Goal: Transaction & Acquisition: Book appointment/travel/reservation

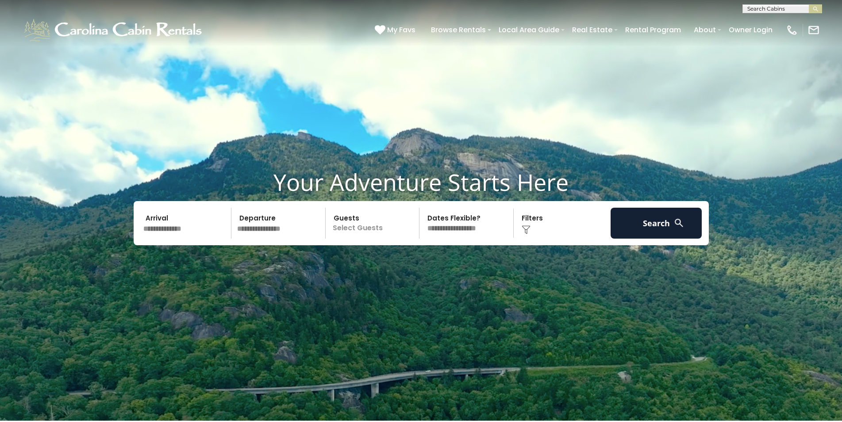
click at [178, 230] on input "text" at bounding box center [186, 223] width 92 height 31
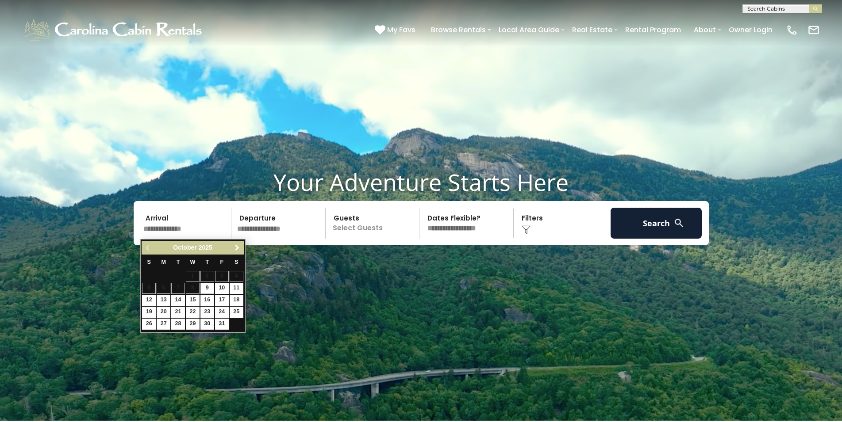
click at [236, 248] on span "Next" at bounding box center [237, 248] width 7 height 7
click at [233, 314] on link "27" at bounding box center [237, 312] width 14 height 11
type input "********"
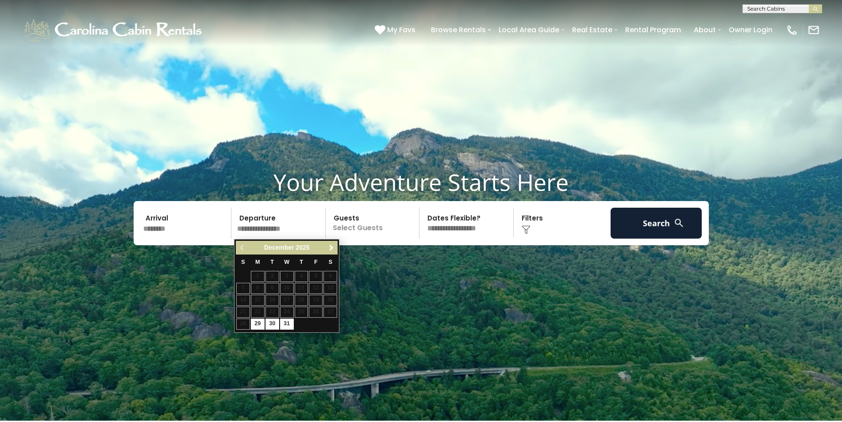
click at [330, 249] on span "Next" at bounding box center [331, 248] width 7 height 7
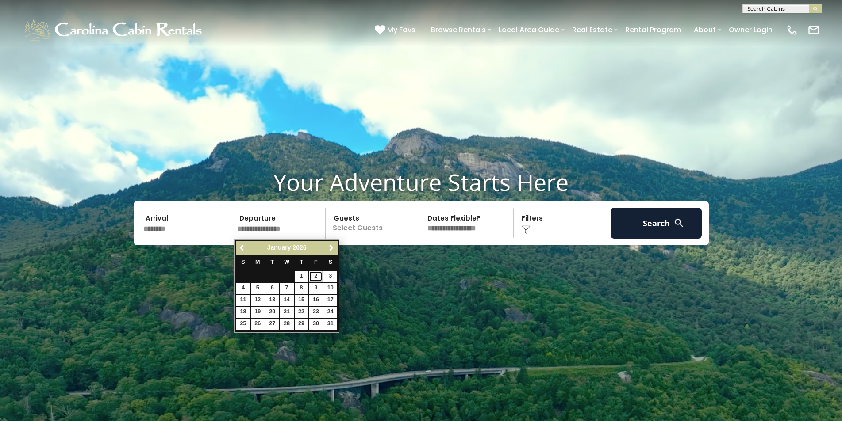
click at [314, 279] on link "2" at bounding box center [316, 276] width 14 height 11
type input "******"
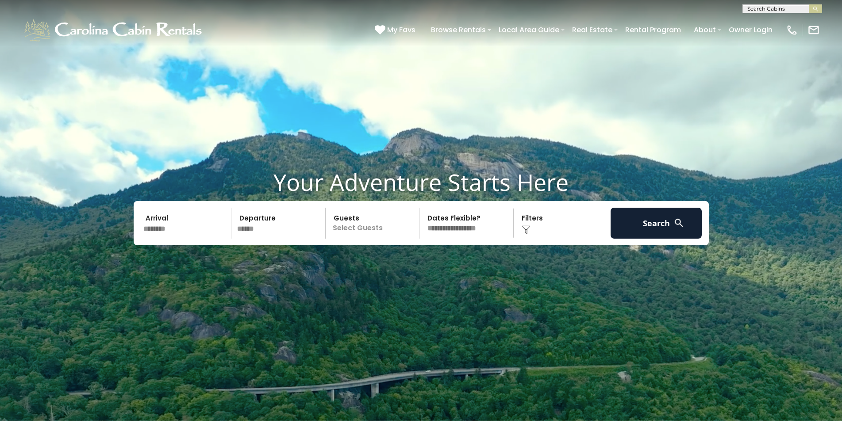
click at [349, 227] on p "Select Guests" at bounding box center [373, 223] width 91 height 31
click at [416, 261] on span "+" at bounding box center [416, 259] width 4 height 9
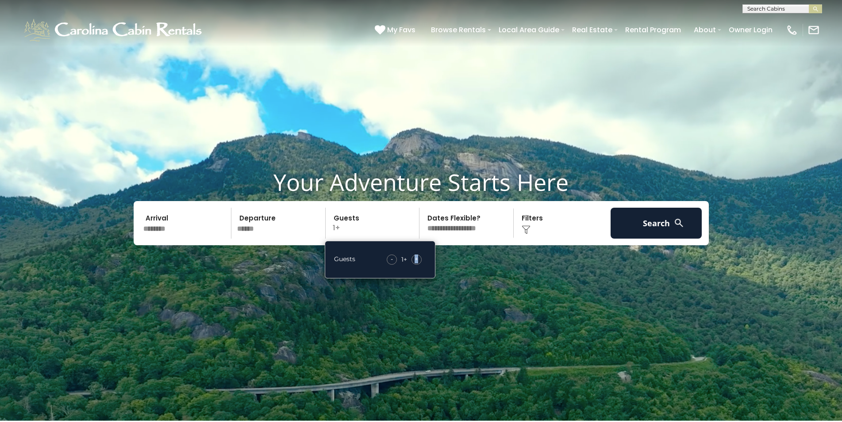
click at [416, 261] on span "+" at bounding box center [416, 259] width 4 height 9
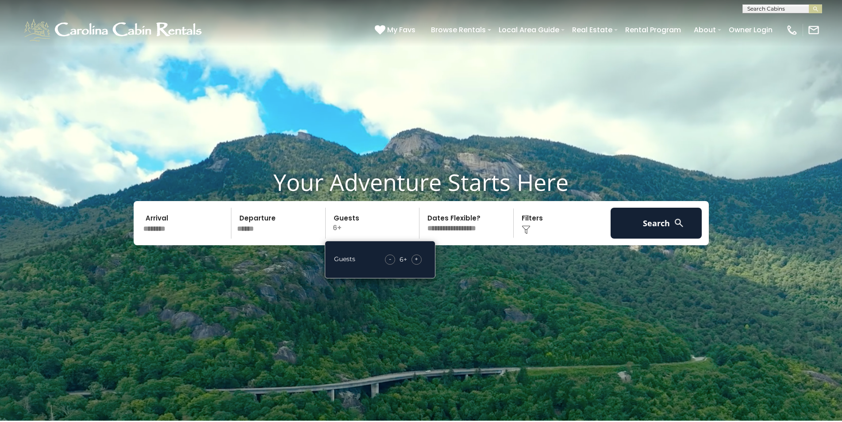
click at [416, 261] on span "+" at bounding box center [416, 259] width 4 height 9
click at [653, 226] on button "Search" at bounding box center [656, 223] width 92 height 31
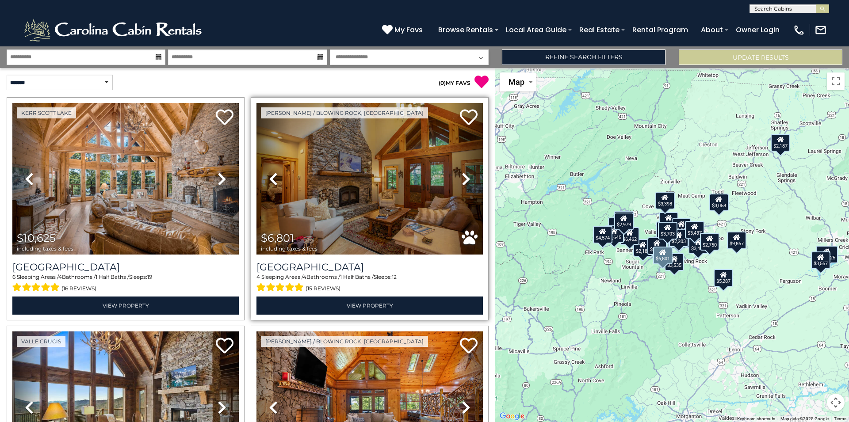
click at [462, 177] on icon at bounding box center [466, 179] width 9 height 14
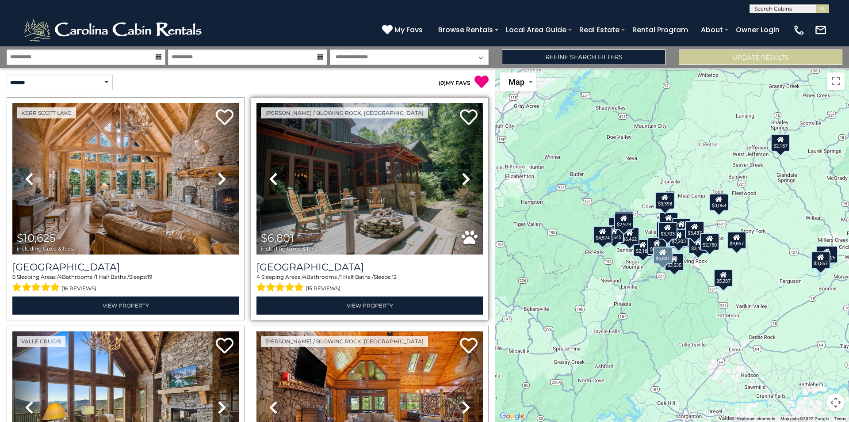
click at [462, 177] on icon at bounding box center [466, 179] width 9 height 14
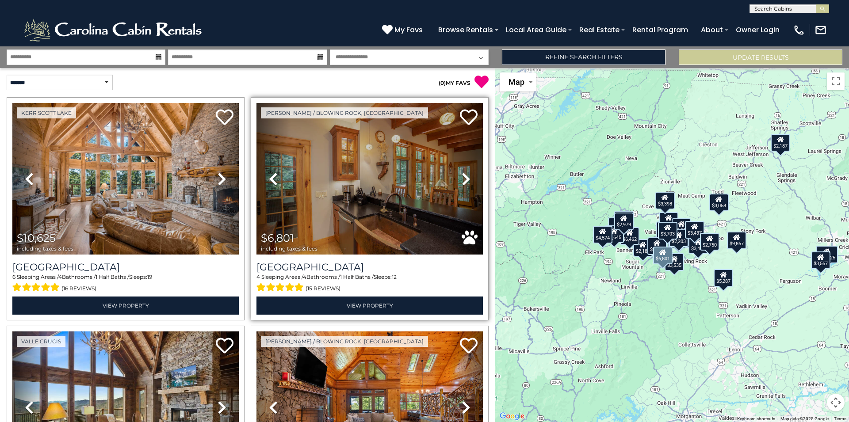
click at [462, 177] on icon at bounding box center [466, 179] width 9 height 14
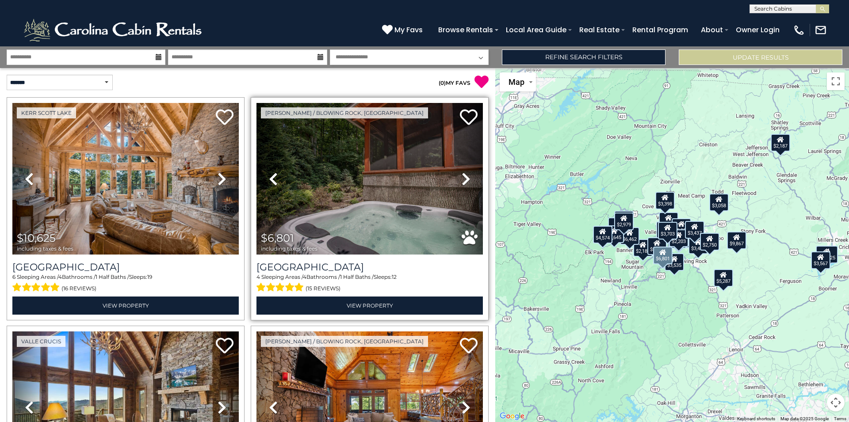
click at [462, 177] on icon at bounding box center [466, 179] width 9 height 14
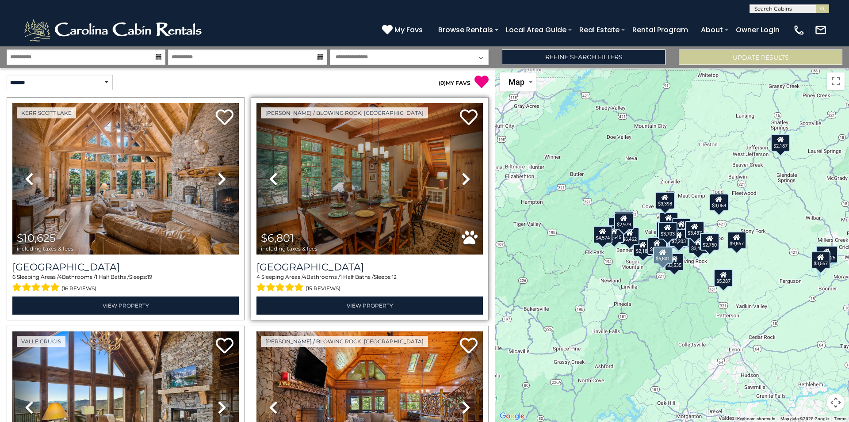
click at [462, 177] on icon at bounding box center [466, 179] width 9 height 14
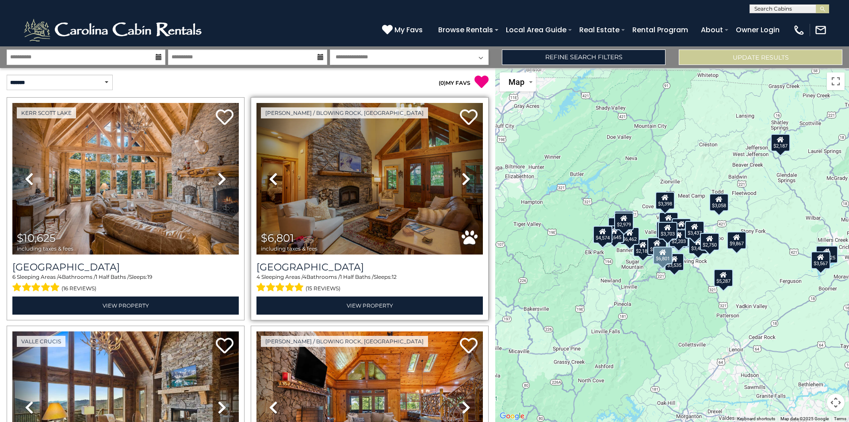
click at [462, 177] on icon at bounding box center [466, 179] width 9 height 14
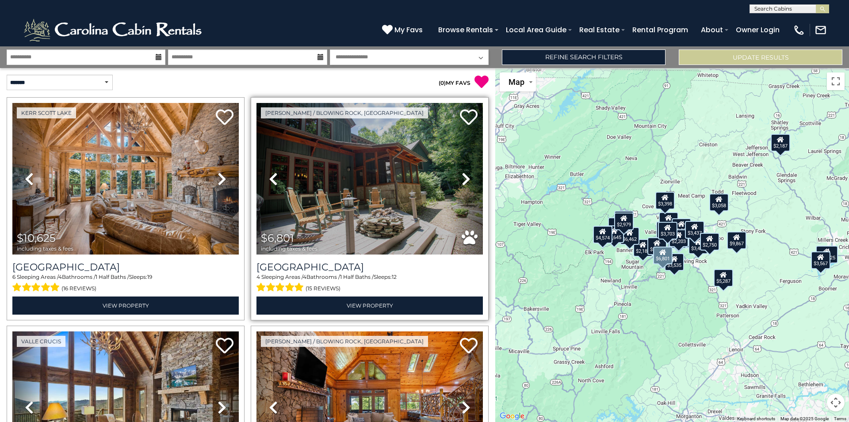
click at [462, 177] on icon at bounding box center [466, 179] width 9 height 14
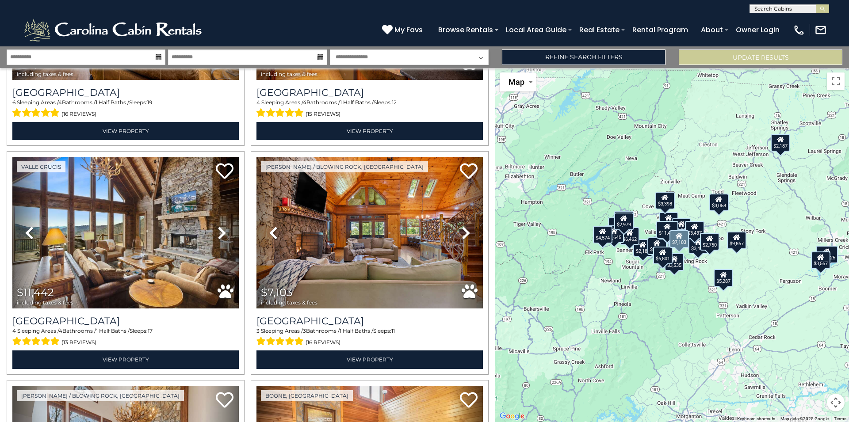
scroll to position [191, 0]
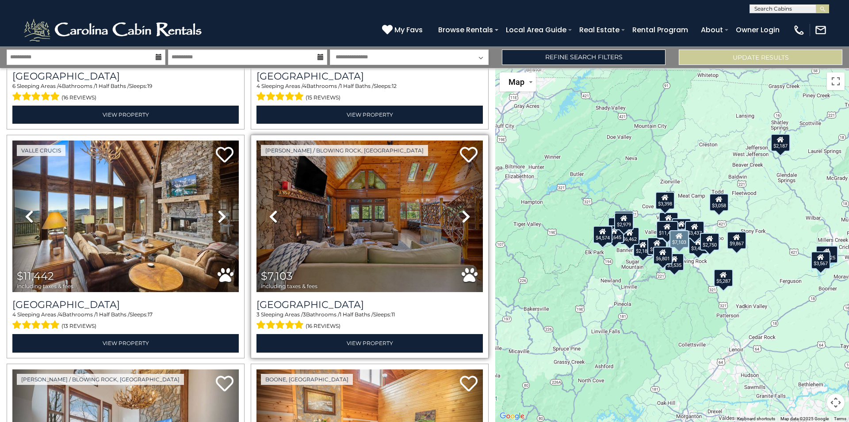
click at [462, 216] on icon at bounding box center [466, 217] width 9 height 14
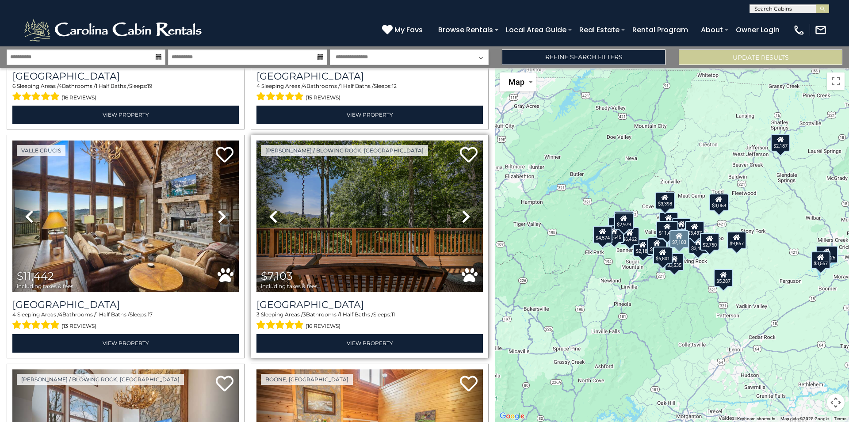
click at [462, 216] on icon at bounding box center [466, 217] width 9 height 14
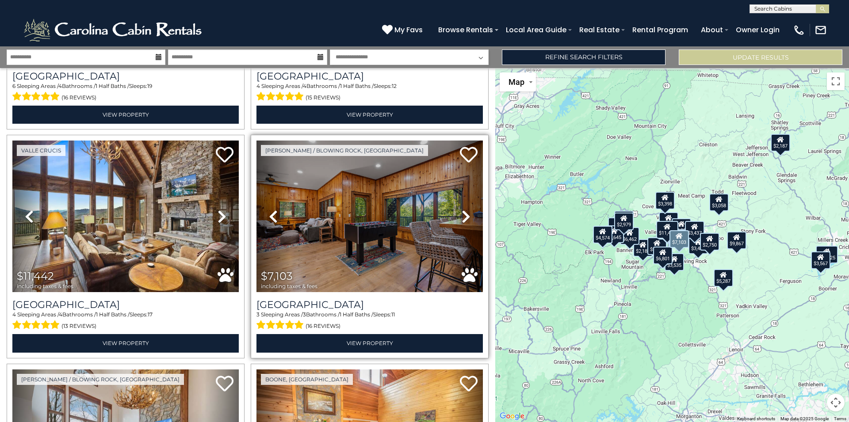
click at [462, 216] on icon at bounding box center [466, 217] width 9 height 14
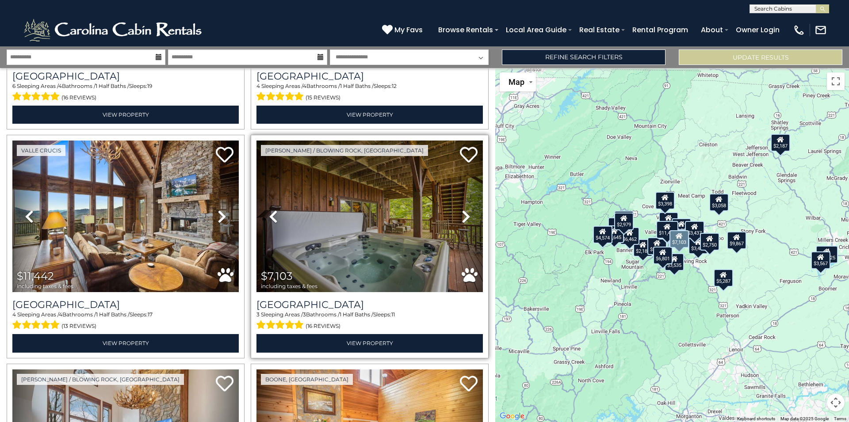
click at [462, 216] on icon at bounding box center [466, 217] width 9 height 14
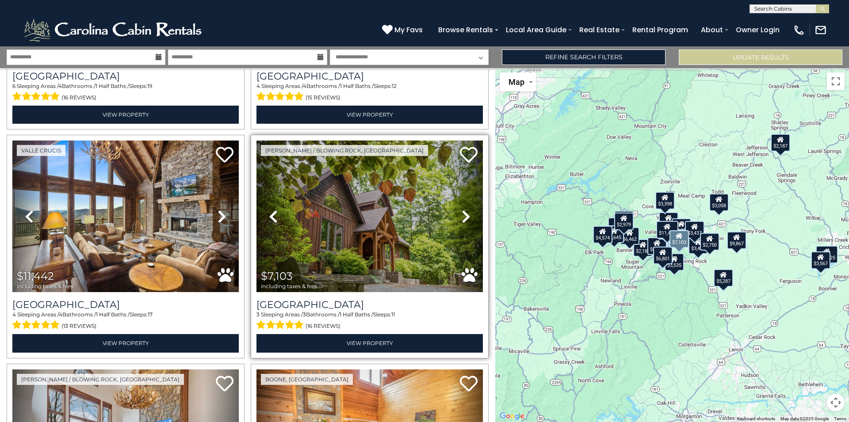
click at [462, 216] on icon at bounding box center [466, 217] width 9 height 14
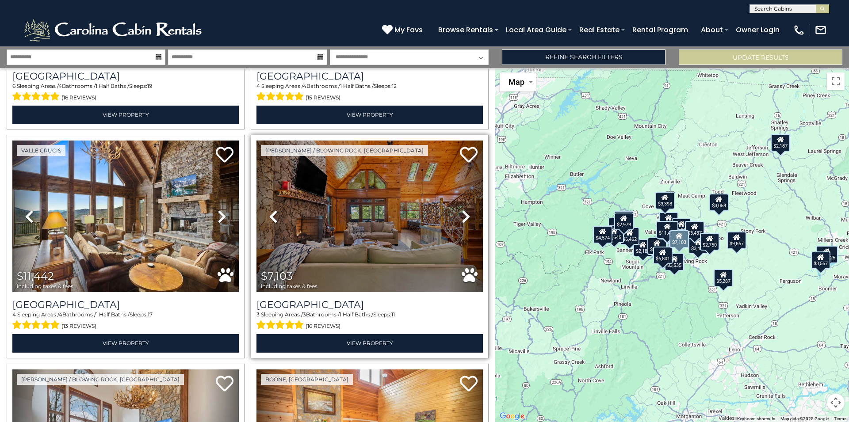
click at [462, 216] on icon at bounding box center [466, 217] width 9 height 14
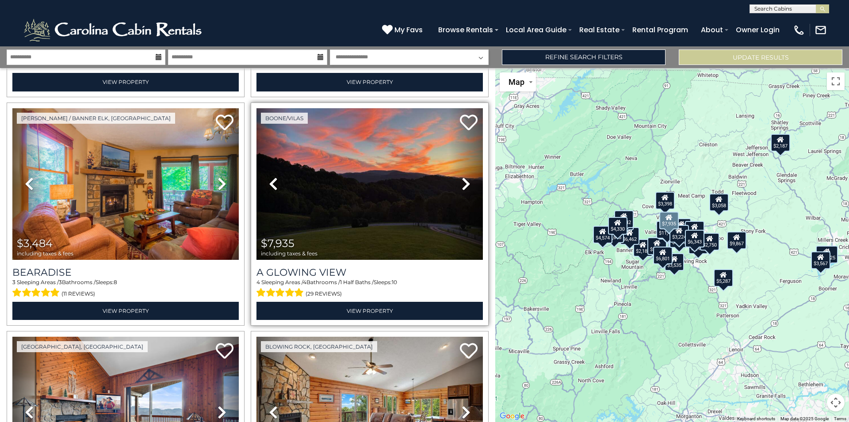
scroll to position [1147, 0]
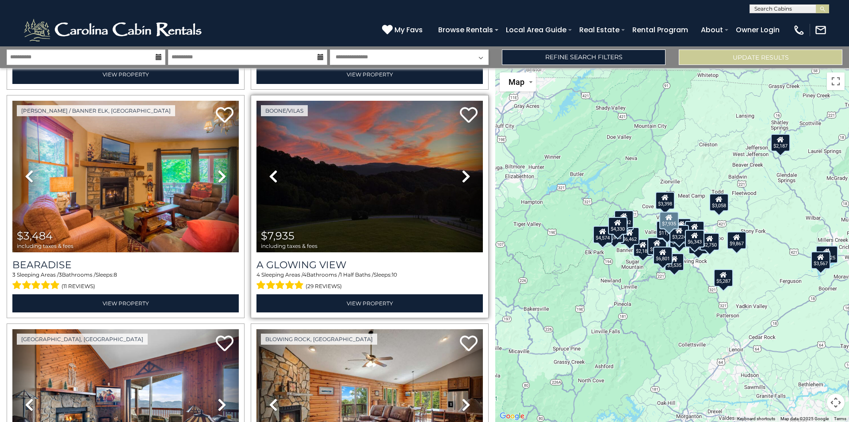
click at [464, 170] on icon at bounding box center [466, 176] width 9 height 14
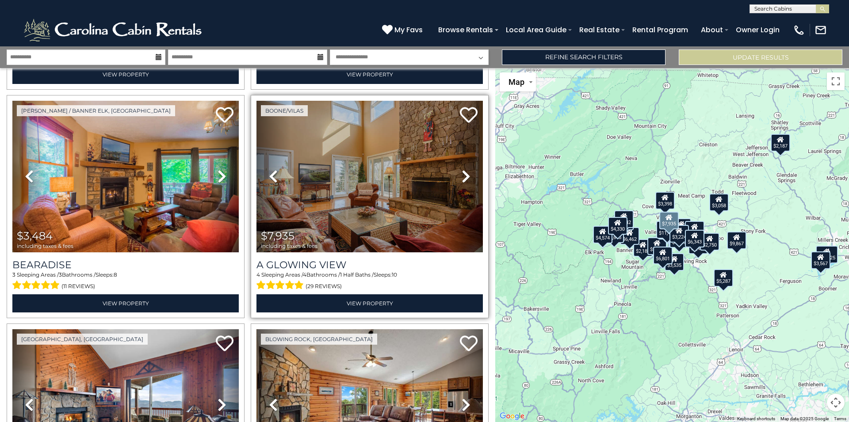
click at [464, 170] on icon at bounding box center [466, 176] width 9 height 14
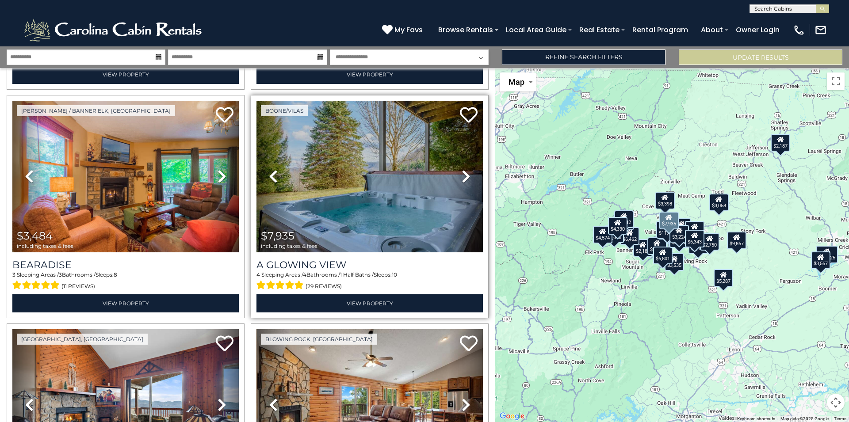
click at [464, 170] on icon at bounding box center [466, 176] width 9 height 14
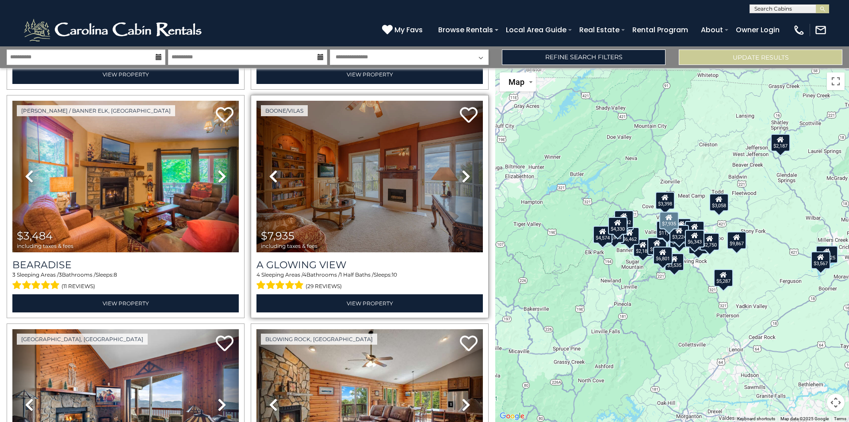
click at [464, 170] on icon at bounding box center [466, 176] width 9 height 14
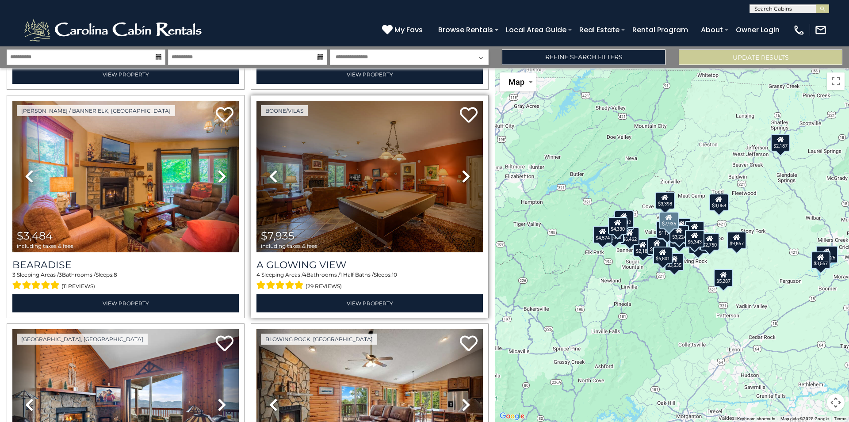
click at [464, 170] on icon at bounding box center [466, 176] width 9 height 14
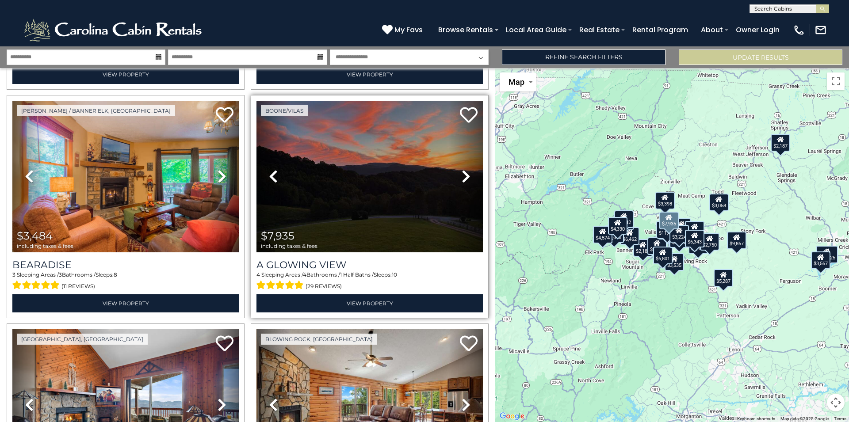
click at [464, 170] on icon at bounding box center [466, 176] width 9 height 14
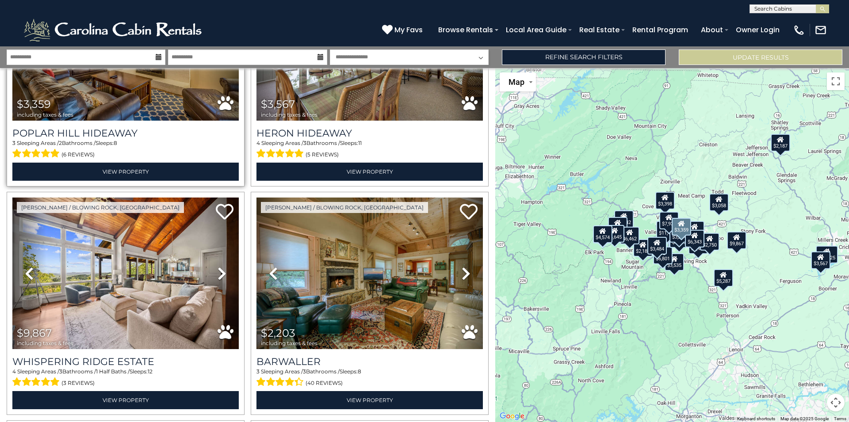
scroll to position [2245, 0]
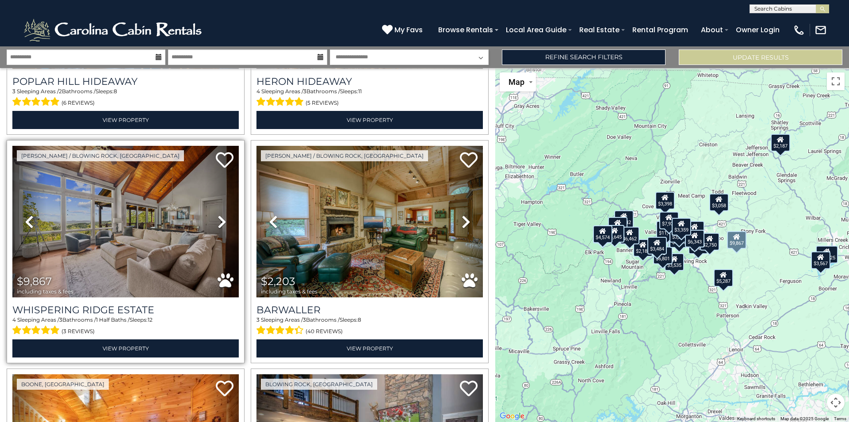
click at [222, 215] on icon at bounding box center [222, 222] width 9 height 14
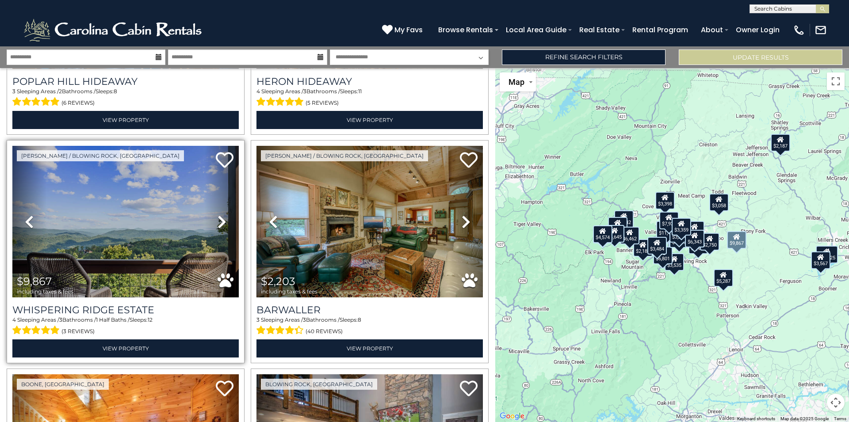
click at [222, 215] on icon at bounding box center [222, 222] width 9 height 14
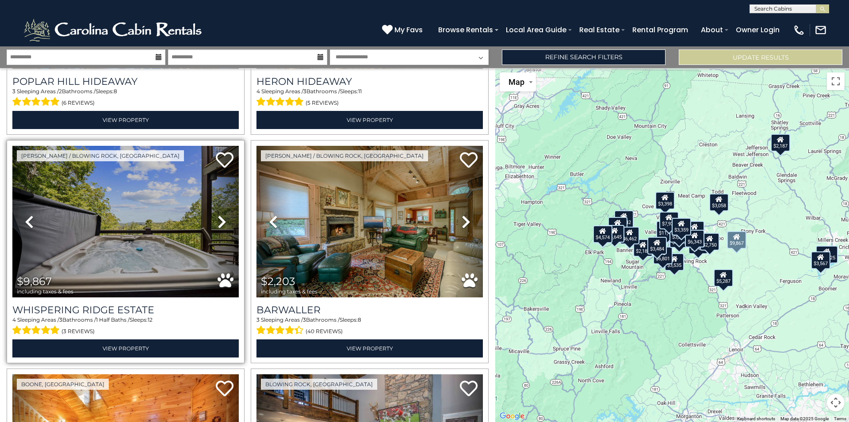
click at [222, 215] on icon at bounding box center [222, 222] width 9 height 14
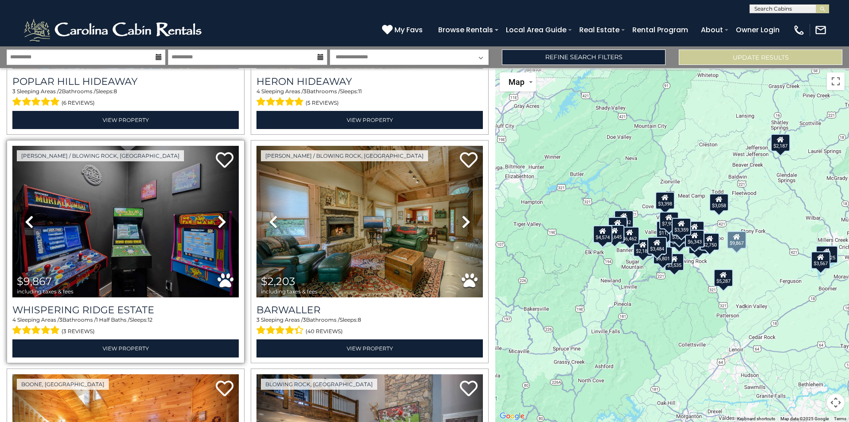
click at [222, 215] on icon at bounding box center [222, 222] width 9 height 14
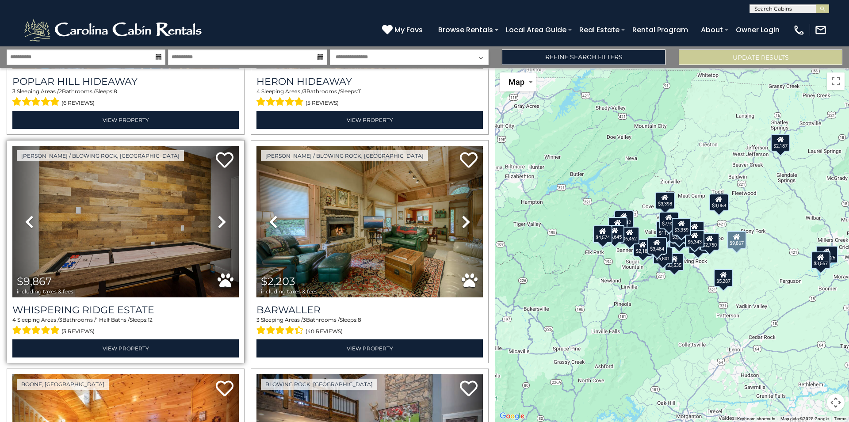
click at [222, 215] on icon at bounding box center [222, 222] width 9 height 14
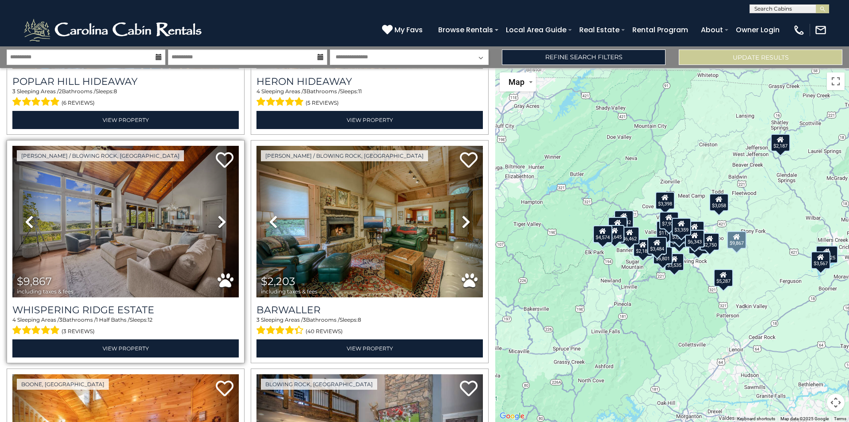
click at [222, 215] on icon at bounding box center [222, 222] width 9 height 14
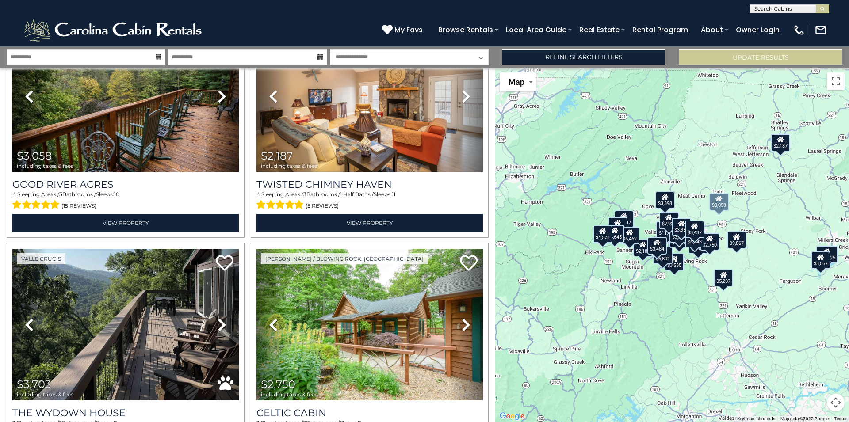
scroll to position [3139, 0]
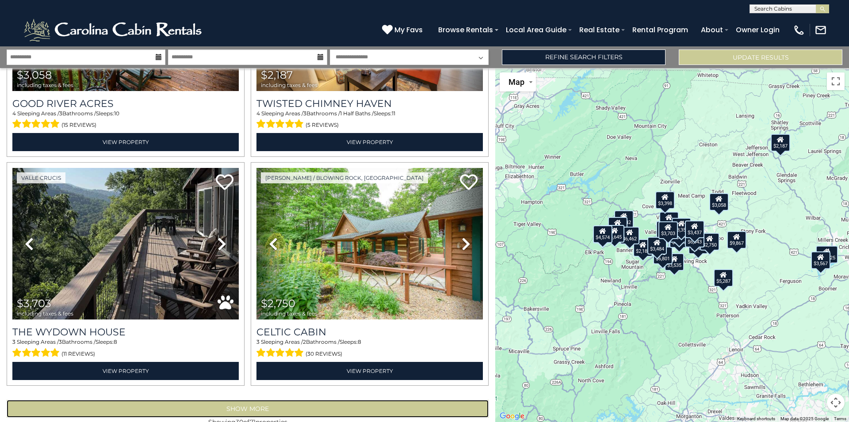
click at [246, 400] on button "Show More" at bounding box center [248, 409] width 482 height 18
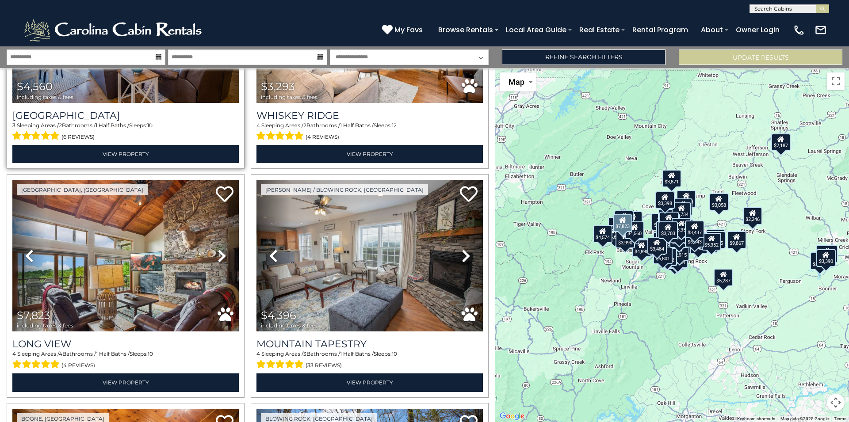
scroll to position [3890, 0]
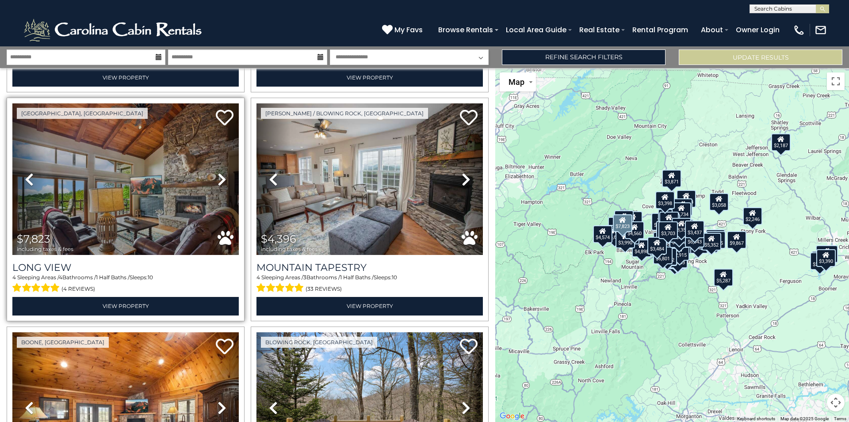
click at [215, 156] on link "Next" at bounding box center [222, 180] width 34 height 152
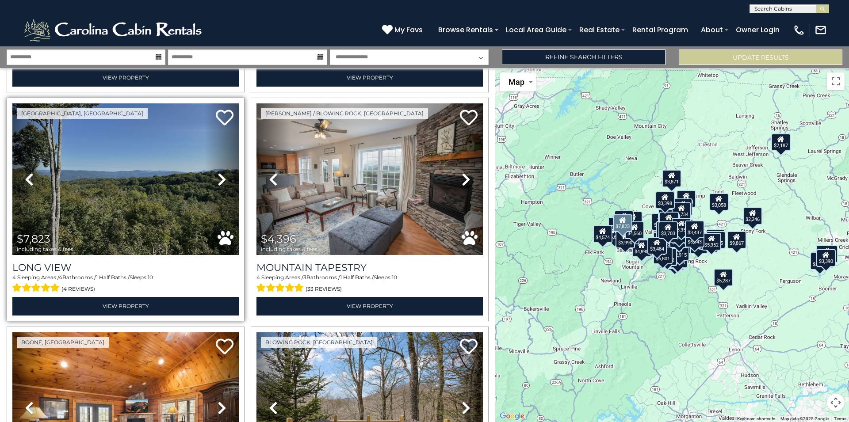
click at [215, 156] on link "Next" at bounding box center [222, 180] width 34 height 152
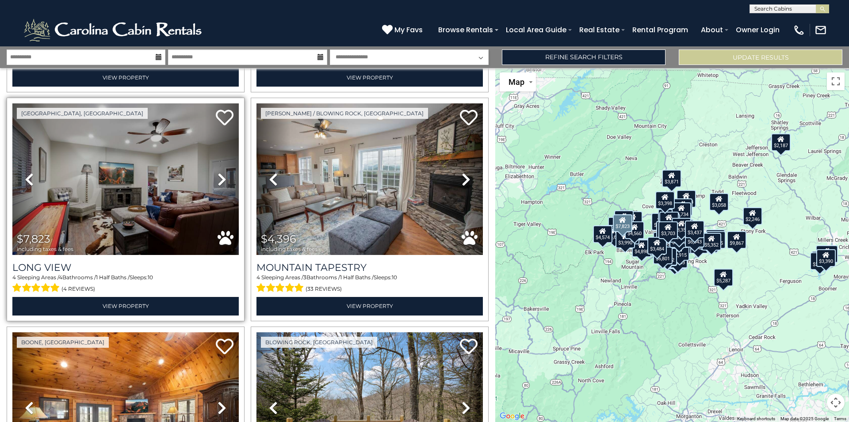
click at [215, 156] on link "Next" at bounding box center [222, 180] width 34 height 152
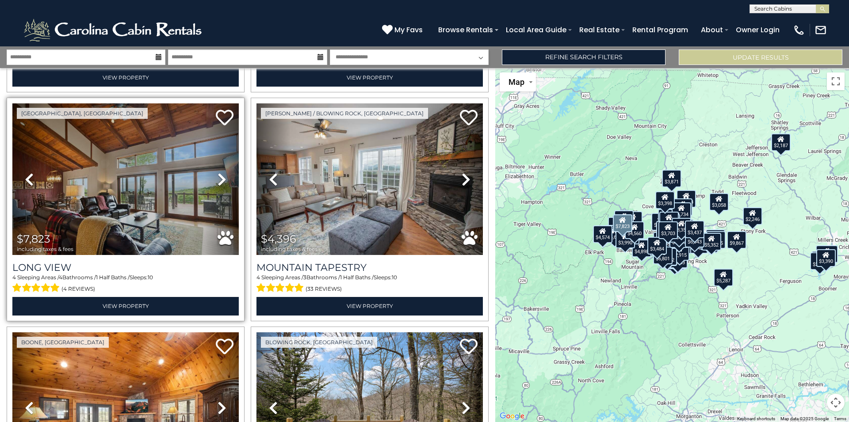
click at [215, 156] on link "Next" at bounding box center [222, 180] width 34 height 152
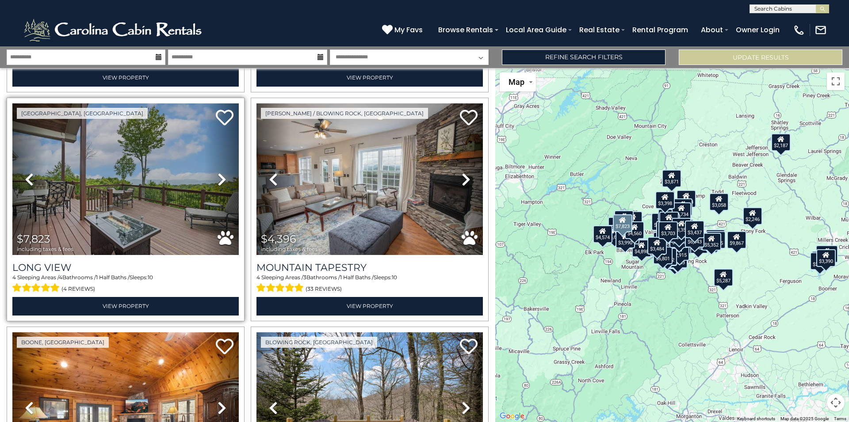
click at [215, 156] on link "Next" at bounding box center [222, 180] width 34 height 152
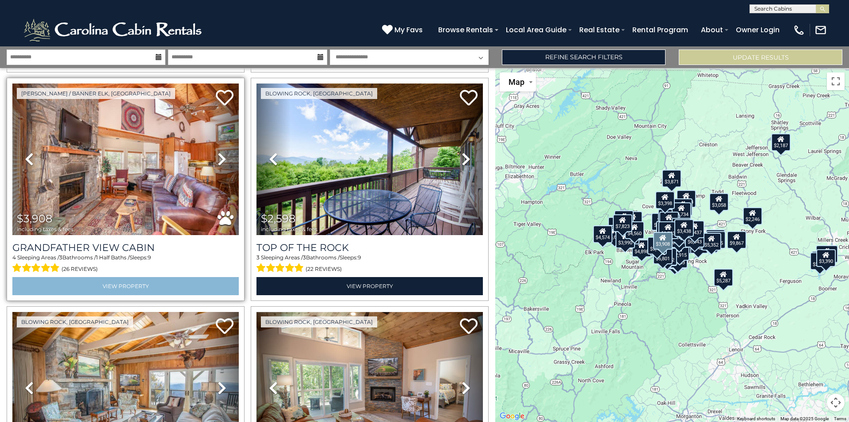
scroll to position [4511, 0]
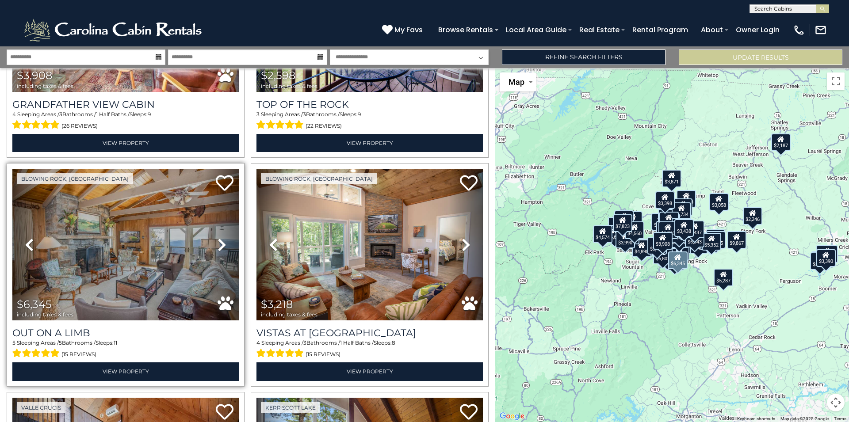
click at [218, 238] on icon at bounding box center [222, 245] width 9 height 14
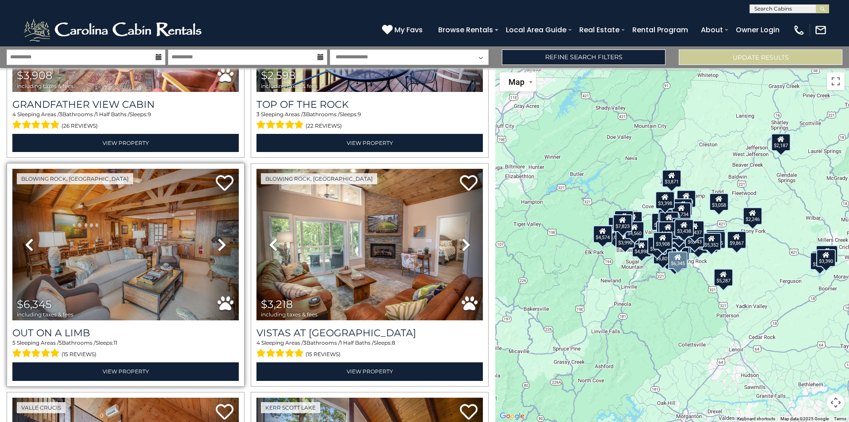
click at [218, 238] on icon at bounding box center [222, 245] width 9 height 14
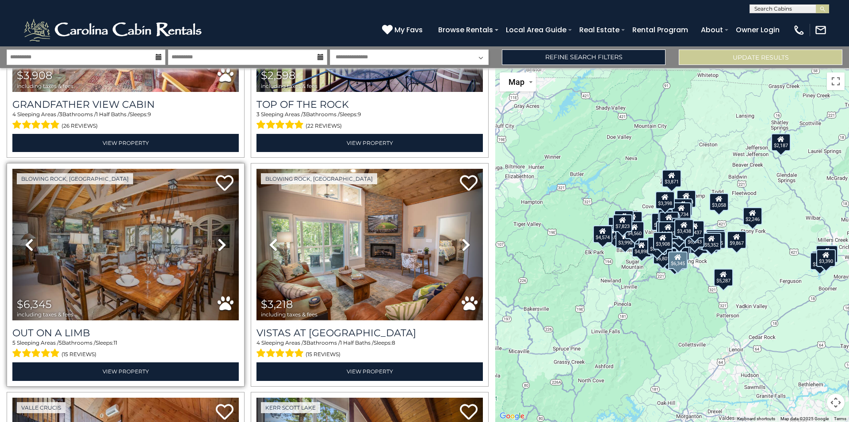
click at [218, 238] on icon at bounding box center [222, 245] width 9 height 14
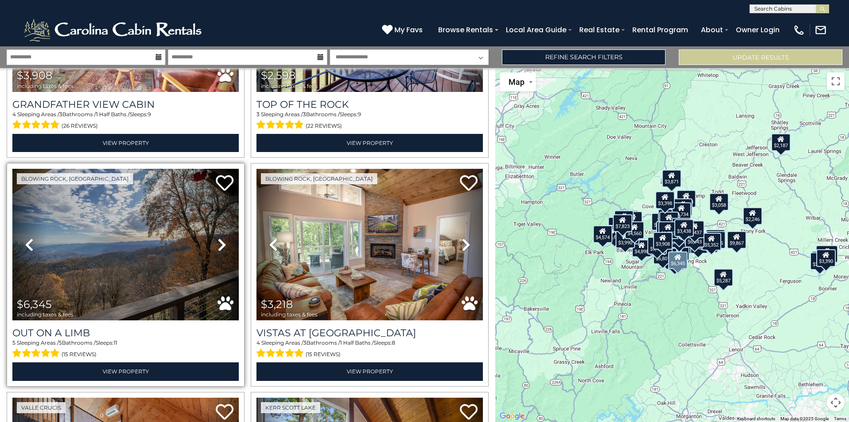
click at [218, 238] on icon at bounding box center [222, 245] width 9 height 14
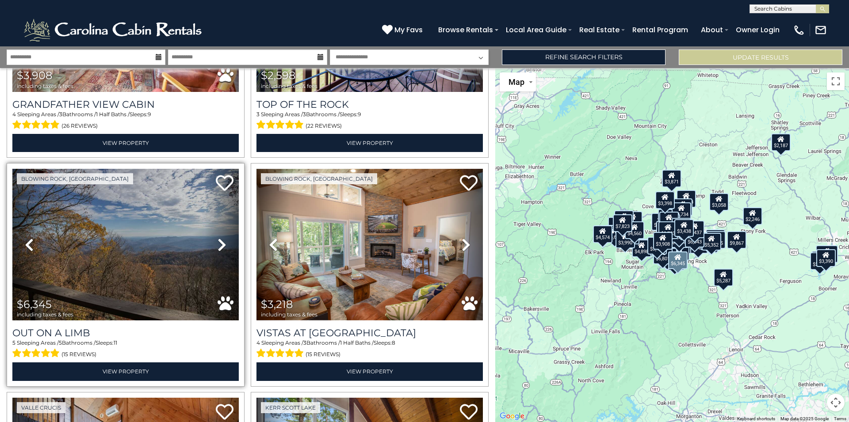
click at [218, 238] on icon at bounding box center [222, 245] width 9 height 14
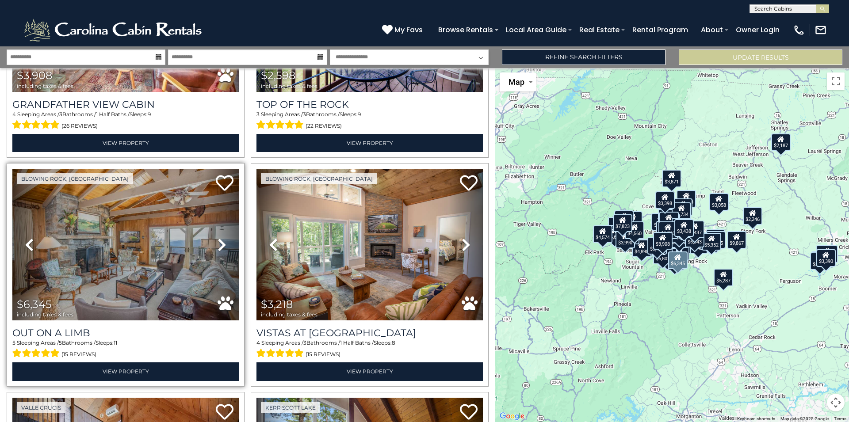
click at [218, 238] on icon at bounding box center [222, 245] width 9 height 14
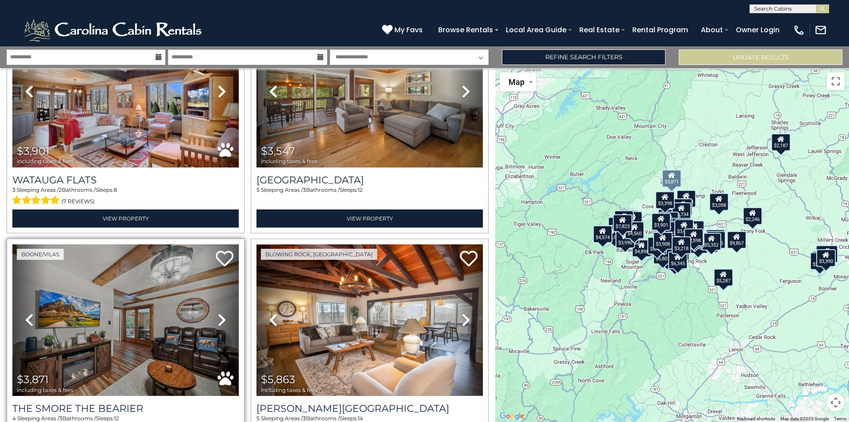
scroll to position [5036, 0]
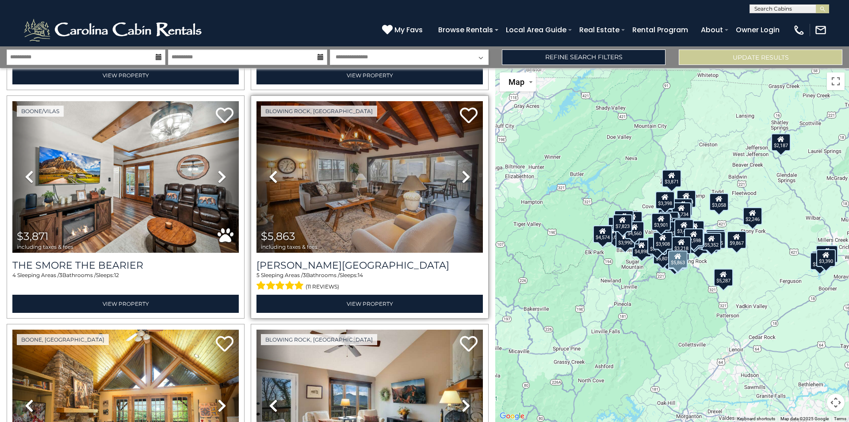
click at [462, 170] on icon at bounding box center [466, 177] width 9 height 14
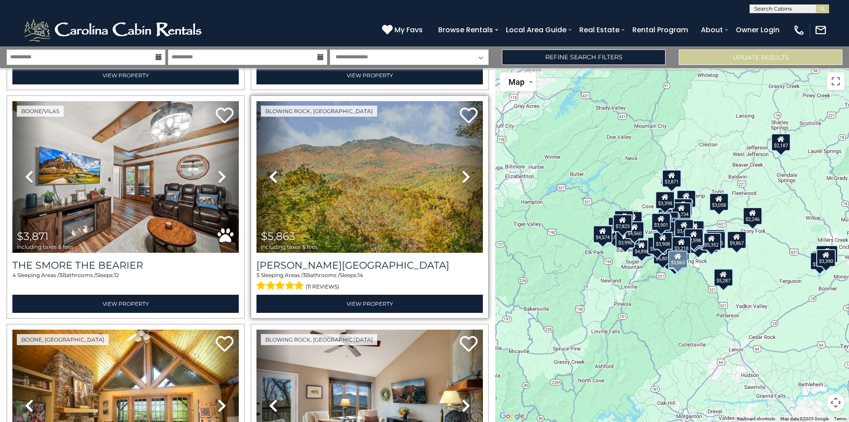
click at [462, 170] on icon at bounding box center [466, 177] width 9 height 14
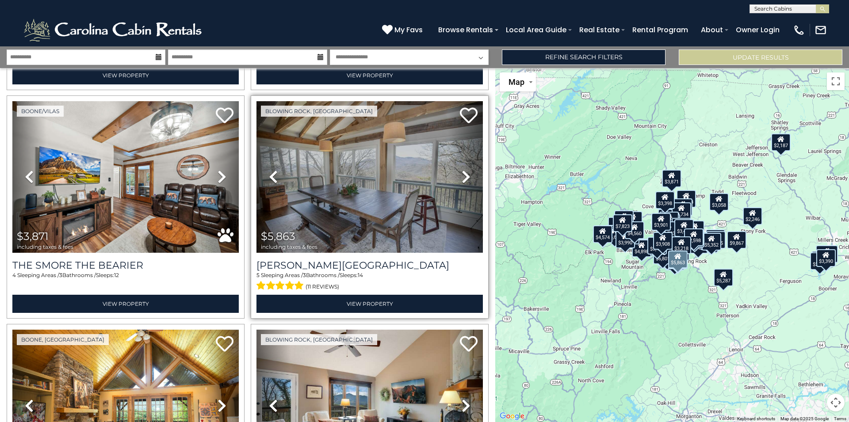
click at [462, 170] on icon at bounding box center [466, 177] width 9 height 14
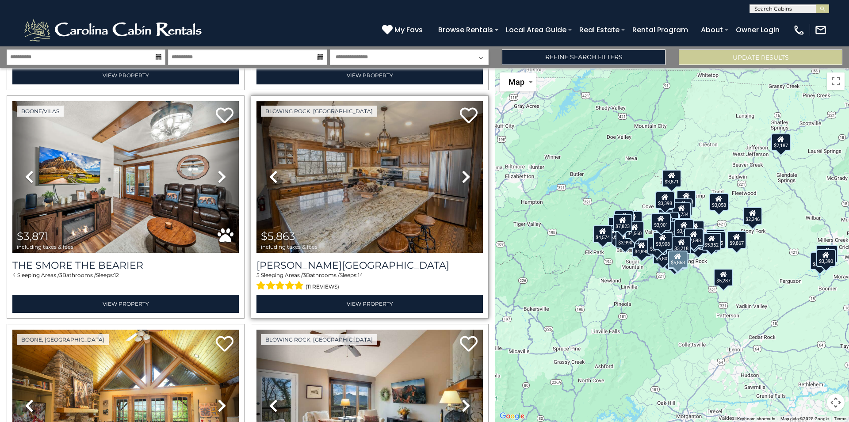
click at [462, 170] on icon at bounding box center [466, 177] width 9 height 14
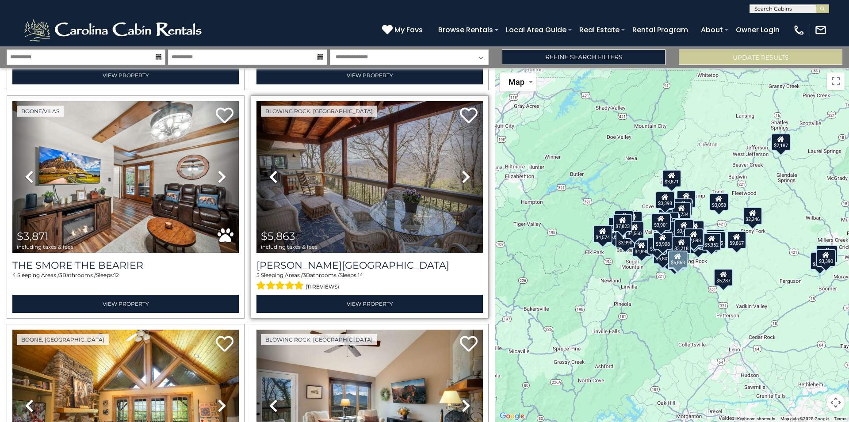
click at [462, 170] on icon at bounding box center [466, 177] width 9 height 14
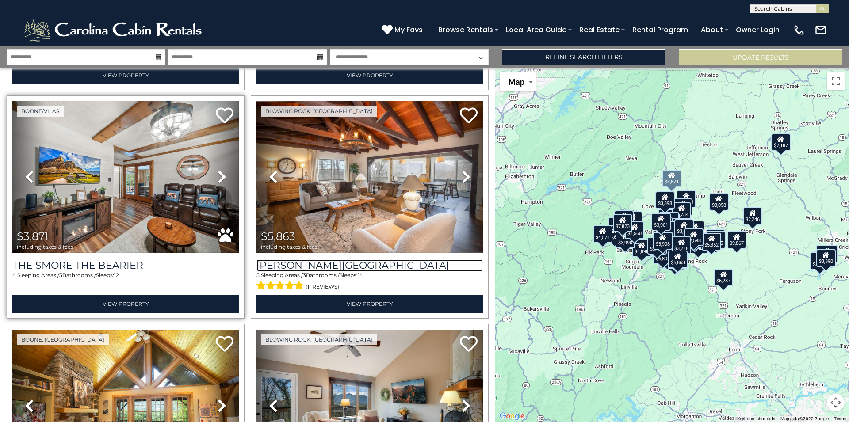
scroll to position [5180, 0]
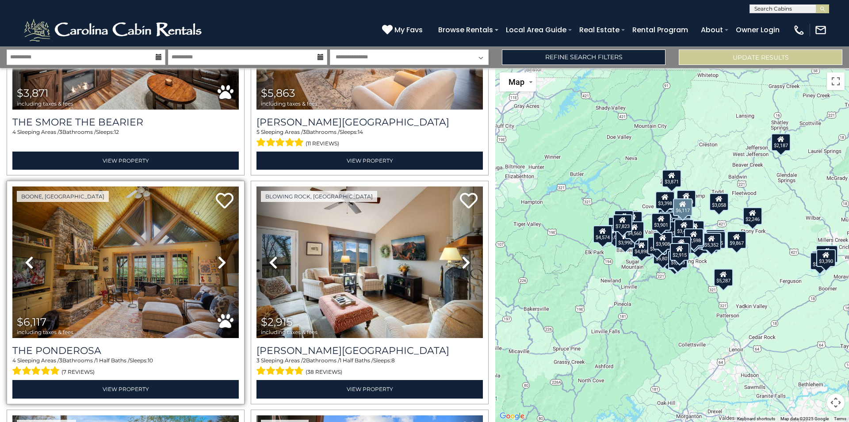
click at [218, 256] on icon at bounding box center [222, 263] width 9 height 14
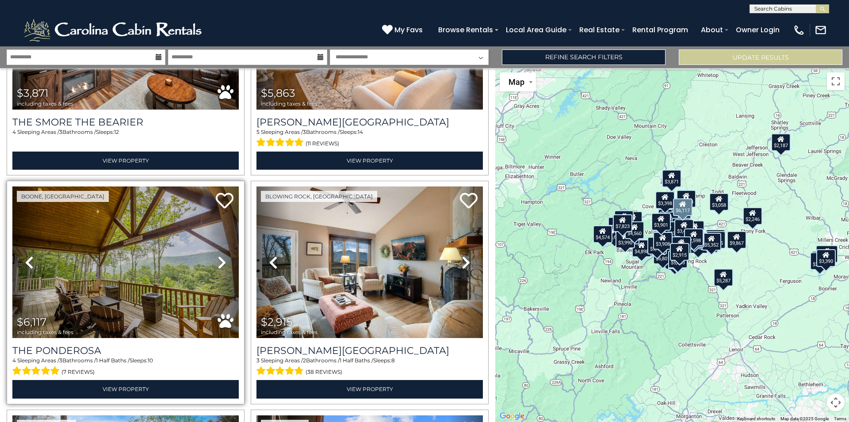
click at [219, 256] on icon at bounding box center [222, 263] width 9 height 14
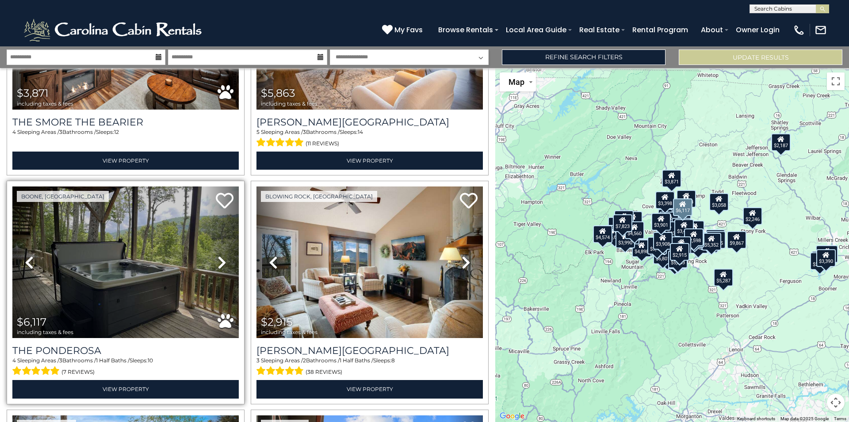
click at [219, 256] on icon at bounding box center [222, 263] width 9 height 14
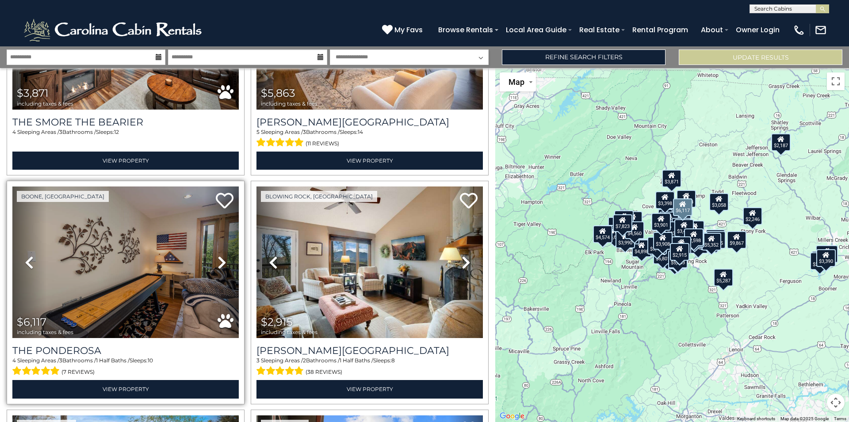
click at [219, 256] on icon at bounding box center [222, 263] width 9 height 14
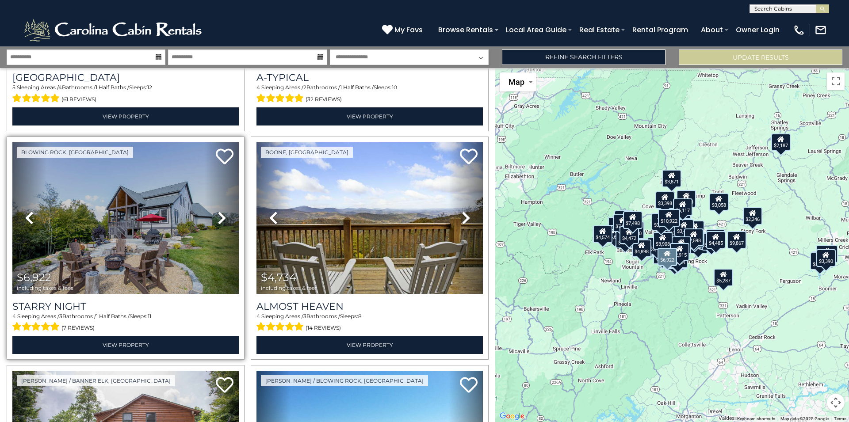
scroll to position [6374, 0]
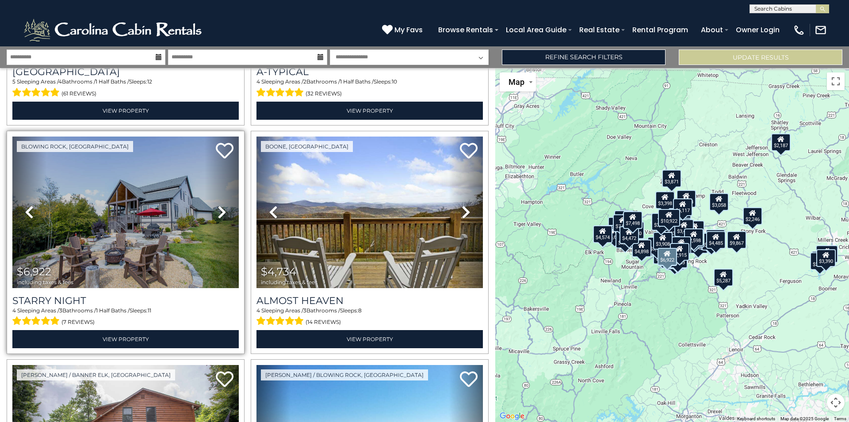
click at [218, 205] on icon at bounding box center [222, 212] width 9 height 14
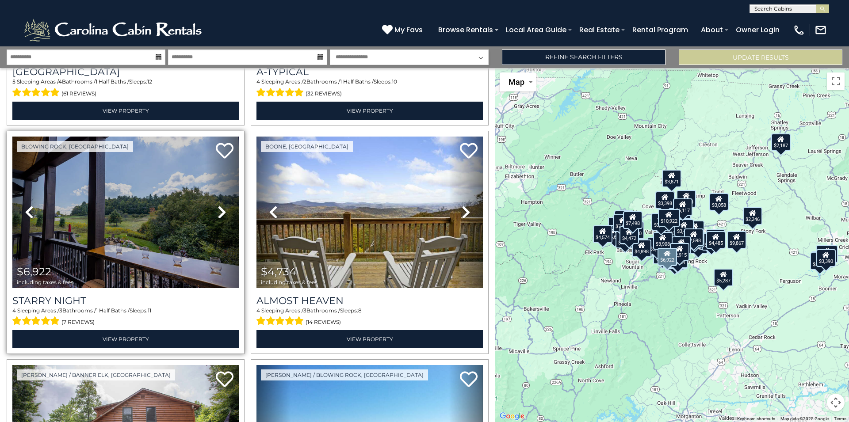
click at [219, 205] on icon at bounding box center [222, 212] width 9 height 14
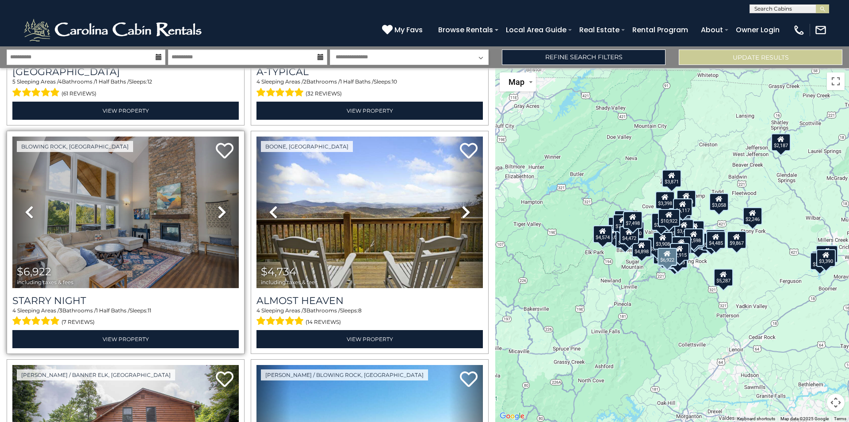
click at [219, 205] on icon at bounding box center [222, 212] width 9 height 14
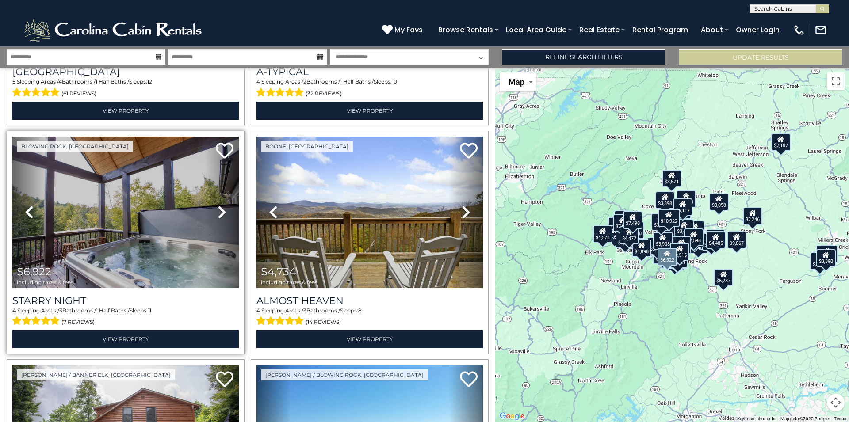
click at [219, 205] on icon at bounding box center [222, 212] width 9 height 14
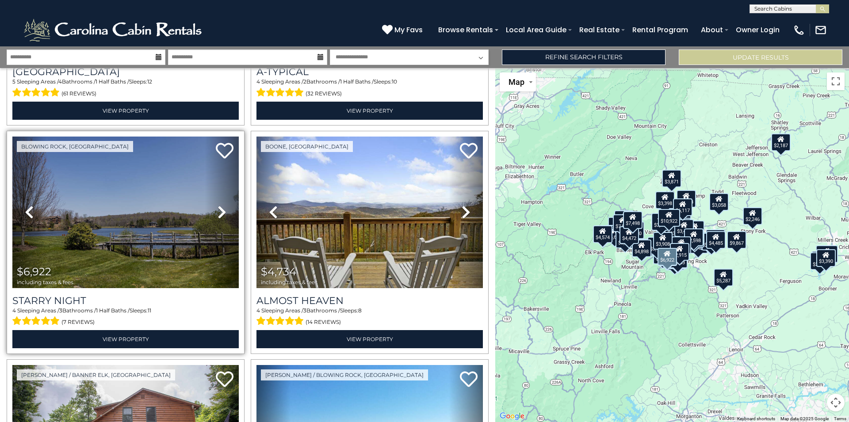
click at [219, 205] on icon at bounding box center [222, 212] width 9 height 14
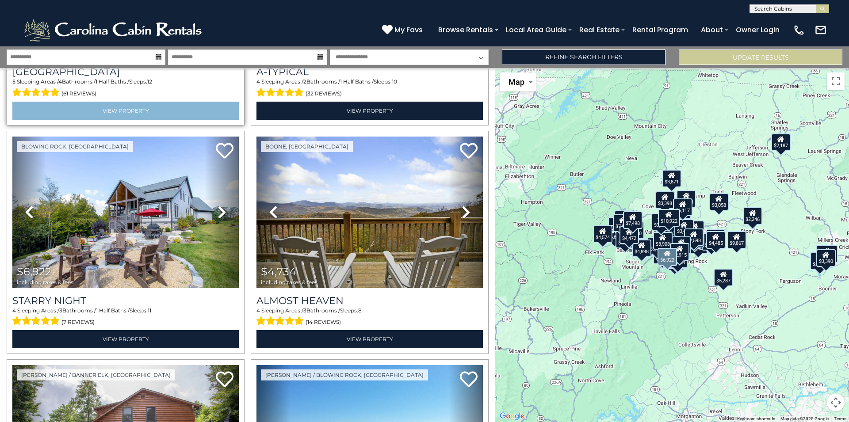
click at [117, 131] on div "Blowing Rock, NC Previous Next" at bounding box center [126, 242] width 238 height 223
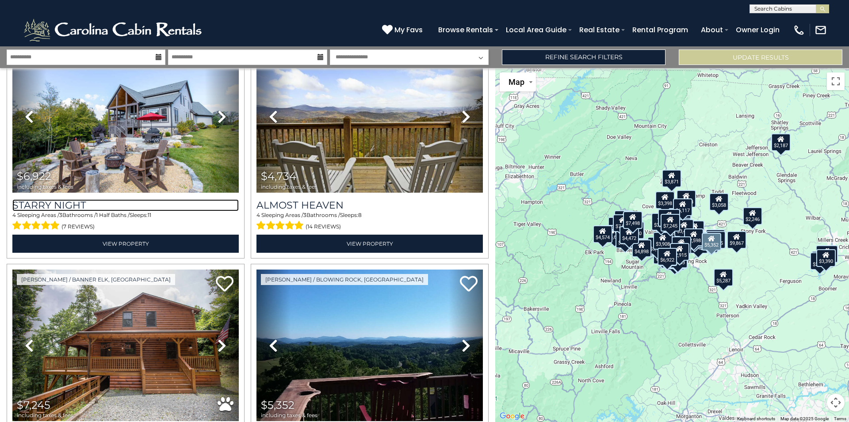
scroll to position [6554, 0]
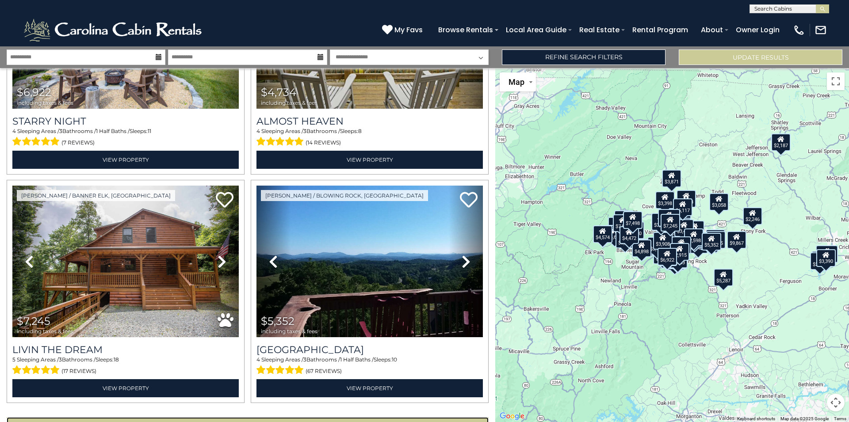
click at [238, 418] on button "Show More" at bounding box center [248, 427] width 482 height 18
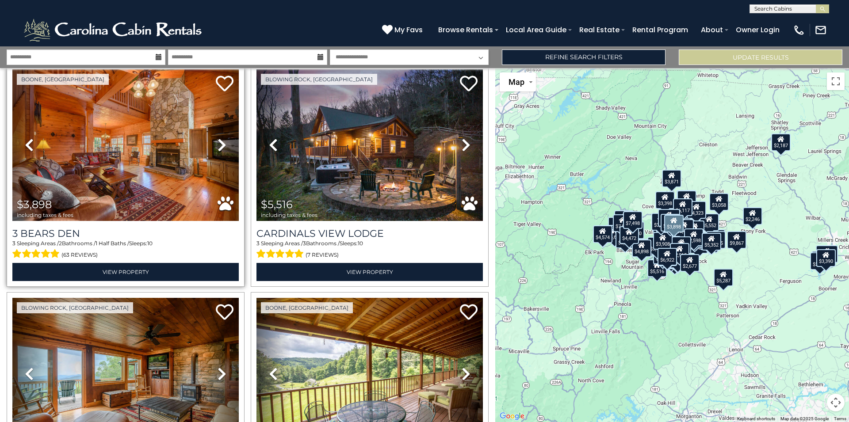
scroll to position [7209, 0]
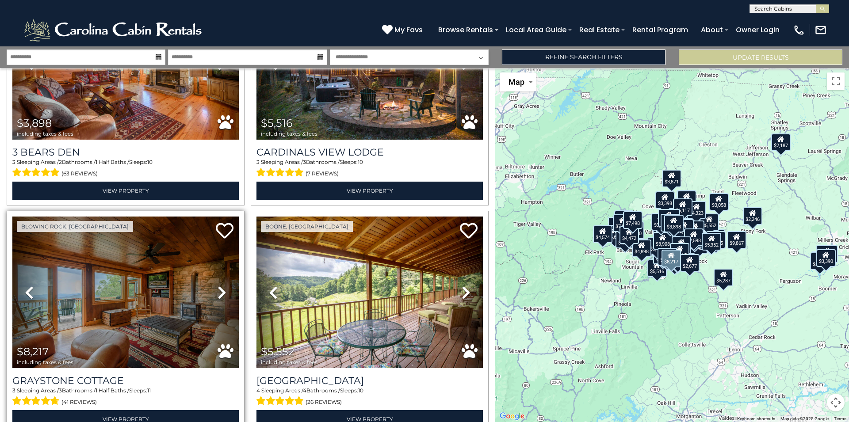
click at [215, 255] on link "Next" at bounding box center [222, 293] width 34 height 152
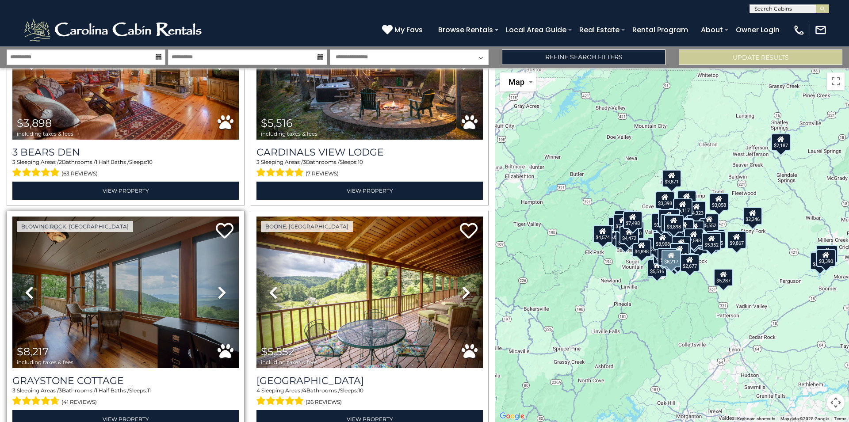
click at [218, 286] on icon at bounding box center [222, 293] width 9 height 14
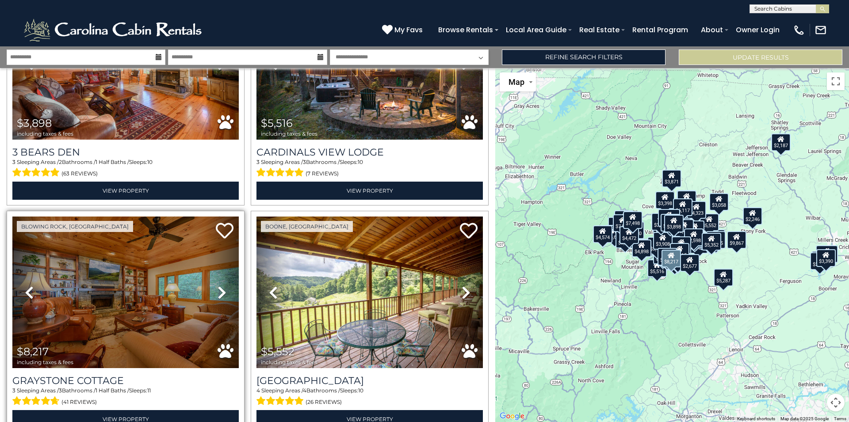
click at [218, 286] on icon at bounding box center [222, 293] width 9 height 14
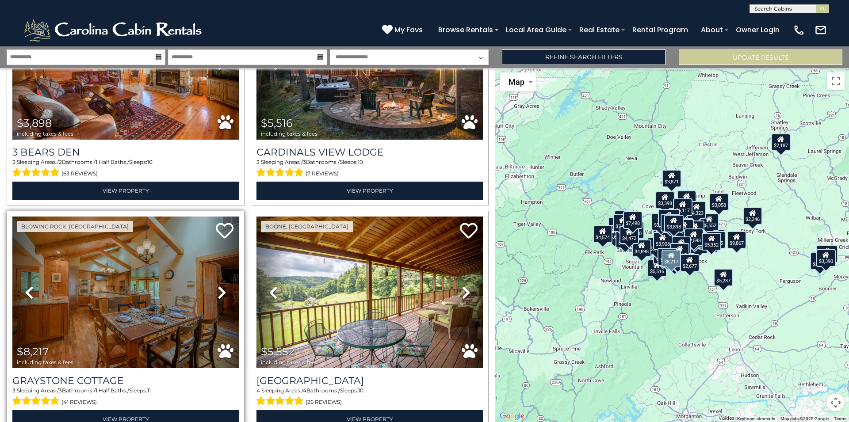
click at [218, 286] on icon at bounding box center [222, 293] width 9 height 14
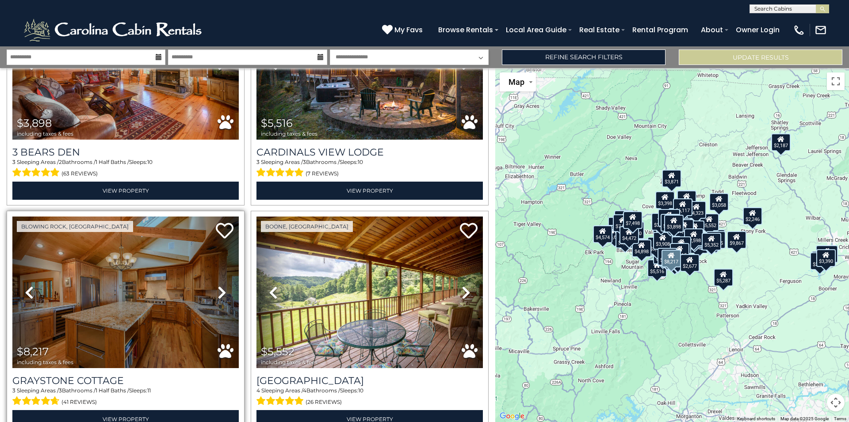
click at [218, 286] on icon at bounding box center [222, 293] width 9 height 14
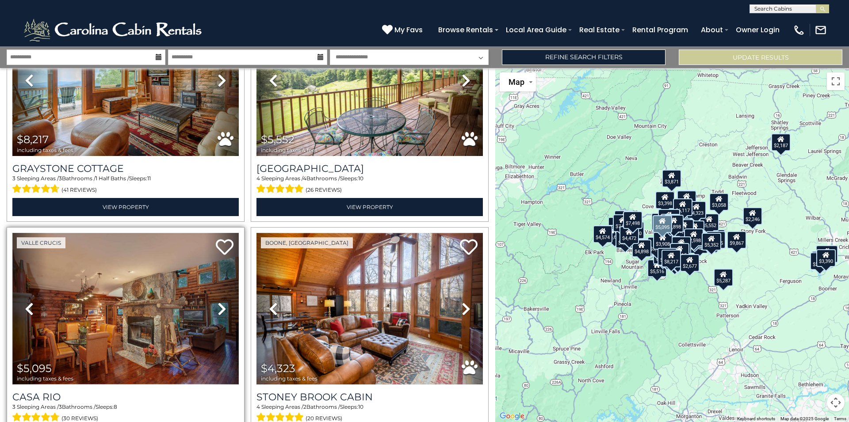
scroll to position [7448, 0]
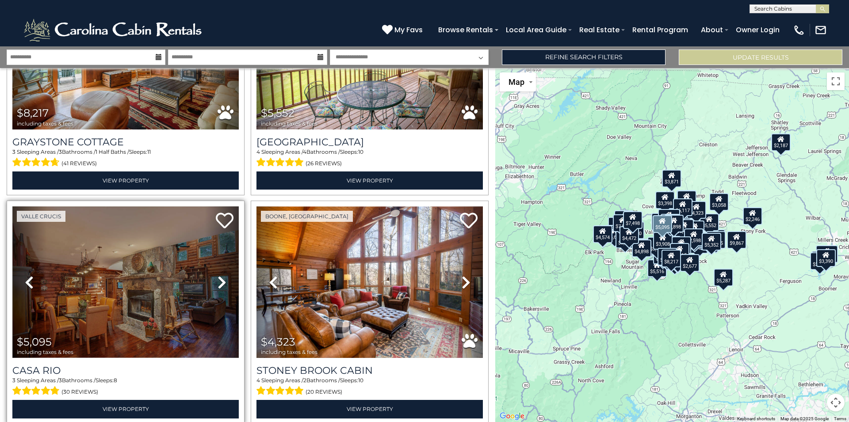
click at [219, 276] on icon at bounding box center [222, 283] width 9 height 14
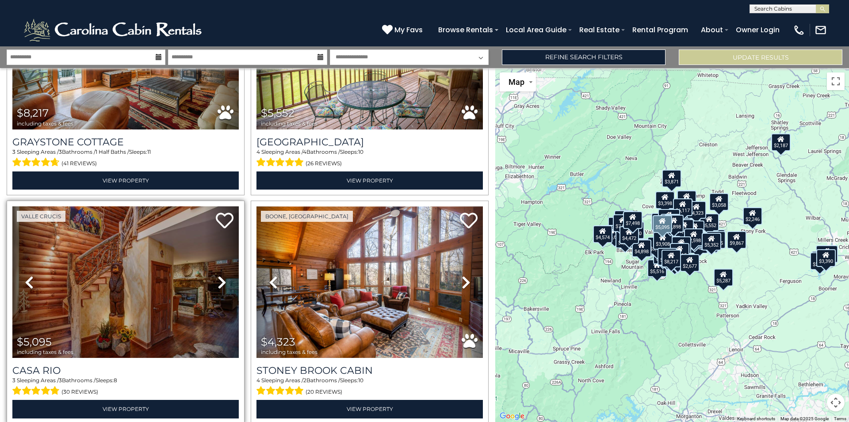
click at [219, 276] on icon at bounding box center [222, 283] width 9 height 14
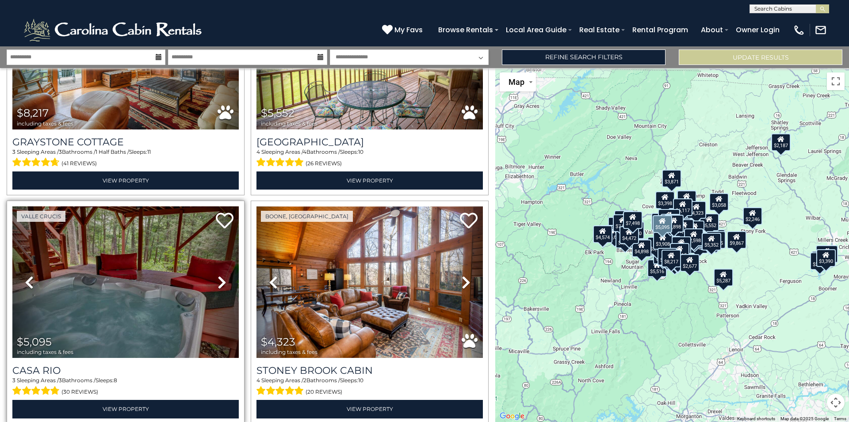
click at [219, 276] on icon at bounding box center [222, 283] width 9 height 14
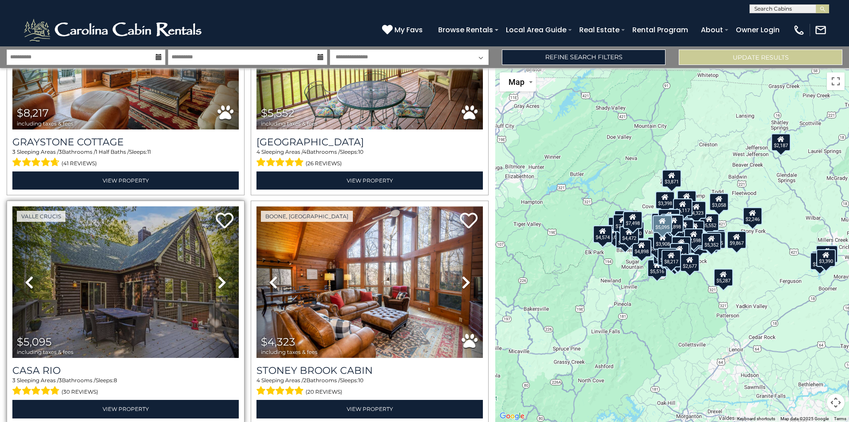
click at [219, 276] on icon at bounding box center [222, 283] width 9 height 14
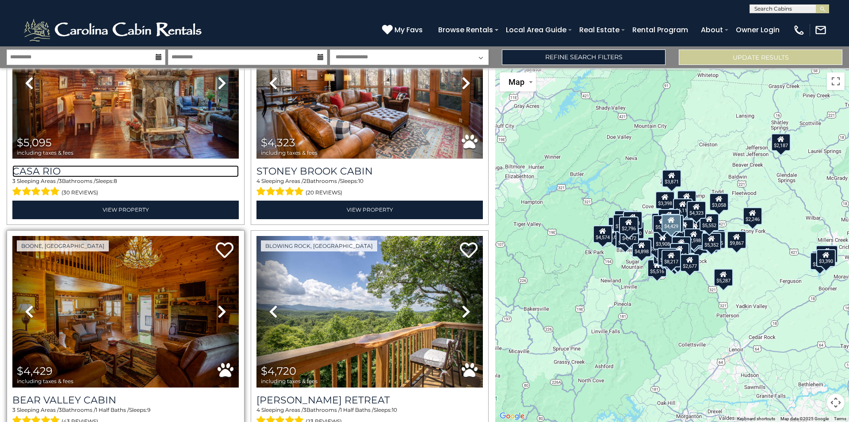
scroll to position [7663, 0]
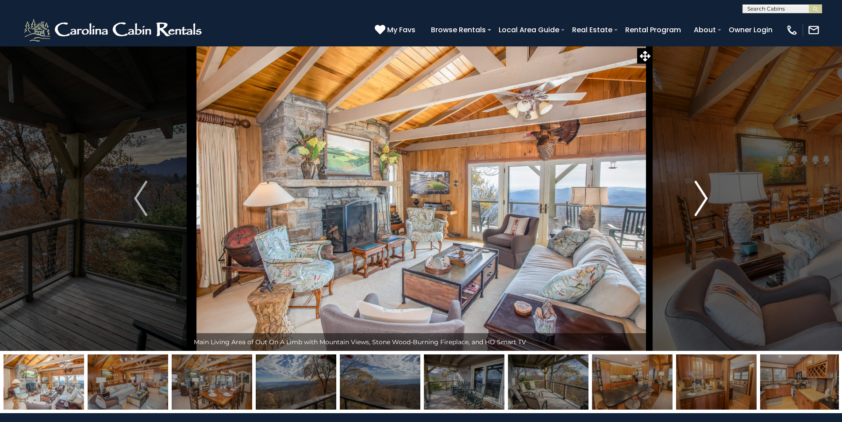
click at [702, 197] on img "Next" at bounding box center [701, 198] width 13 height 35
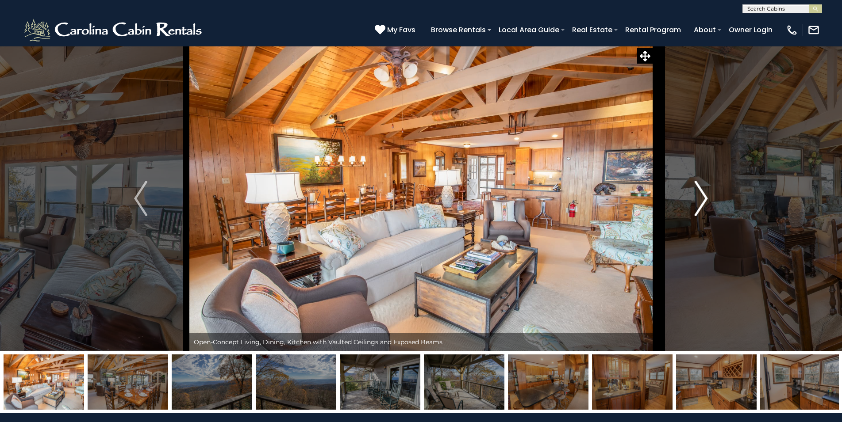
click at [702, 197] on img "Next" at bounding box center [701, 198] width 13 height 35
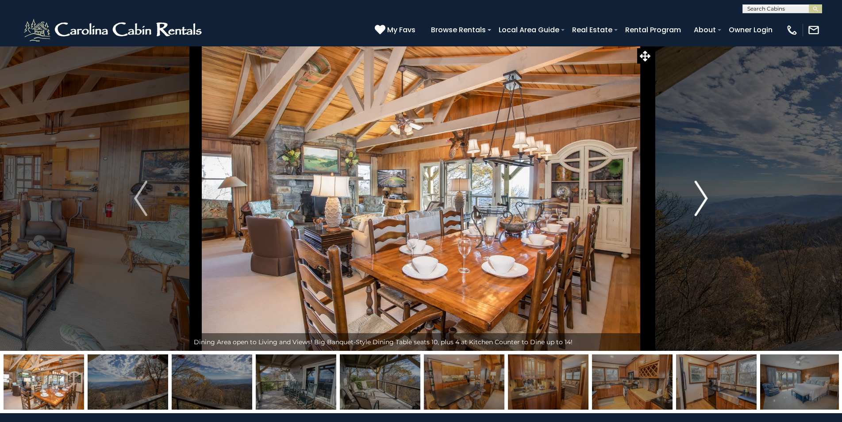
click at [703, 198] on img "Next" at bounding box center [701, 198] width 13 height 35
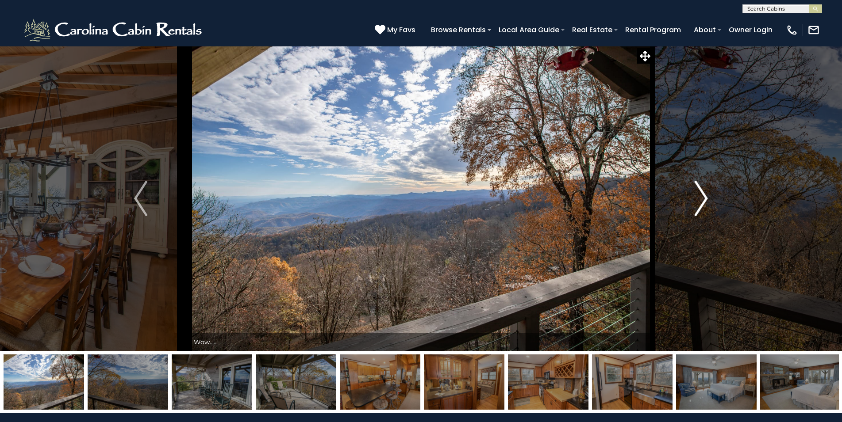
click at [703, 198] on img "Next" at bounding box center [701, 198] width 13 height 35
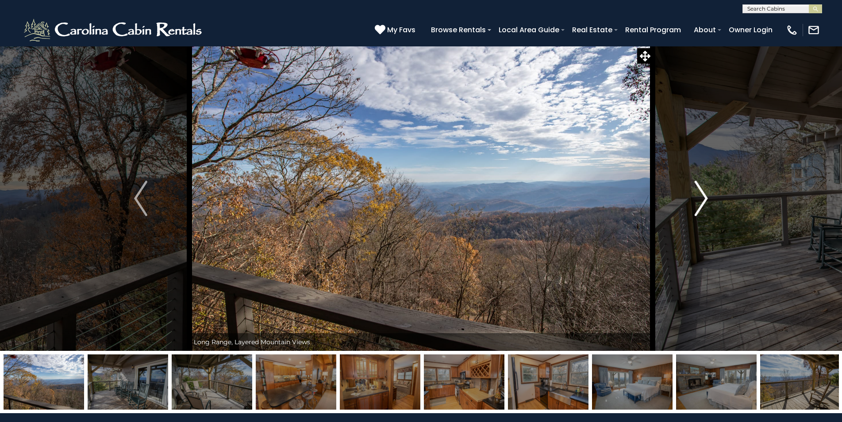
click at [703, 198] on img "Next" at bounding box center [701, 198] width 13 height 35
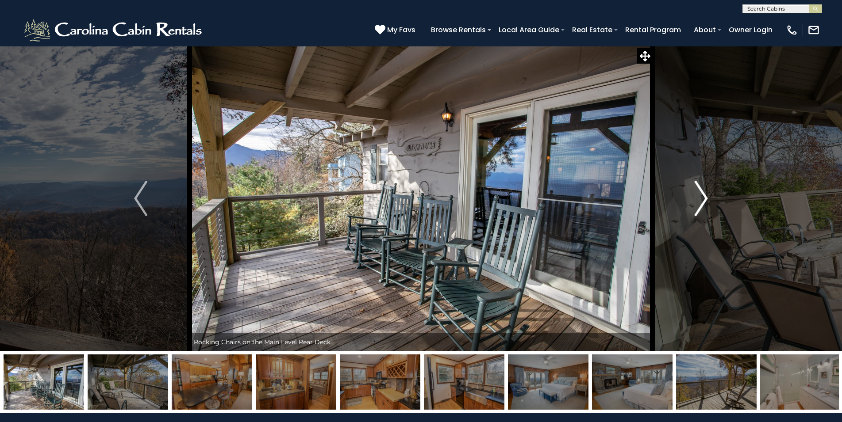
click at [703, 198] on img "Next" at bounding box center [701, 198] width 13 height 35
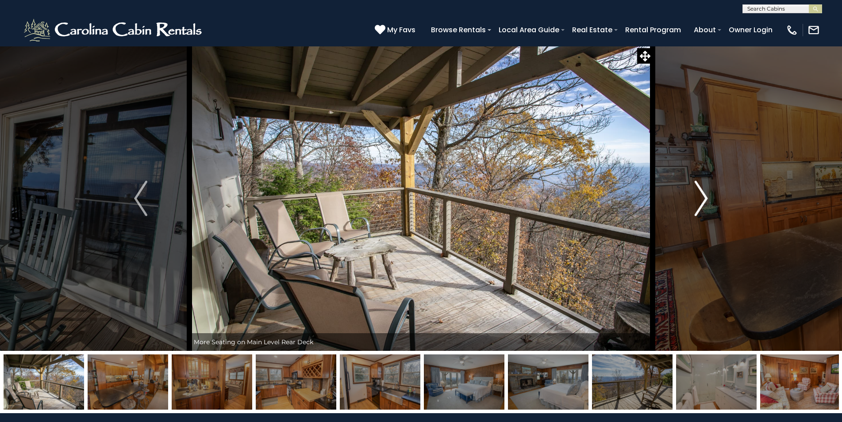
click at [703, 198] on img "Next" at bounding box center [701, 198] width 13 height 35
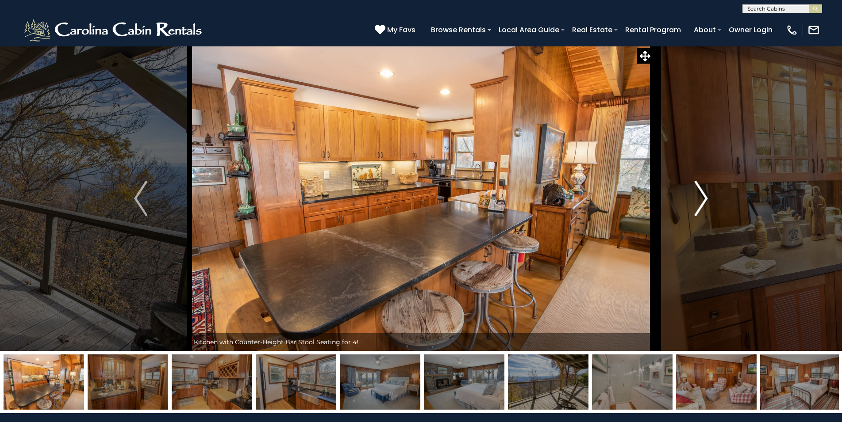
click at [703, 198] on img "Next" at bounding box center [701, 198] width 13 height 35
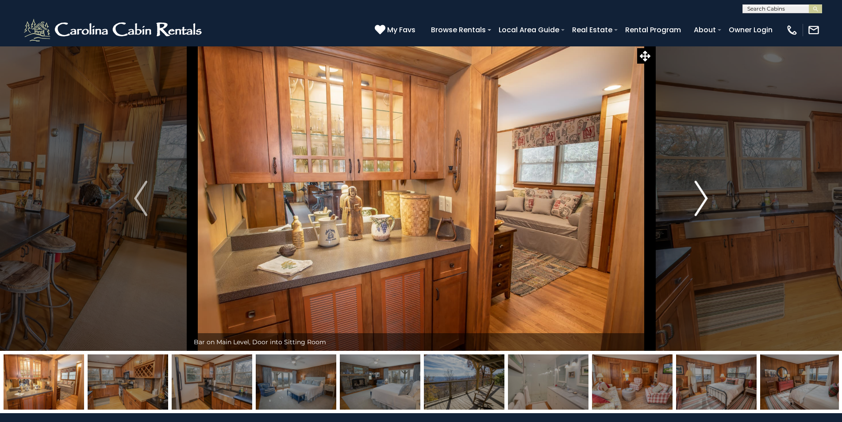
click at [703, 198] on img "Next" at bounding box center [701, 198] width 13 height 35
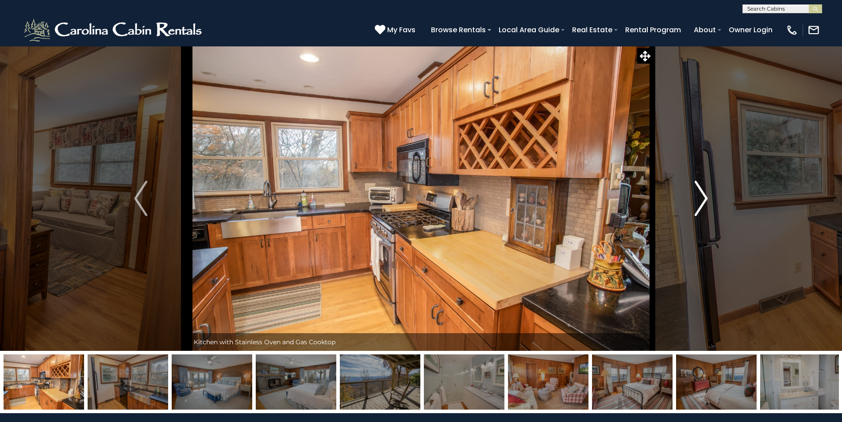
click at [703, 198] on img "Next" at bounding box center [701, 198] width 13 height 35
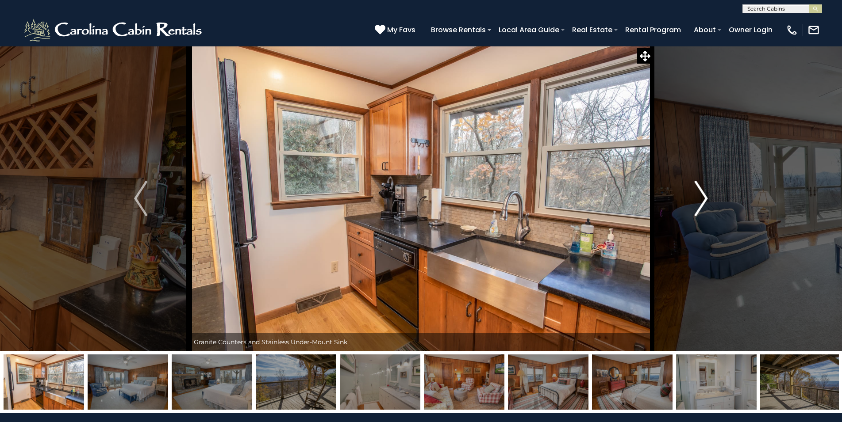
click at [703, 198] on img "Next" at bounding box center [701, 198] width 13 height 35
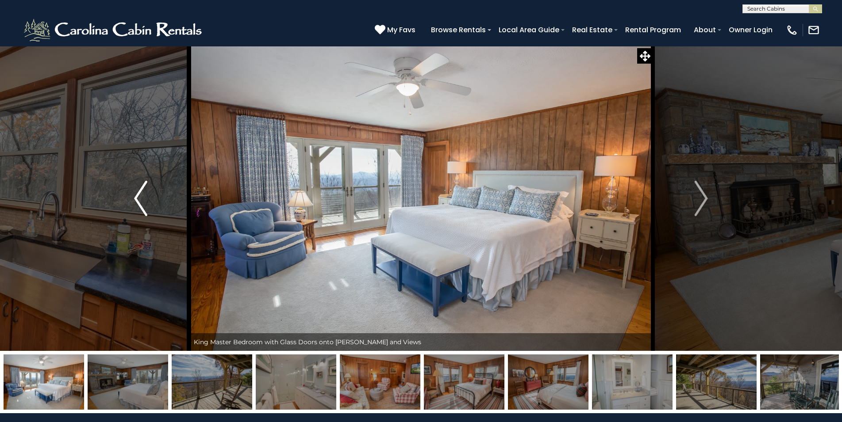
click at [123, 198] on button "Previous" at bounding box center [140, 198] width 97 height 305
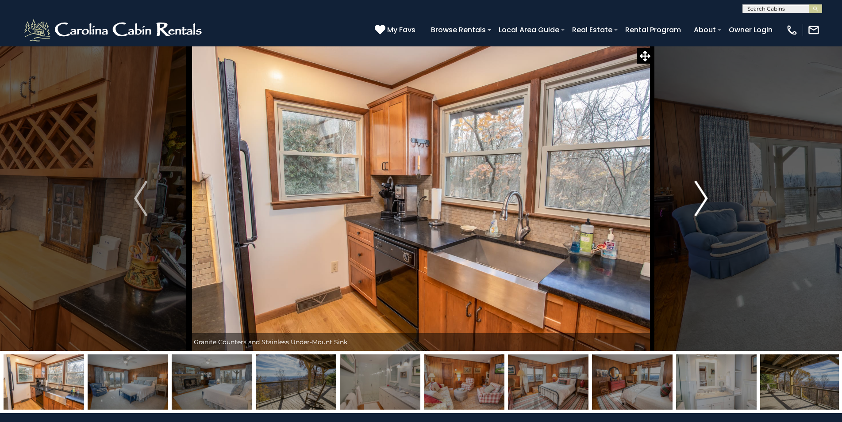
click at [700, 199] on img "Next" at bounding box center [701, 198] width 13 height 35
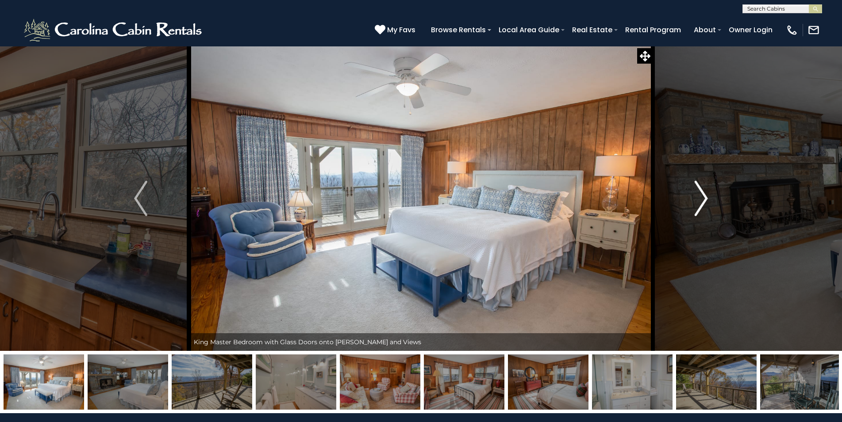
click at [700, 199] on img "Next" at bounding box center [701, 198] width 13 height 35
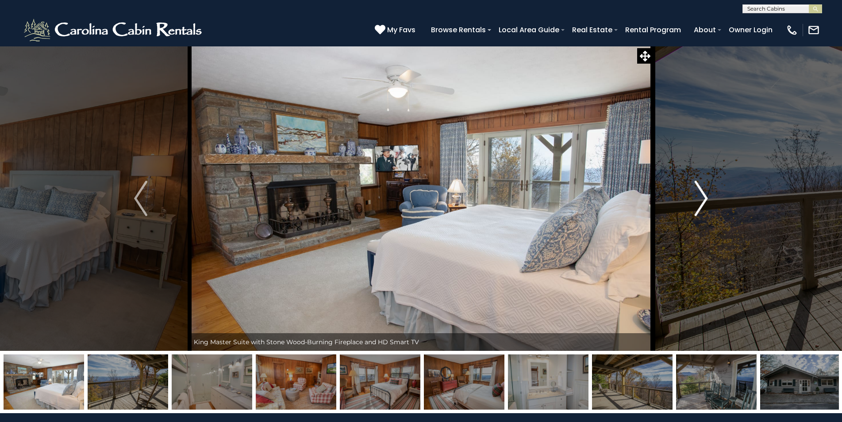
click at [700, 199] on img "Next" at bounding box center [701, 198] width 13 height 35
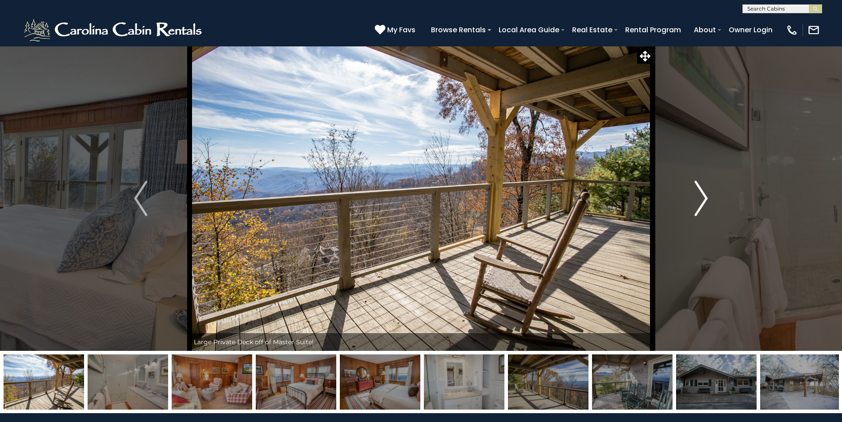
click at [700, 199] on img "Next" at bounding box center [701, 198] width 13 height 35
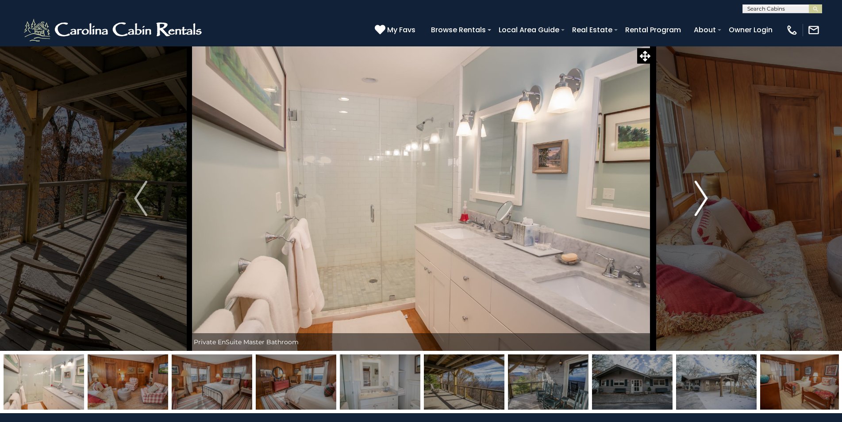
click at [700, 199] on img "Next" at bounding box center [701, 198] width 13 height 35
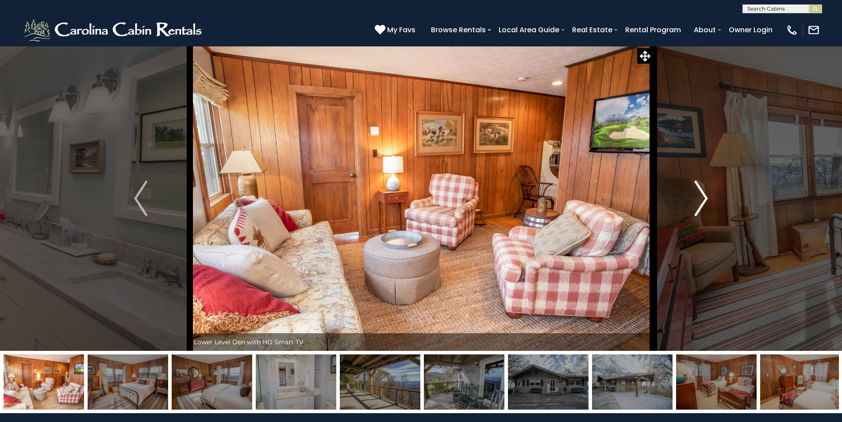
click at [700, 199] on img "Next" at bounding box center [701, 198] width 13 height 35
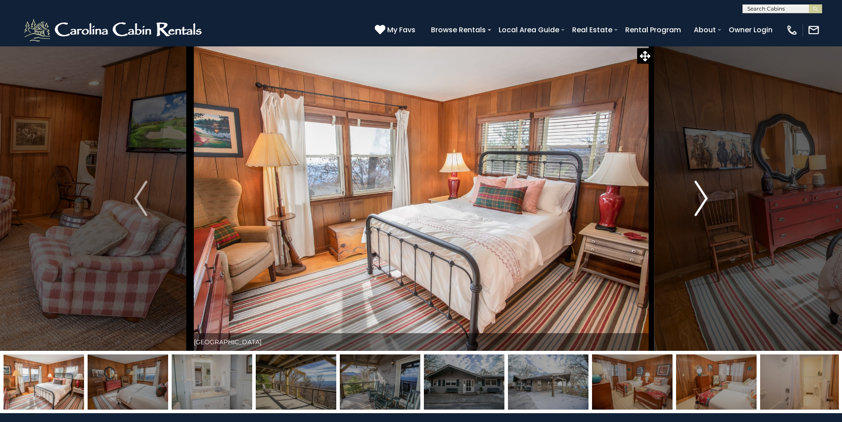
click at [700, 199] on img "Next" at bounding box center [701, 198] width 13 height 35
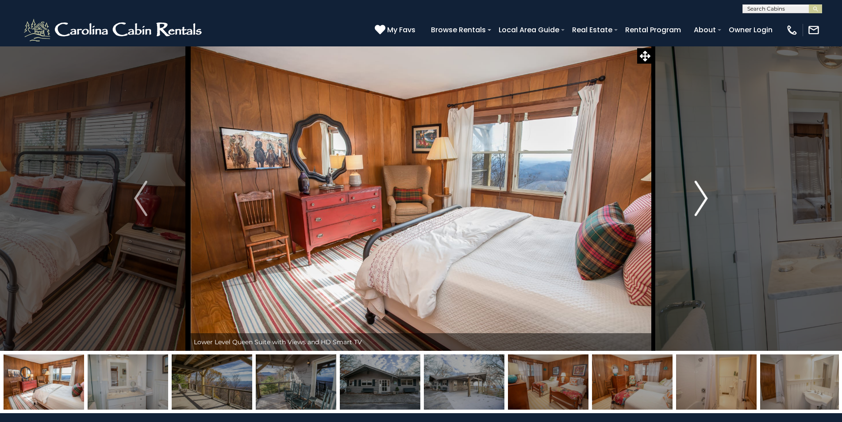
click at [700, 199] on img "Next" at bounding box center [701, 198] width 13 height 35
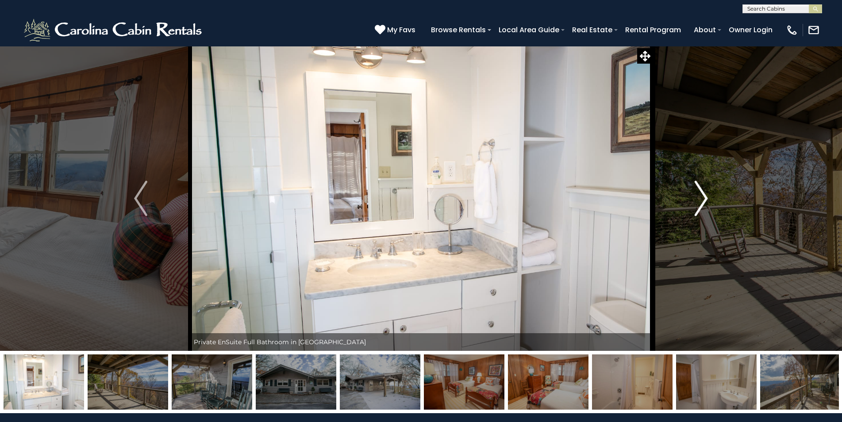
click at [700, 199] on img "Next" at bounding box center [701, 198] width 13 height 35
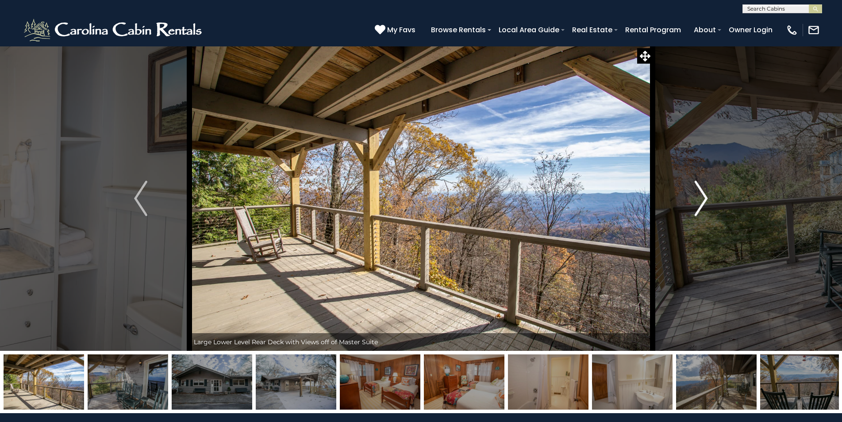
click at [700, 199] on img "Next" at bounding box center [701, 198] width 13 height 35
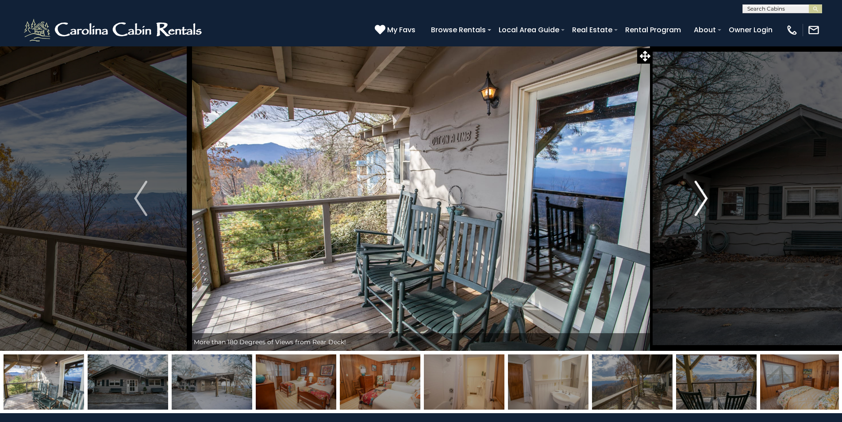
click at [700, 199] on img "Next" at bounding box center [701, 198] width 13 height 35
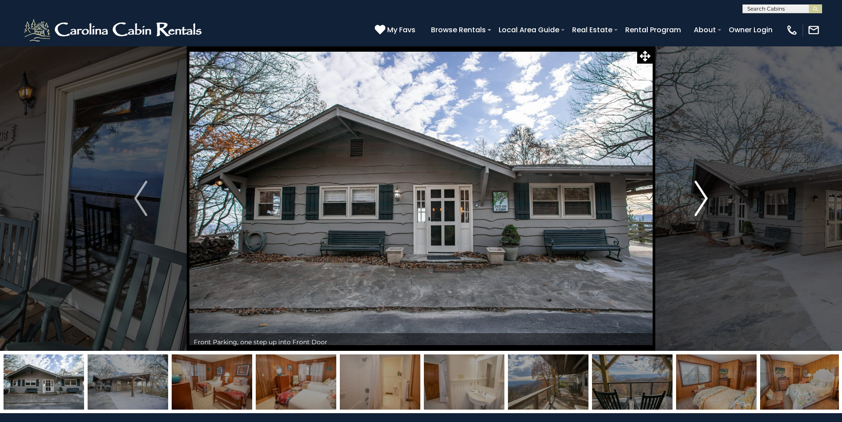
click at [700, 199] on img "Next" at bounding box center [701, 198] width 13 height 35
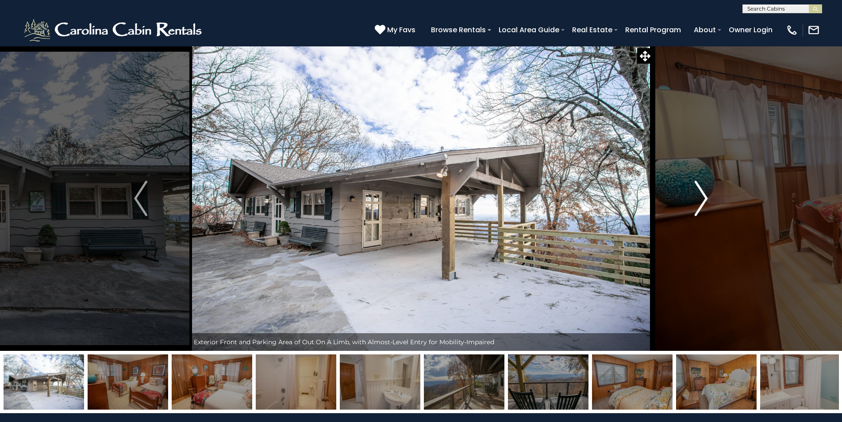
click at [700, 199] on img "Next" at bounding box center [701, 198] width 13 height 35
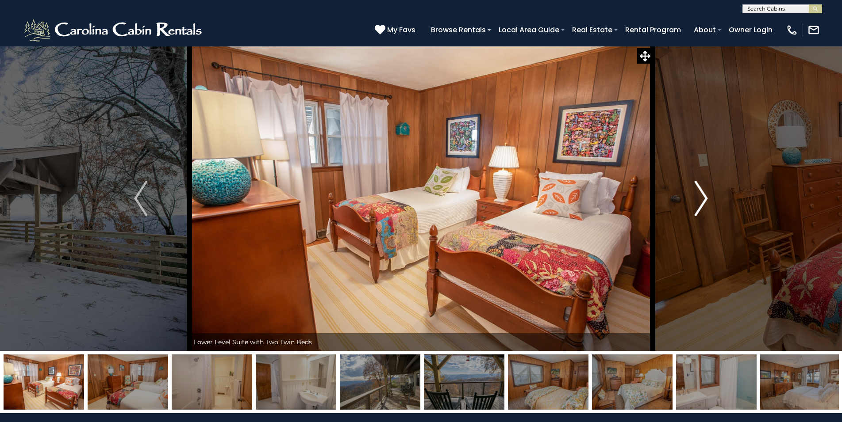
click at [697, 199] on img "Next" at bounding box center [701, 198] width 13 height 35
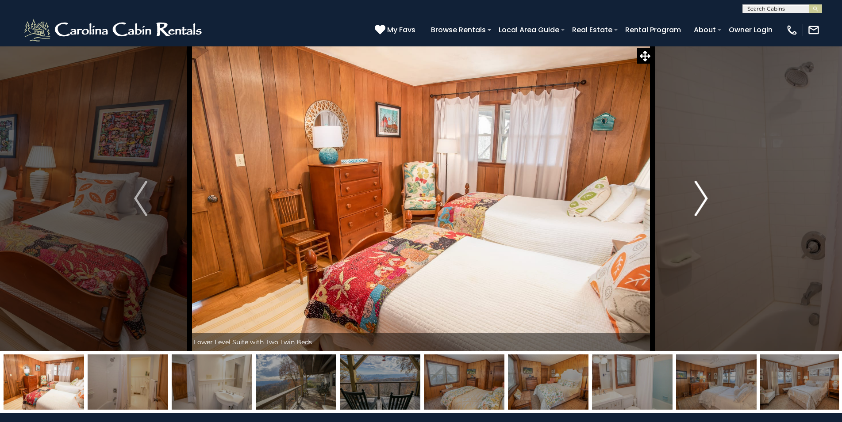
click at [697, 199] on img "Next" at bounding box center [701, 198] width 13 height 35
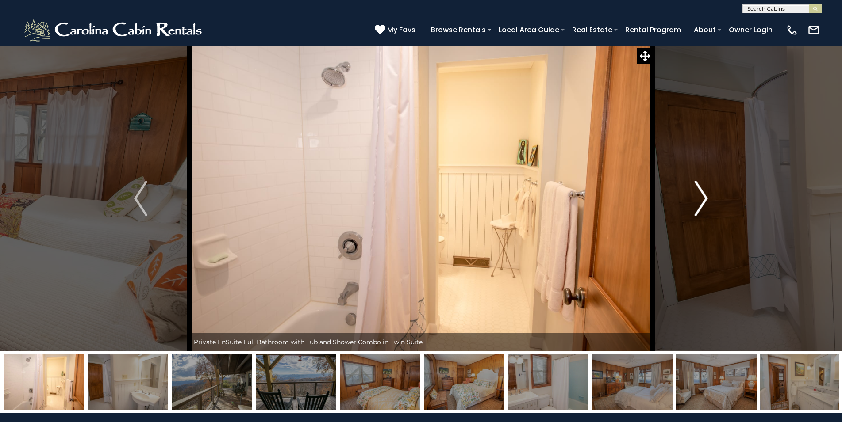
click at [697, 199] on img "Next" at bounding box center [701, 198] width 13 height 35
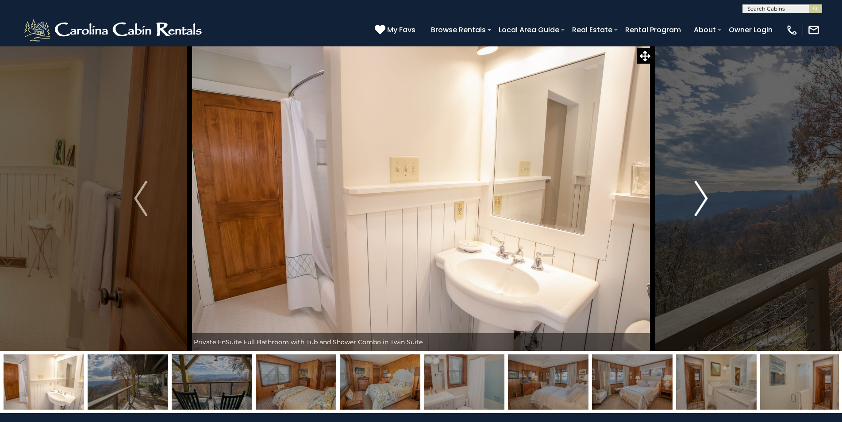
click at [697, 199] on img "Next" at bounding box center [701, 198] width 13 height 35
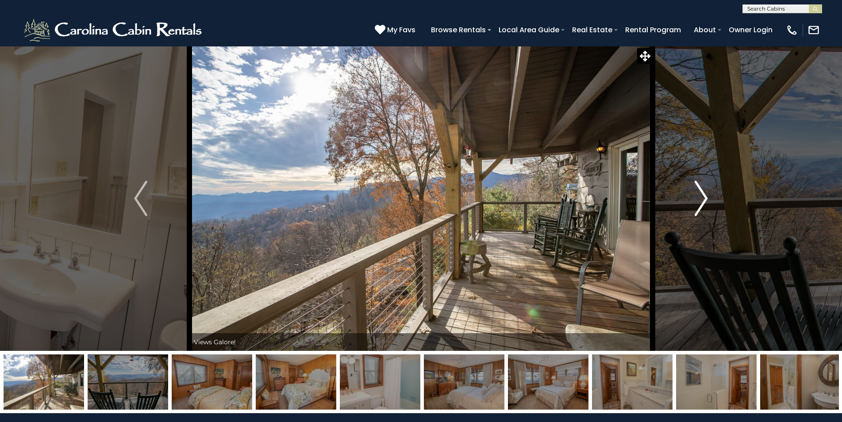
click at [697, 199] on img "Next" at bounding box center [701, 198] width 13 height 35
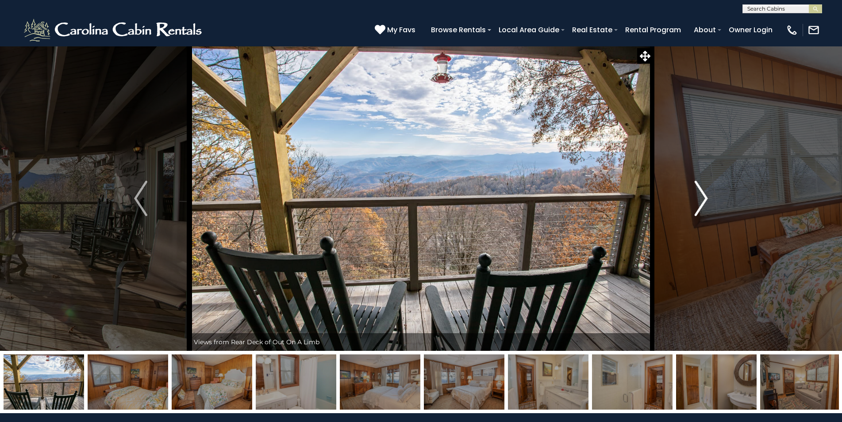
click at [697, 199] on img "Next" at bounding box center [701, 198] width 13 height 35
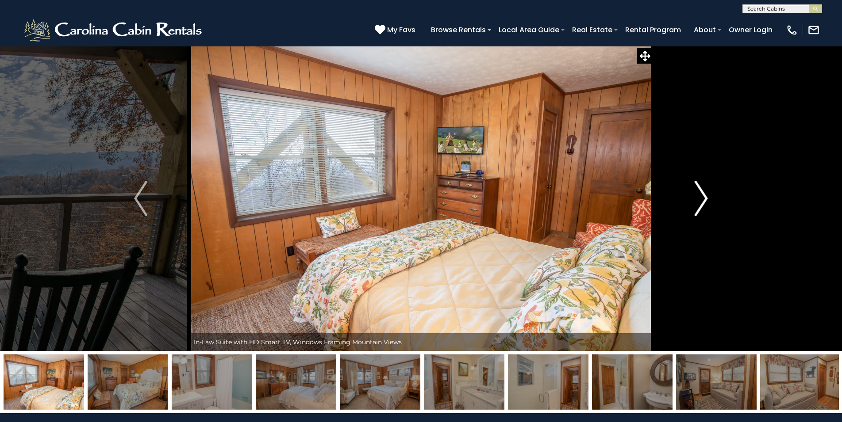
click at [696, 200] on img "Next" at bounding box center [701, 198] width 13 height 35
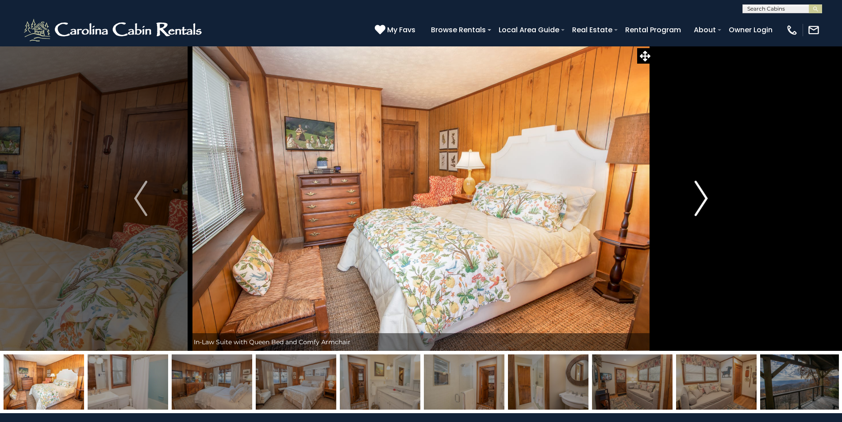
click at [696, 200] on img "Next" at bounding box center [701, 198] width 13 height 35
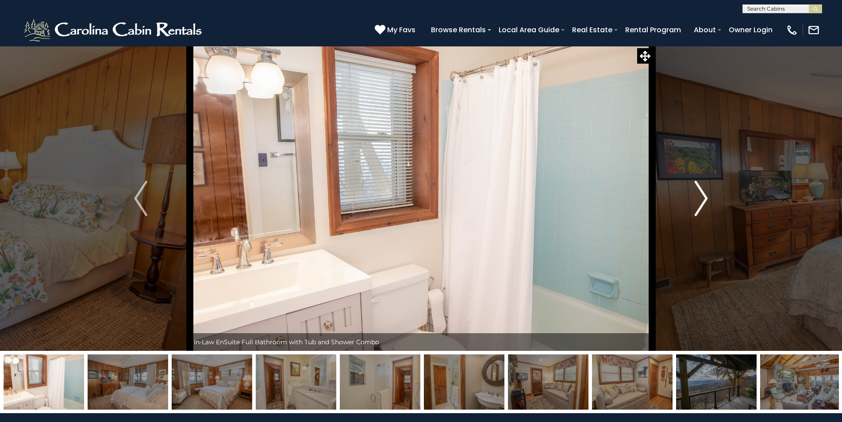
click at [696, 201] on img "Next" at bounding box center [701, 198] width 13 height 35
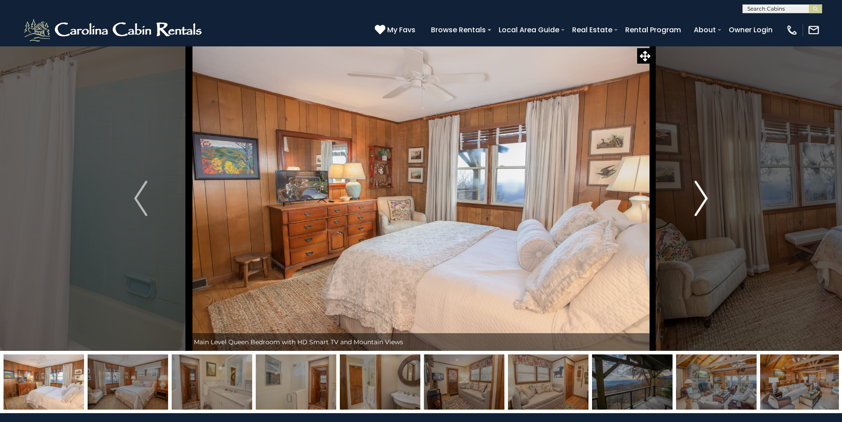
click at [695, 203] on img "Next" at bounding box center [701, 198] width 13 height 35
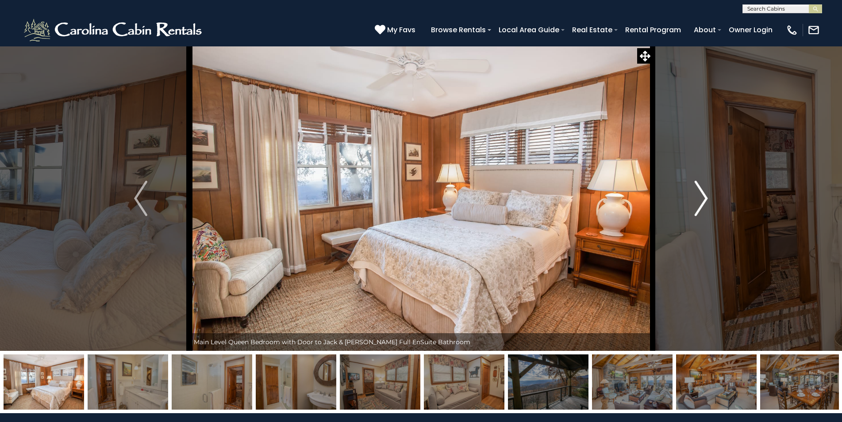
click at [695, 203] on img "Next" at bounding box center [701, 198] width 13 height 35
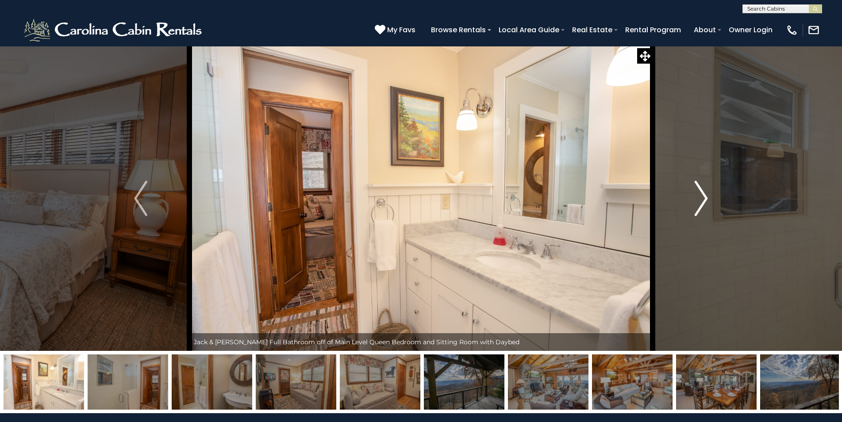
click at [695, 205] on img "Next" at bounding box center [701, 198] width 13 height 35
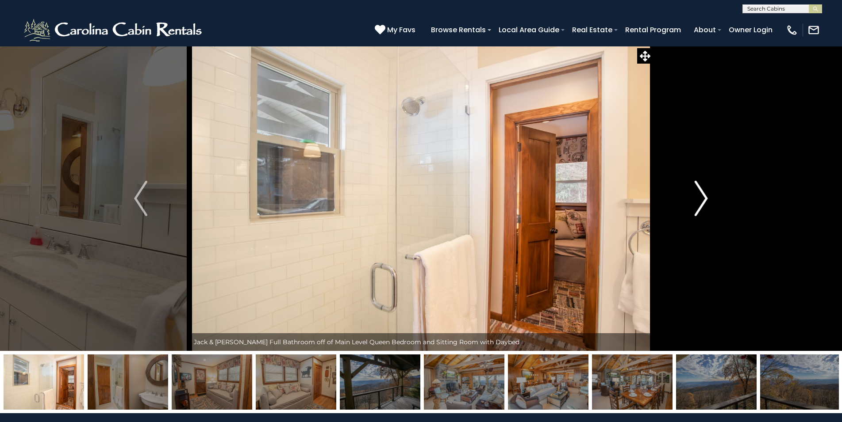
click at [695, 206] on img "Next" at bounding box center [701, 198] width 13 height 35
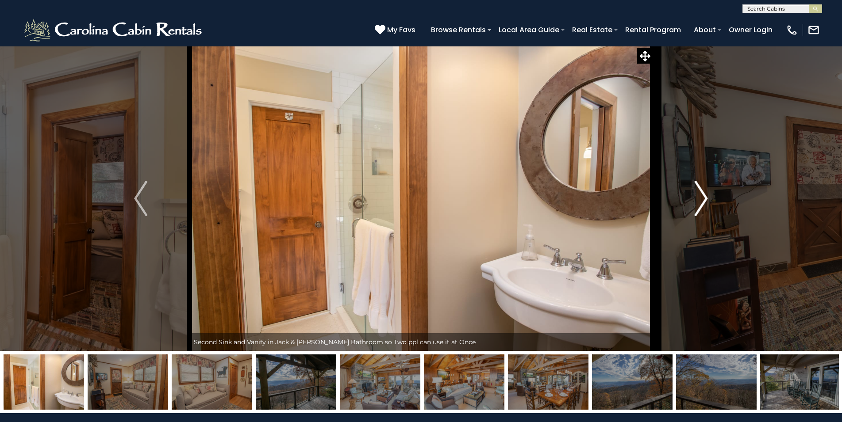
click at [695, 208] on img "Next" at bounding box center [701, 198] width 13 height 35
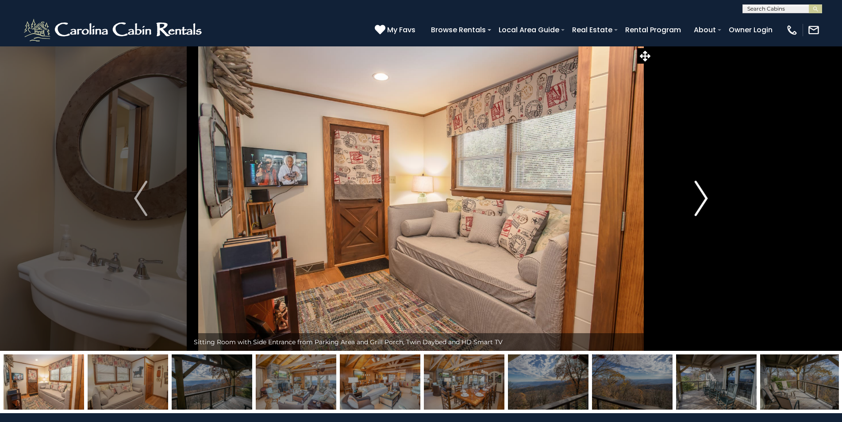
click at [695, 208] on img "Next" at bounding box center [701, 198] width 13 height 35
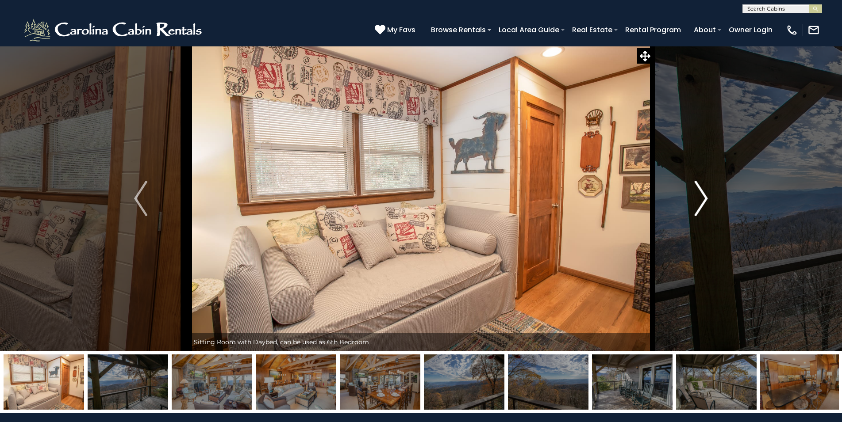
click at [695, 208] on img "Next" at bounding box center [701, 198] width 13 height 35
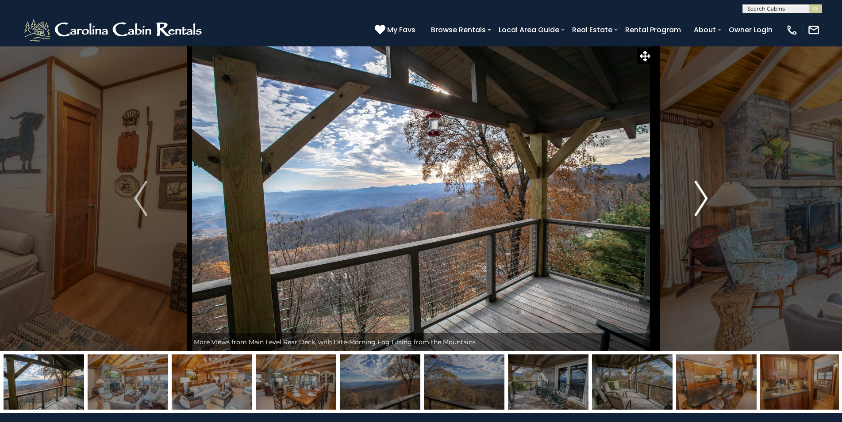
click at [695, 208] on img "Next" at bounding box center [701, 198] width 13 height 35
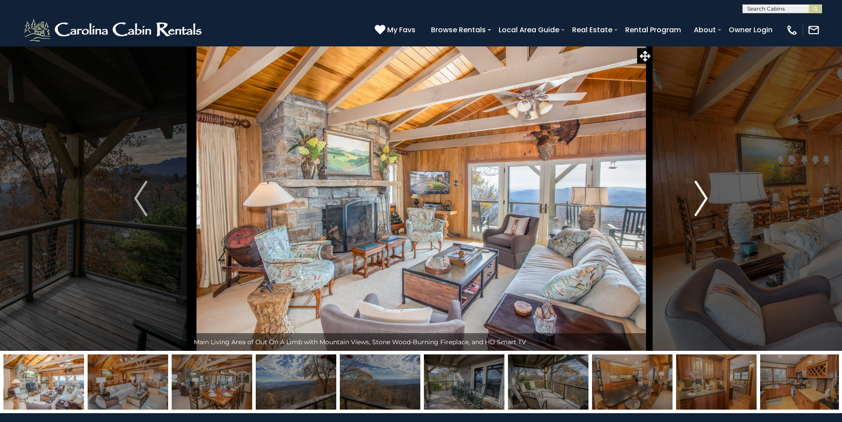
click at [695, 208] on img "Next" at bounding box center [701, 198] width 13 height 35
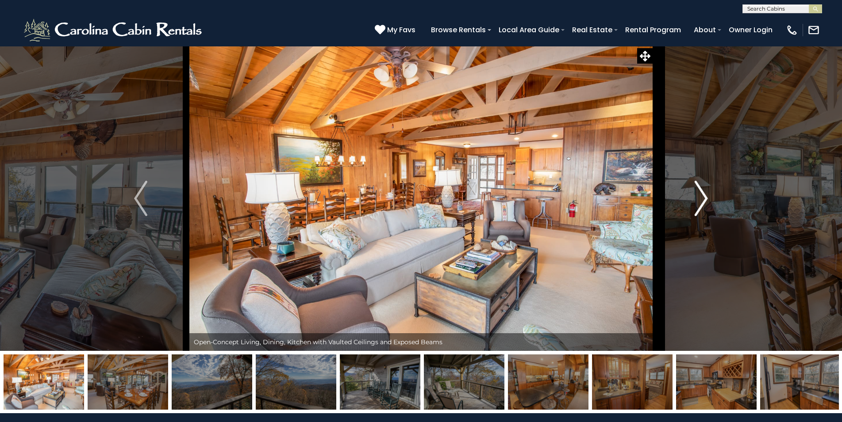
click at [695, 208] on img "Next" at bounding box center [701, 198] width 13 height 35
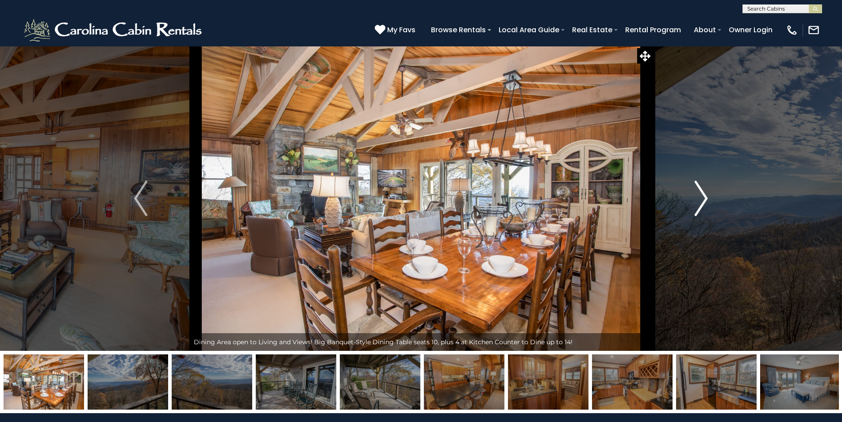
click at [695, 208] on img "Next" at bounding box center [701, 198] width 13 height 35
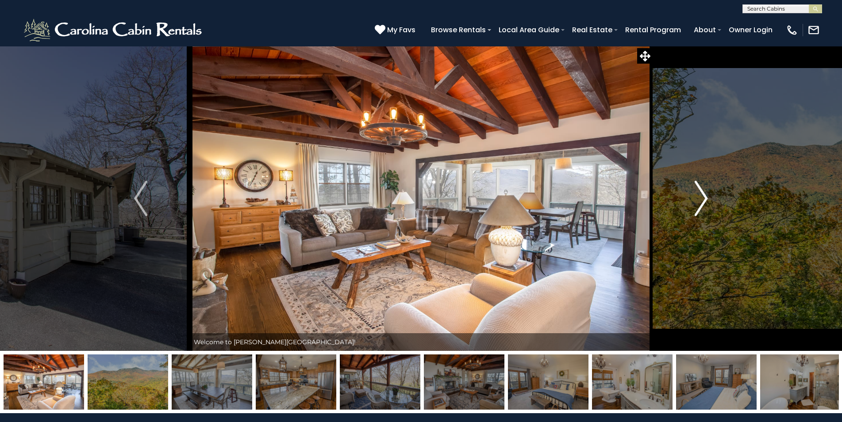
click at [703, 189] on img "Next" at bounding box center [701, 198] width 13 height 35
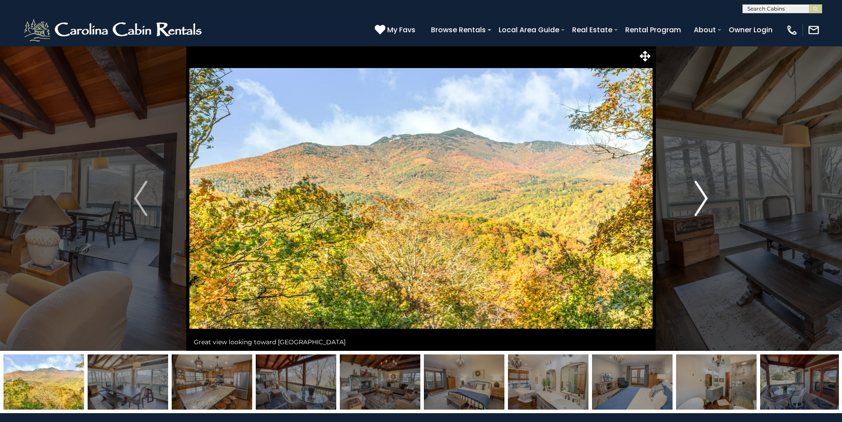
click at [699, 190] on img "Next" at bounding box center [701, 198] width 13 height 35
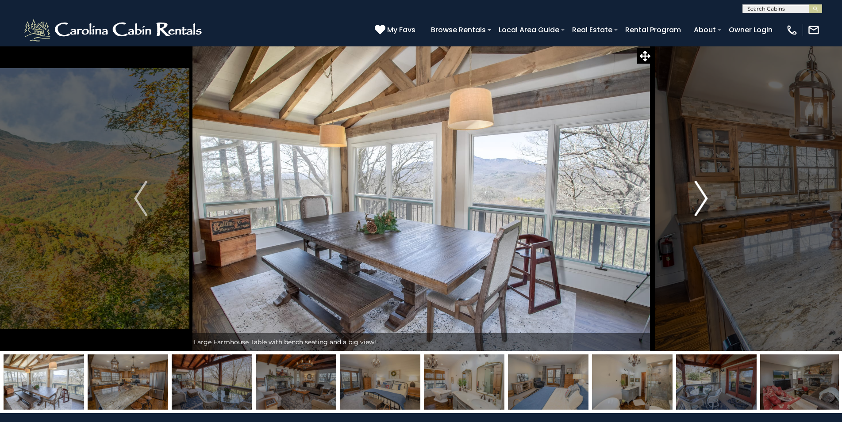
click at [699, 191] on img "Next" at bounding box center [701, 198] width 13 height 35
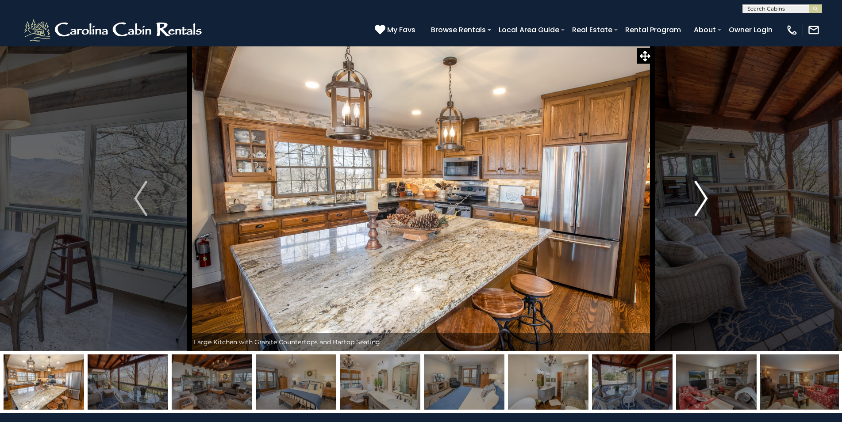
click at [699, 193] on img "Next" at bounding box center [701, 198] width 13 height 35
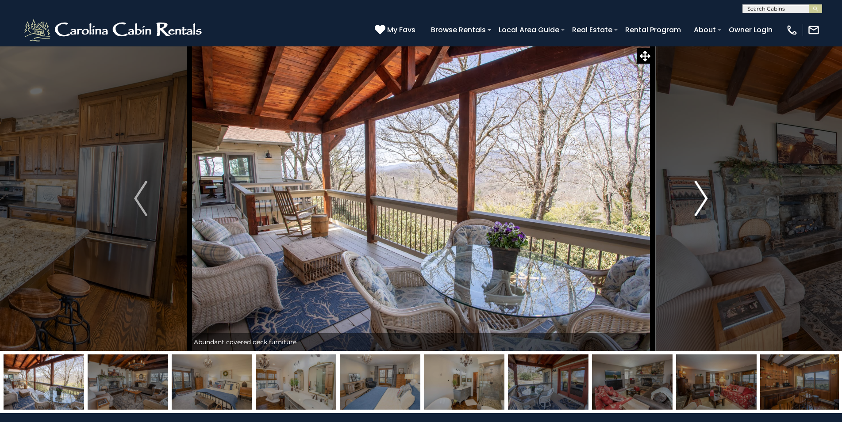
click at [699, 193] on img "Next" at bounding box center [701, 198] width 13 height 35
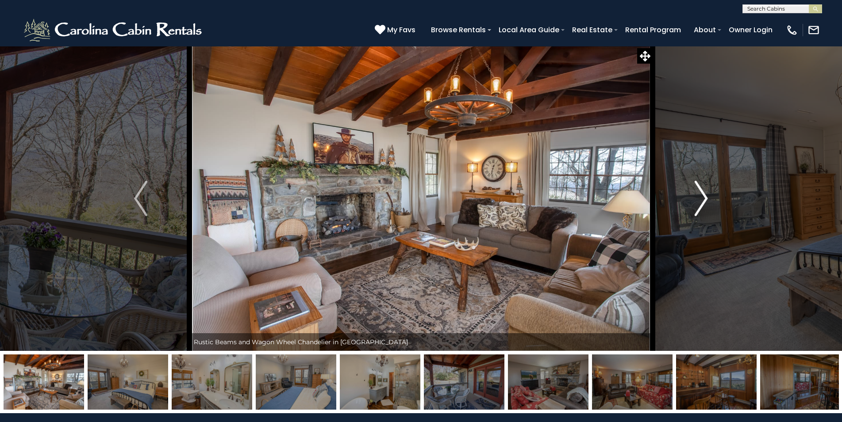
click at [699, 193] on img "Next" at bounding box center [701, 198] width 13 height 35
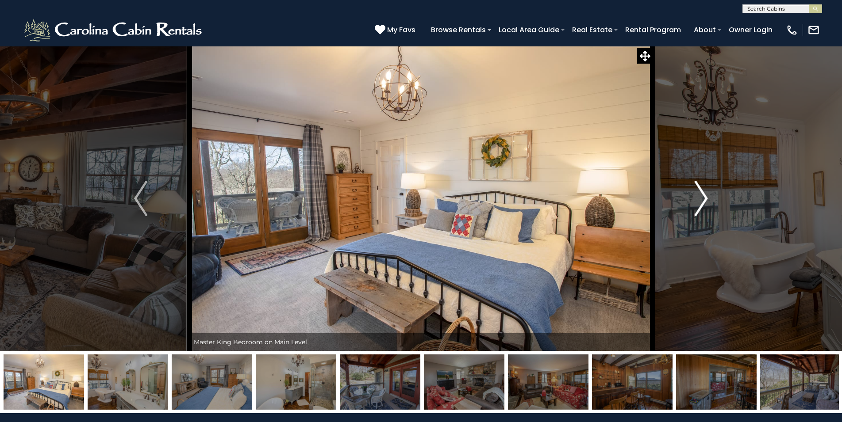
click at [699, 193] on img "Next" at bounding box center [701, 198] width 13 height 35
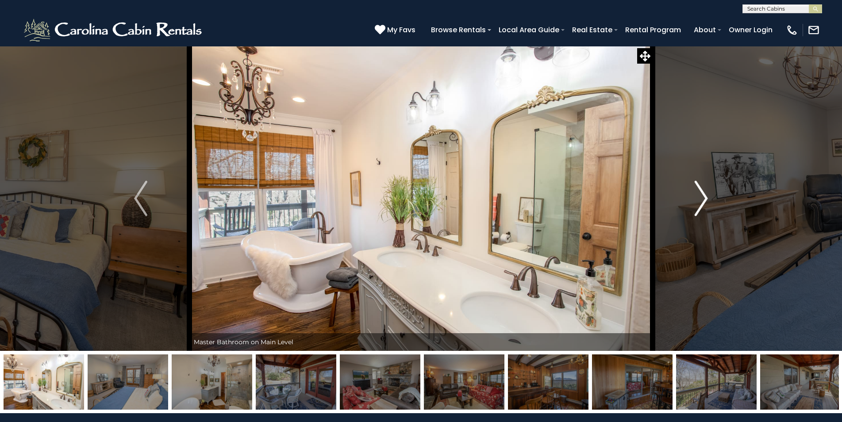
click at [699, 193] on img "Next" at bounding box center [701, 198] width 13 height 35
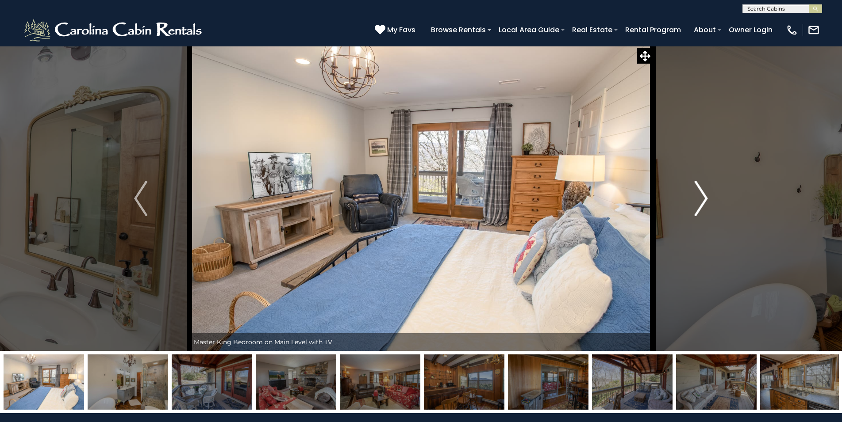
click at [699, 193] on img "Next" at bounding box center [701, 198] width 13 height 35
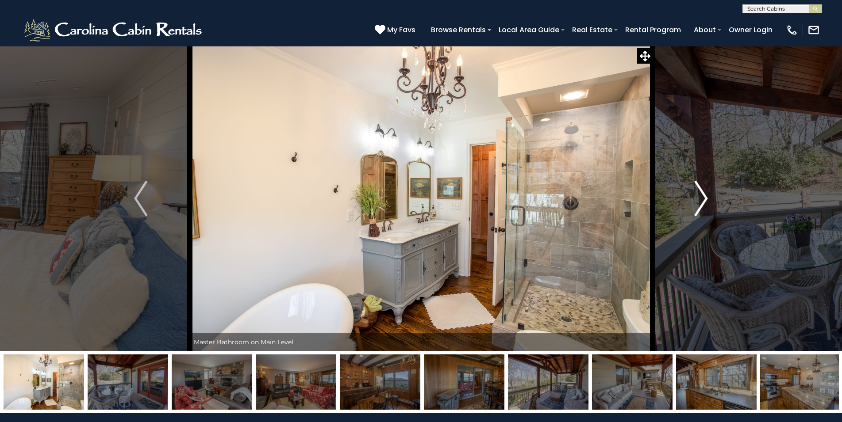
click at [699, 193] on img "Next" at bounding box center [701, 198] width 13 height 35
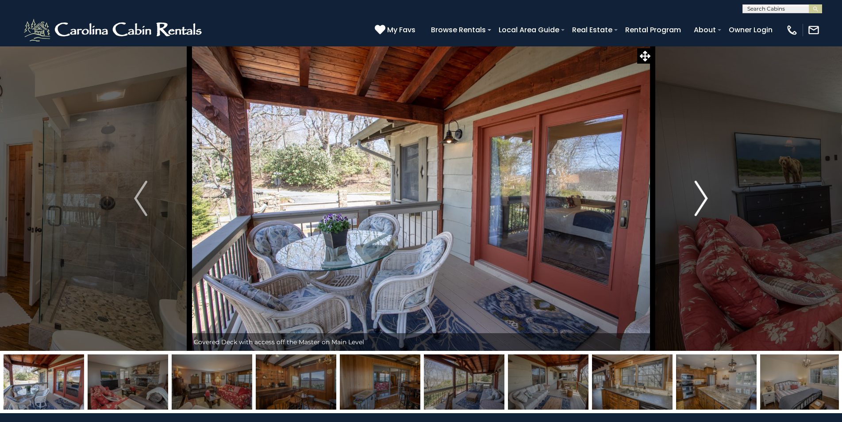
click at [699, 193] on img "Next" at bounding box center [701, 198] width 13 height 35
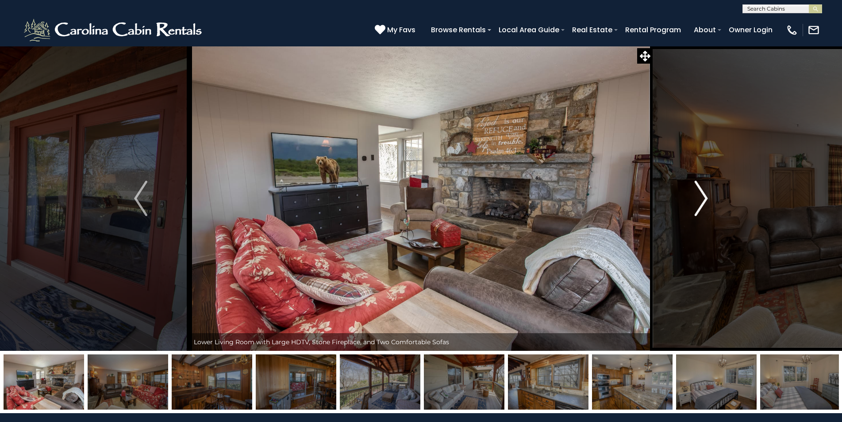
click at [699, 193] on img "Next" at bounding box center [701, 198] width 13 height 35
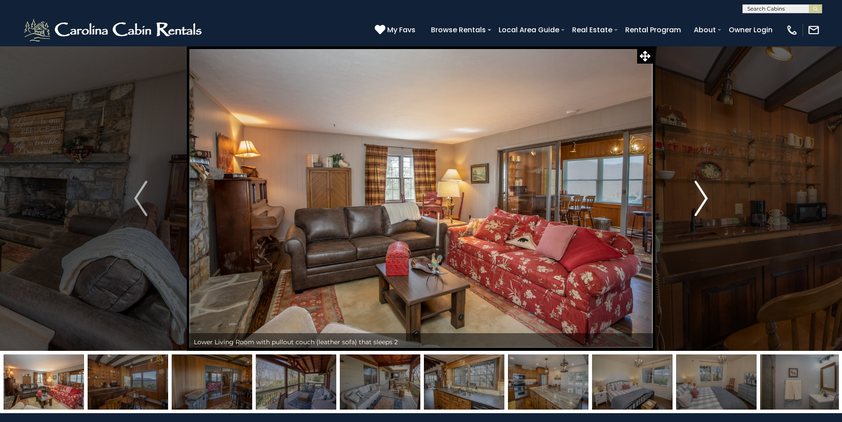
click at [700, 194] on img "Next" at bounding box center [701, 198] width 13 height 35
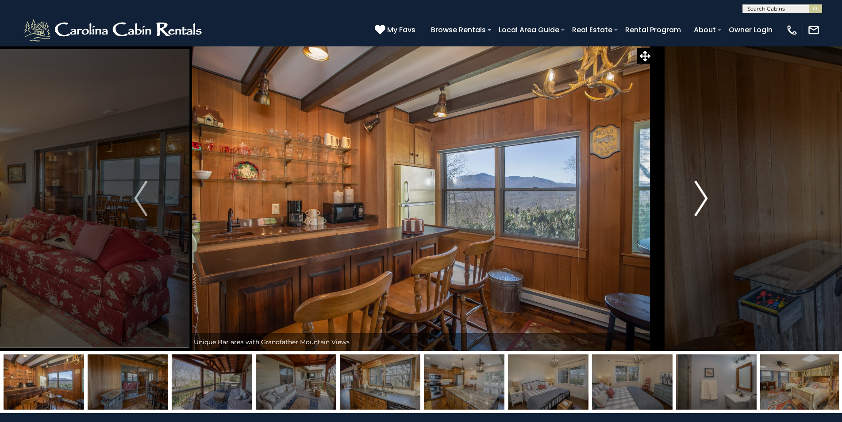
click at [700, 195] on img "Next" at bounding box center [701, 198] width 13 height 35
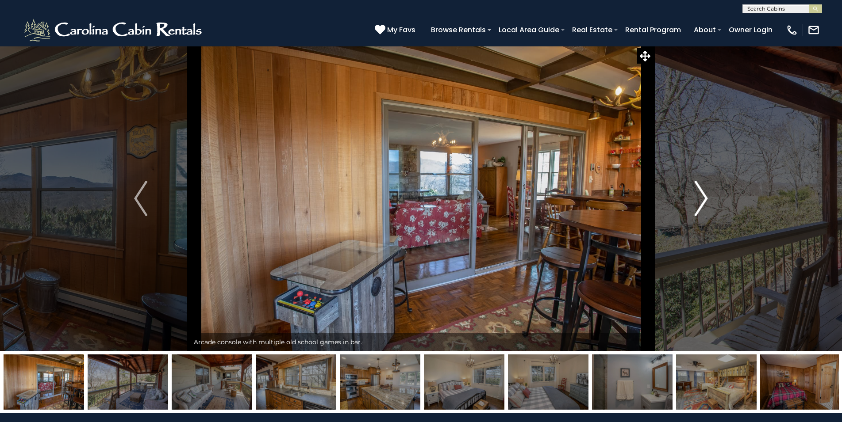
click at [700, 195] on img "Next" at bounding box center [701, 198] width 13 height 35
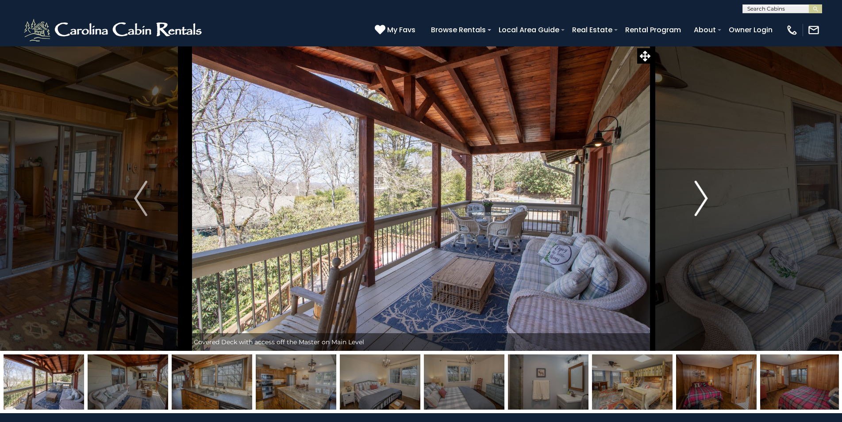
click at [700, 195] on img "Next" at bounding box center [701, 198] width 13 height 35
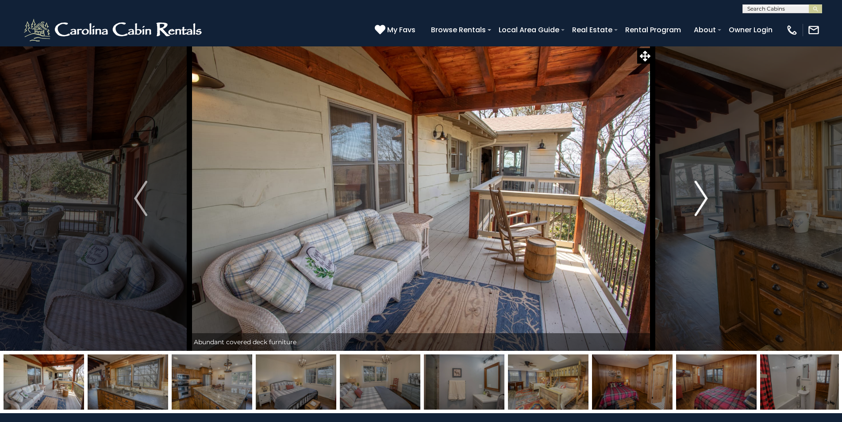
click at [700, 195] on img "Next" at bounding box center [701, 198] width 13 height 35
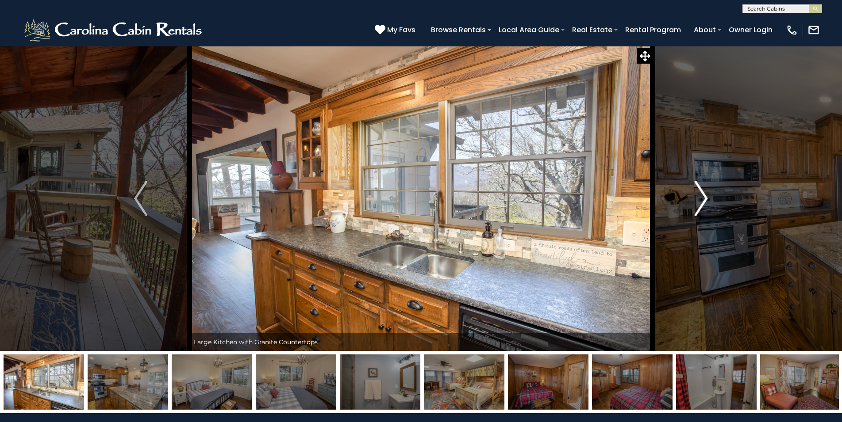
click at [701, 196] on img "Next" at bounding box center [701, 198] width 13 height 35
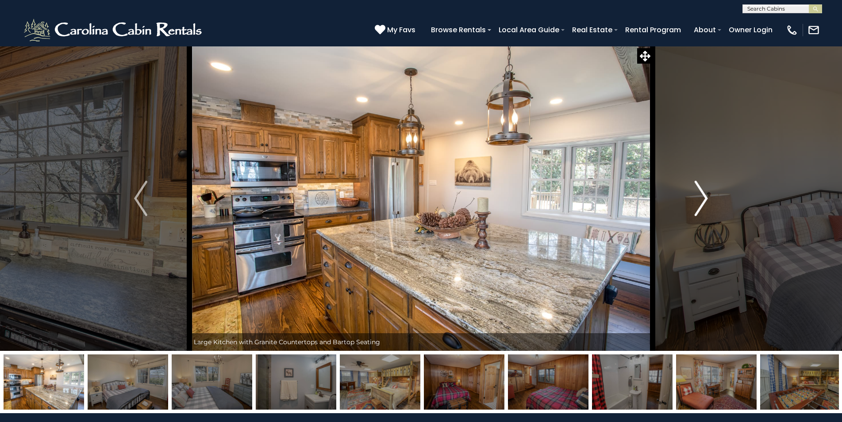
click at [701, 196] on img "Next" at bounding box center [701, 198] width 13 height 35
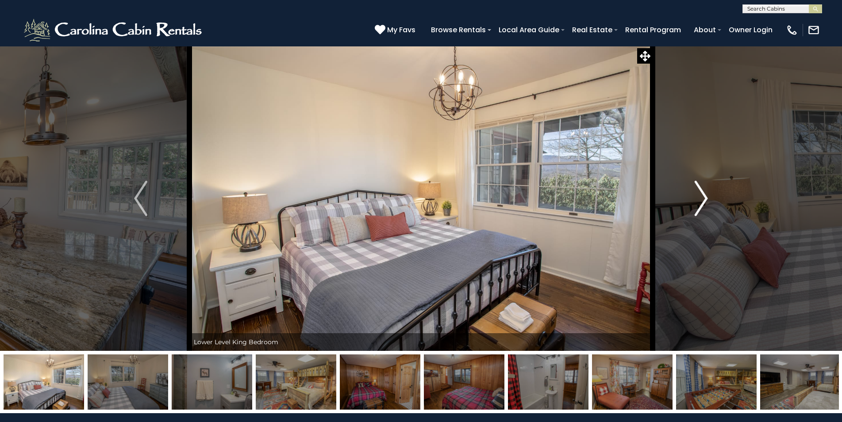
click at [701, 196] on img "Next" at bounding box center [701, 198] width 13 height 35
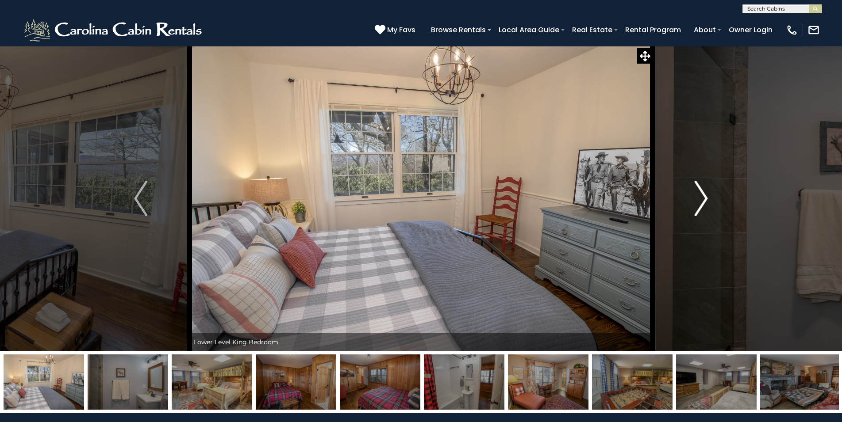
click at [701, 196] on img "Next" at bounding box center [701, 198] width 13 height 35
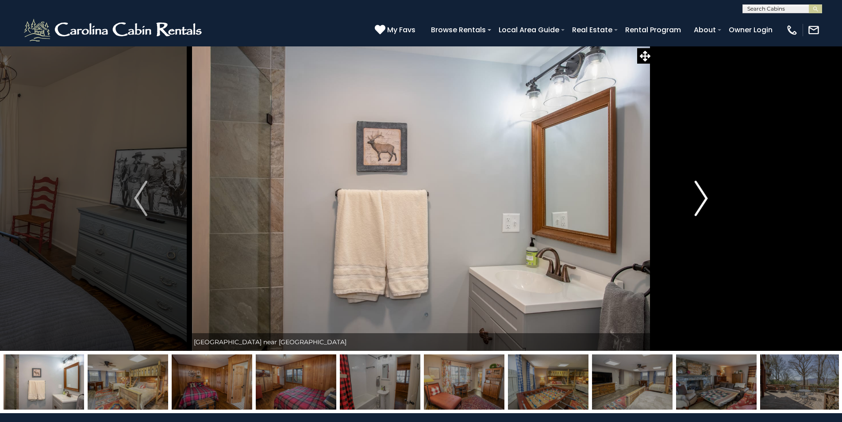
click at [701, 196] on img "Next" at bounding box center [701, 198] width 13 height 35
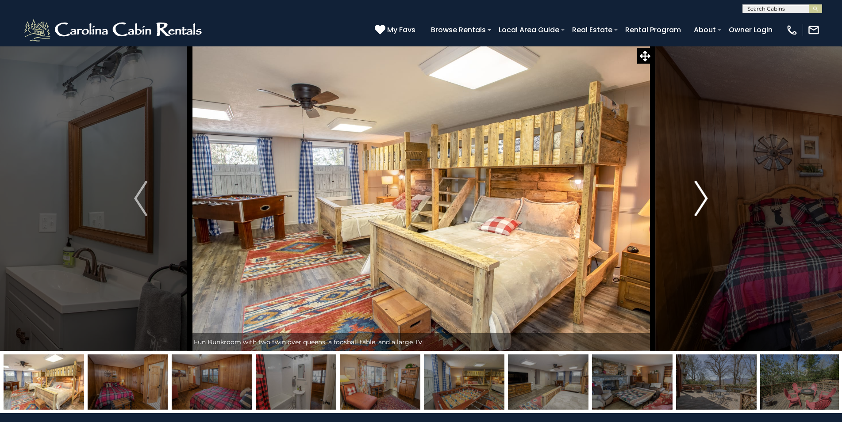
click at [703, 196] on img "Next" at bounding box center [701, 198] width 13 height 35
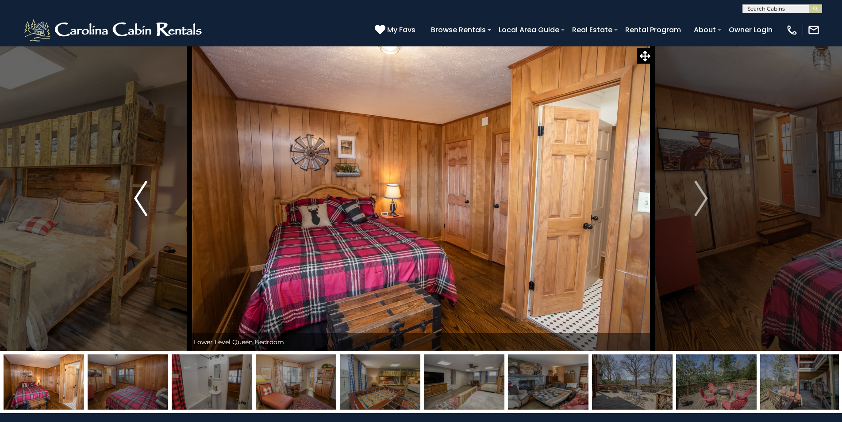
click at [141, 199] on img "Previous" at bounding box center [140, 198] width 13 height 35
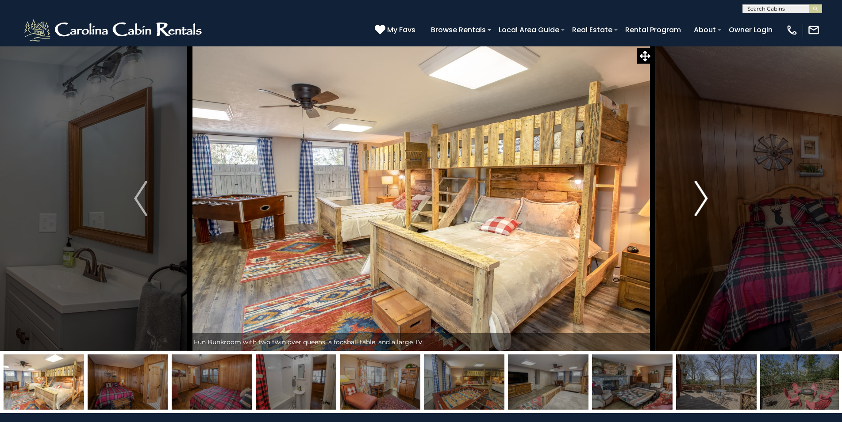
click at [698, 195] on img "Next" at bounding box center [701, 198] width 13 height 35
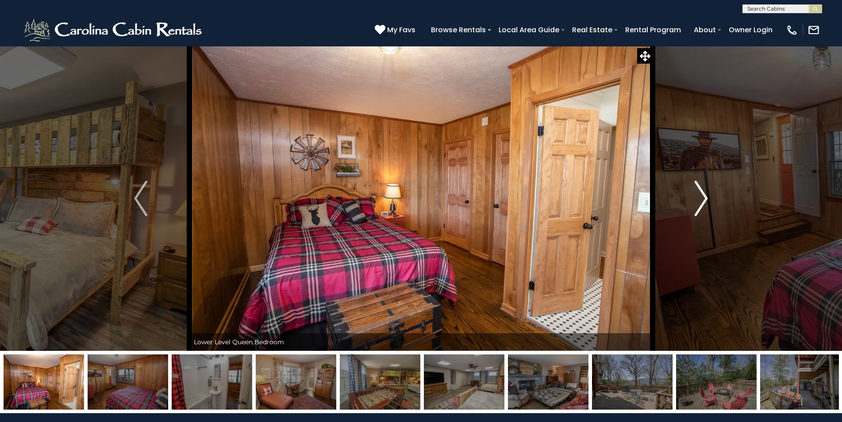
click at [698, 195] on img "Next" at bounding box center [701, 198] width 13 height 35
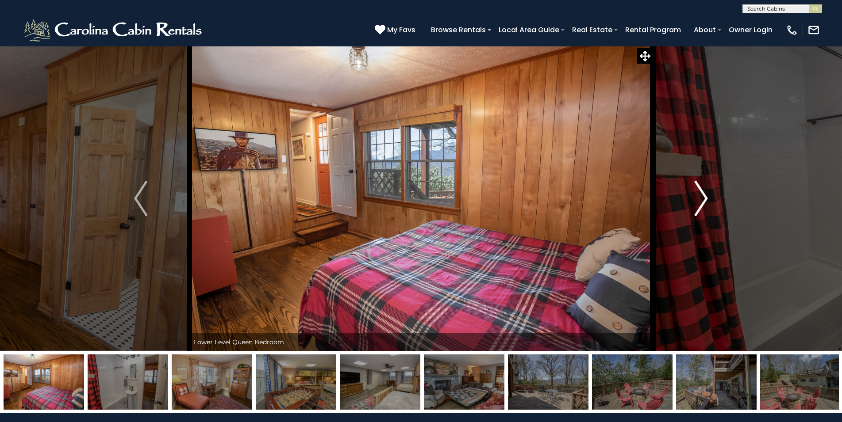
click at [699, 196] on img "Next" at bounding box center [701, 198] width 13 height 35
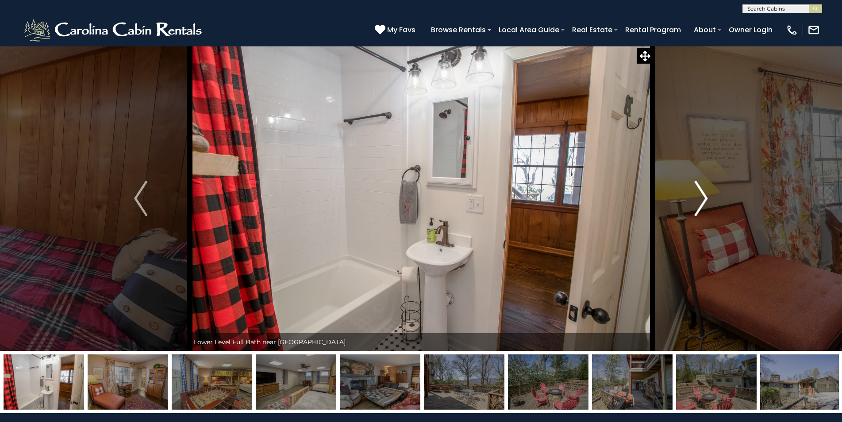
click at [699, 196] on img "Next" at bounding box center [701, 198] width 13 height 35
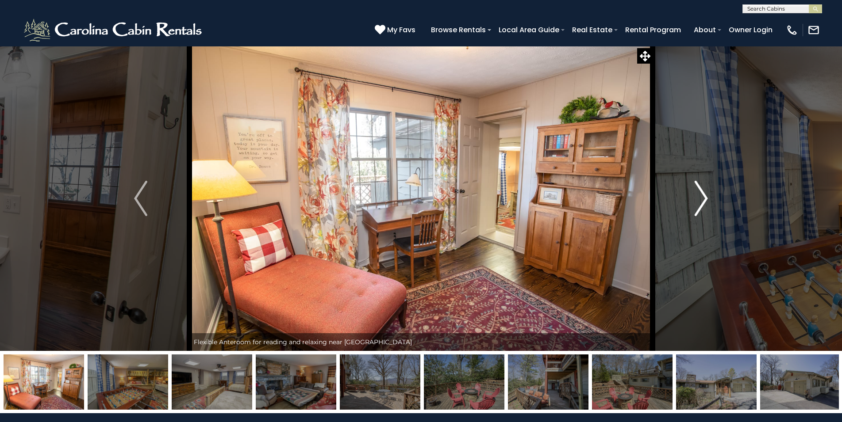
click at [700, 197] on img "Next" at bounding box center [701, 198] width 13 height 35
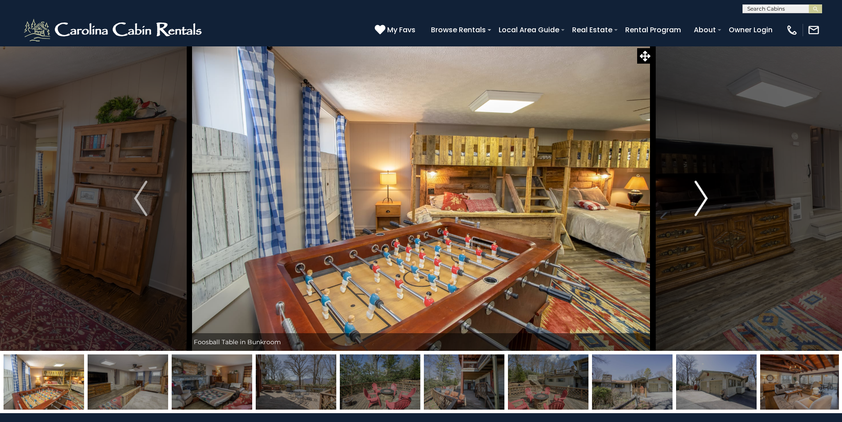
click at [700, 197] on img "Next" at bounding box center [701, 198] width 13 height 35
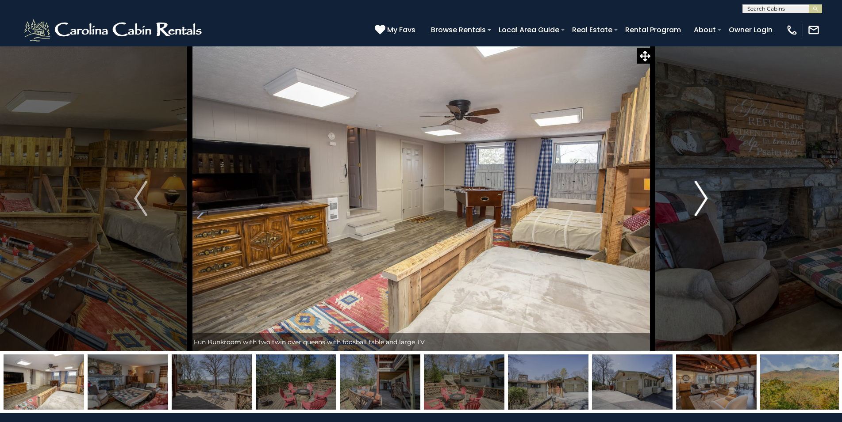
click at [700, 197] on img "Next" at bounding box center [701, 198] width 13 height 35
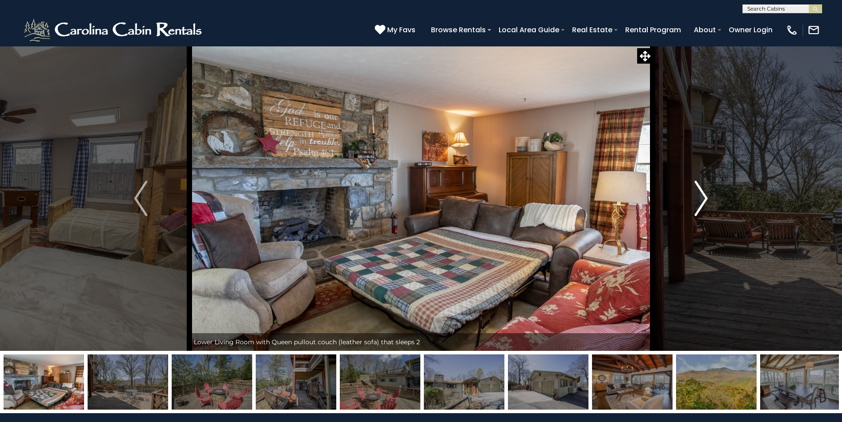
click at [700, 197] on img "Next" at bounding box center [701, 198] width 13 height 35
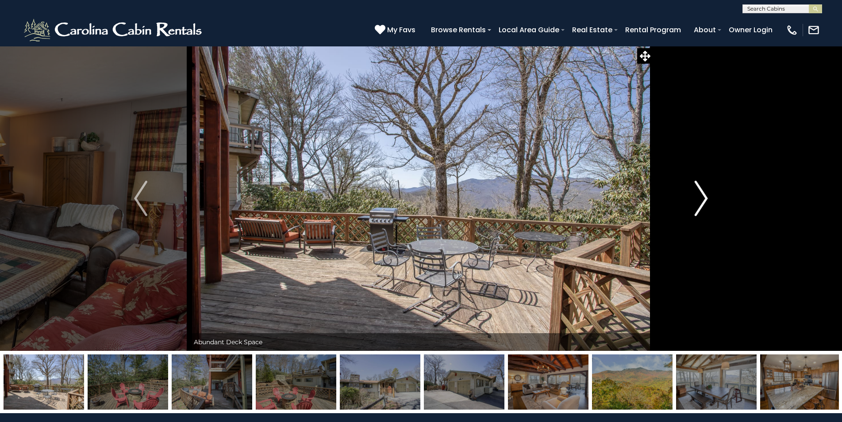
click at [700, 197] on img "Next" at bounding box center [701, 198] width 13 height 35
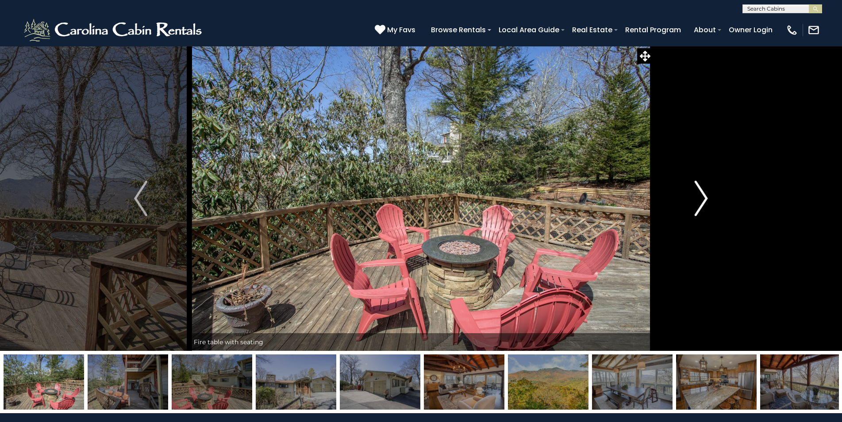
click at [700, 197] on img "Next" at bounding box center [701, 198] width 13 height 35
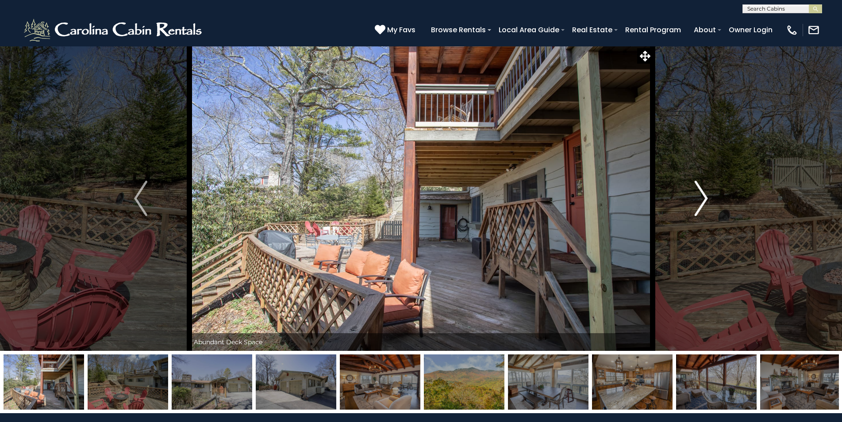
click at [700, 197] on img "Next" at bounding box center [701, 198] width 13 height 35
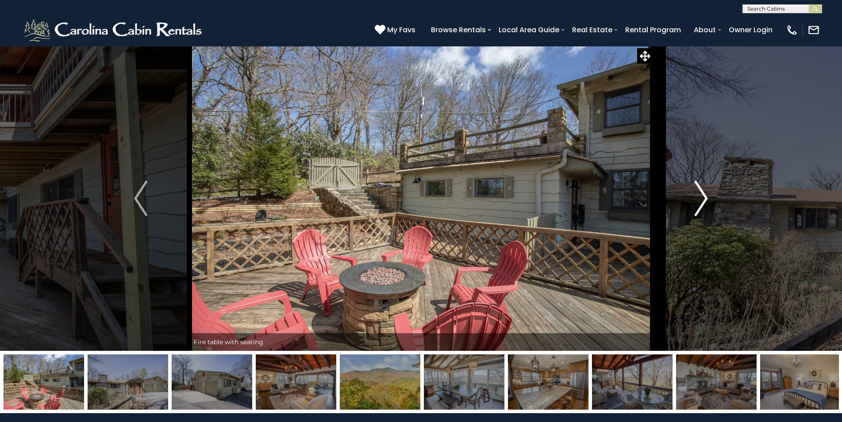
click at [700, 197] on img "Next" at bounding box center [701, 198] width 13 height 35
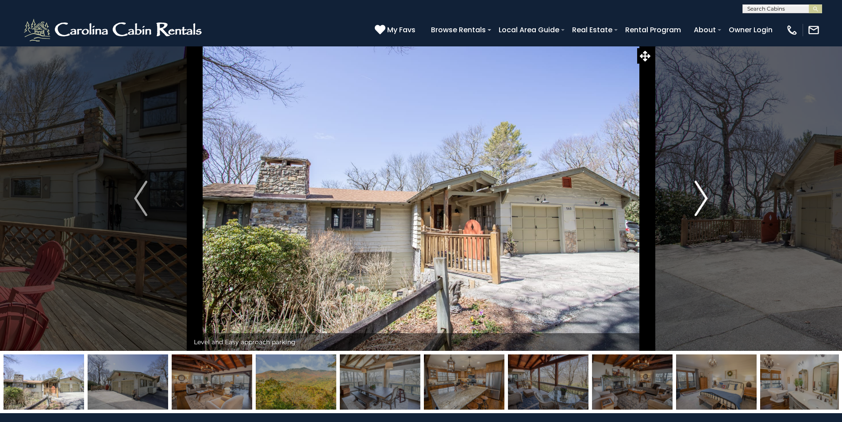
click at [701, 207] on img "Next" at bounding box center [701, 198] width 13 height 35
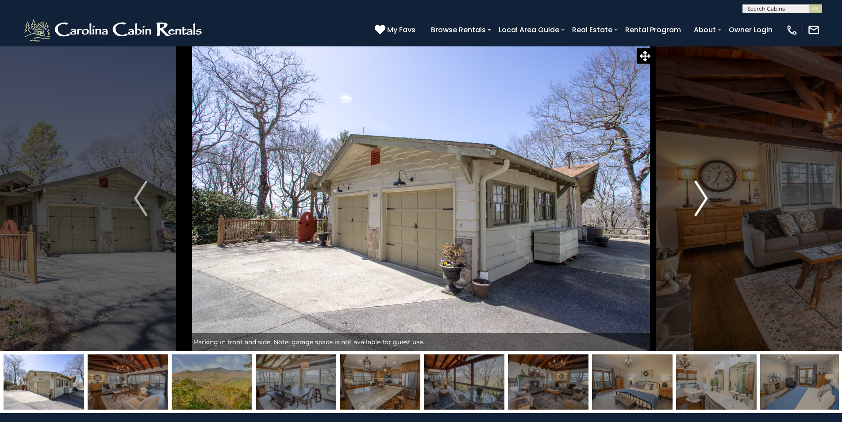
click at [702, 197] on img "Next" at bounding box center [701, 198] width 13 height 35
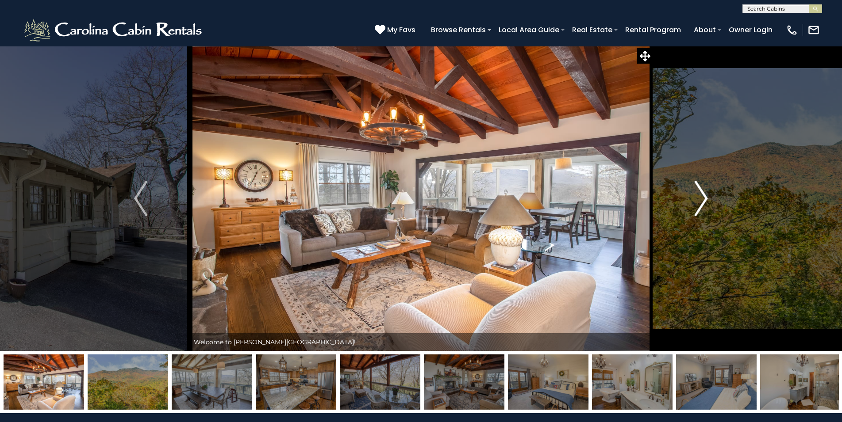
click at [702, 197] on img "Next" at bounding box center [701, 198] width 13 height 35
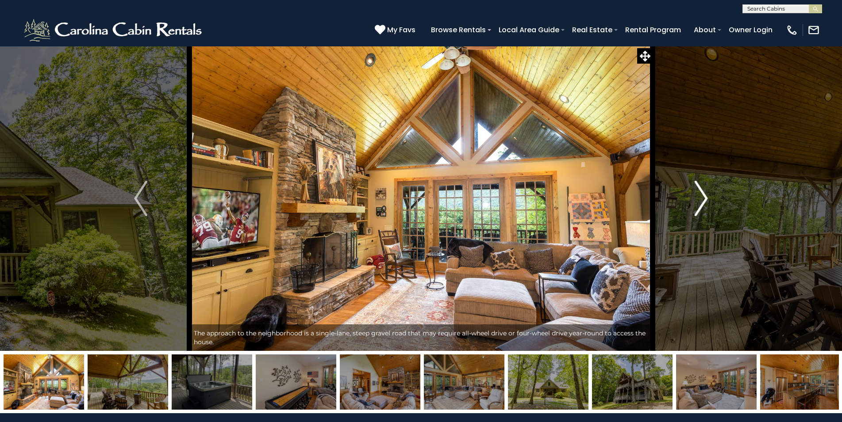
click at [696, 202] on img "Next" at bounding box center [701, 198] width 13 height 35
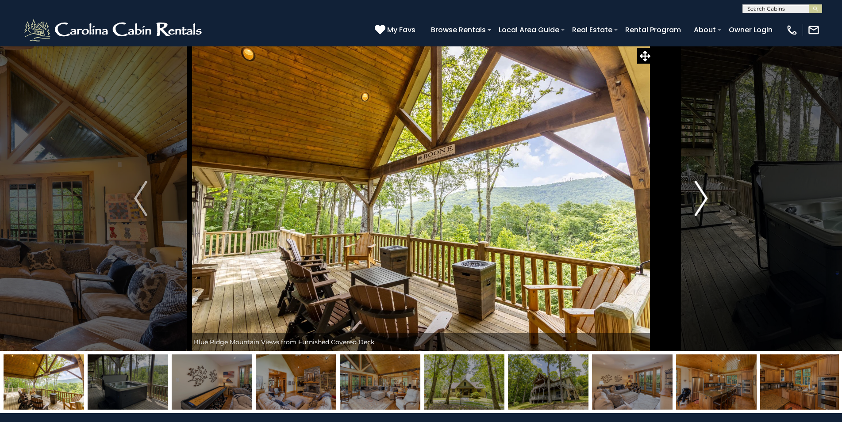
click at [702, 202] on img "Next" at bounding box center [701, 198] width 13 height 35
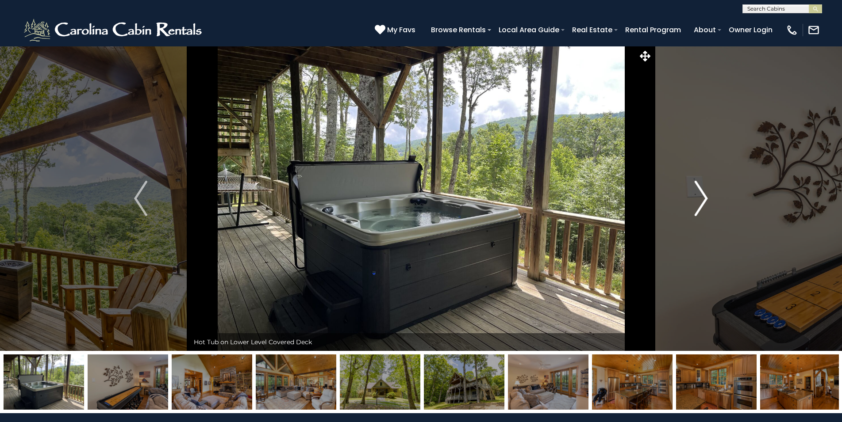
click at [702, 202] on img "Next" at bounding box center [701, 198] width 13 height 35
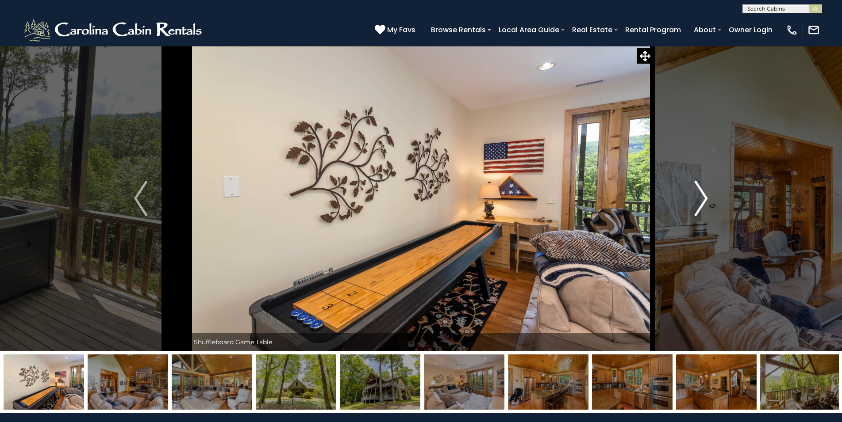
click at [702, 202] on img "Next" at bounding box center [701, 198] width 13 height 35
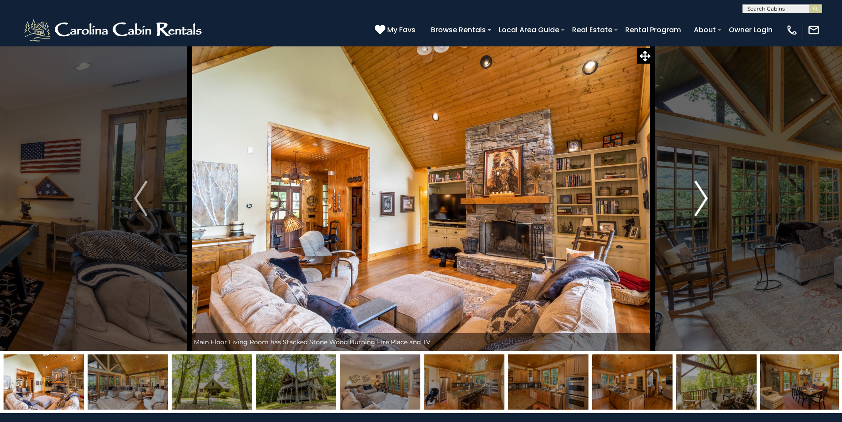
click at [702, 202] on img "Next" at bounding box center [701, 198] width 13 height 35
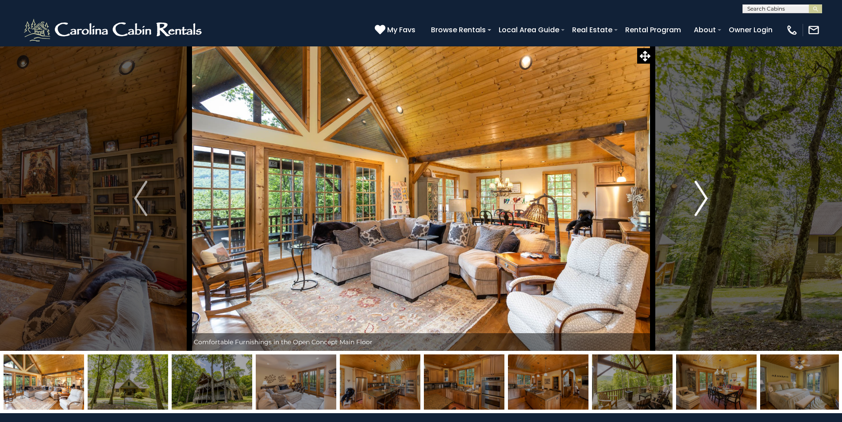
click at [700, 196] on img "Next" at bounding box center [701, 198] width 13 height 35
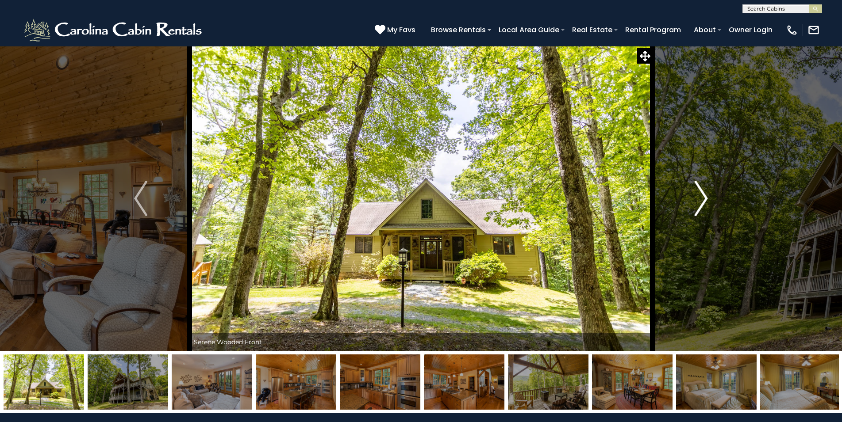
click at [700, 196] on img "Next" at bounding box center [701, 198] width 13 height 35
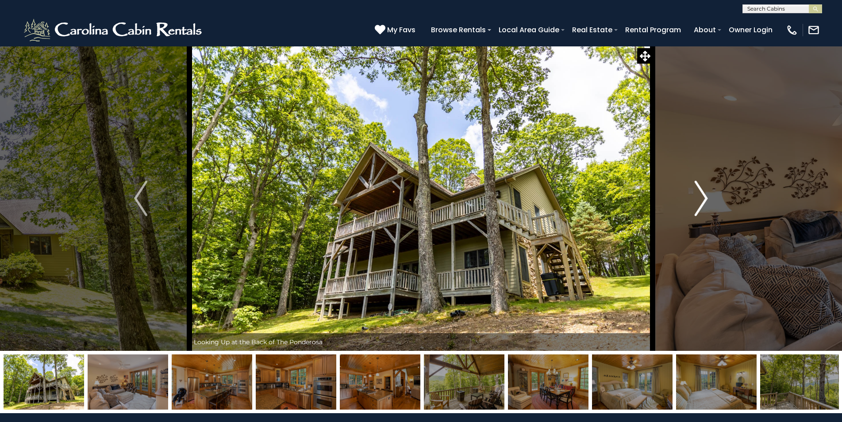
click at [700, 196] on img "Next" at bounding box center [701, 198] width 13 height 35
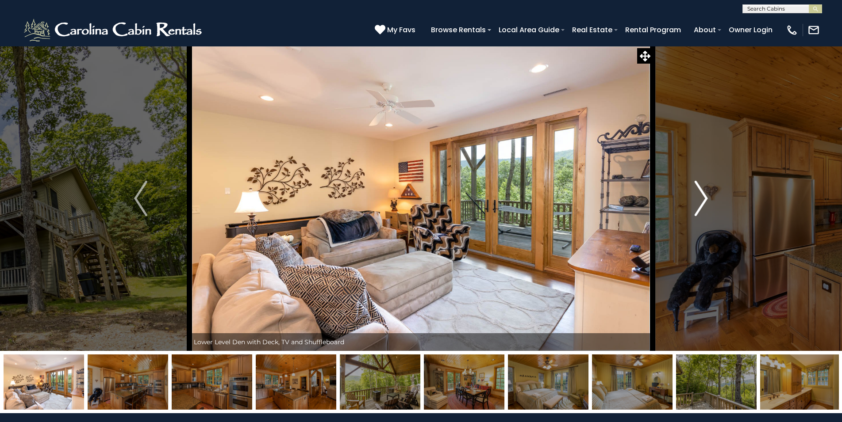
click at [700, 196] on img "Next" at bounding box center [701, 198] width 13 height 35
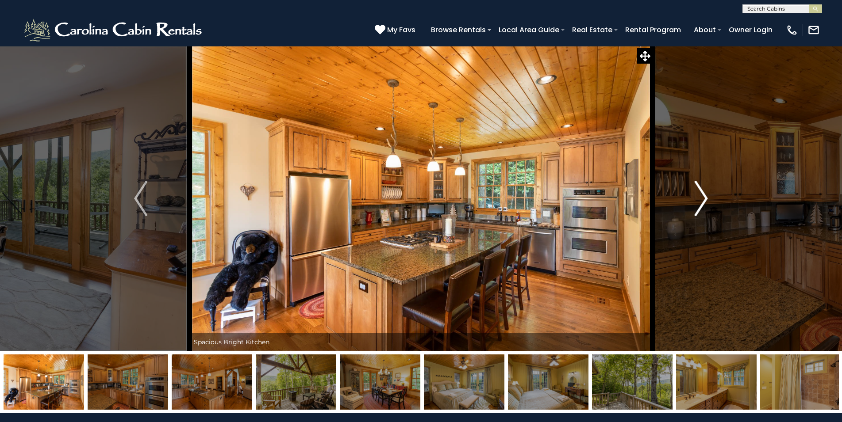
click at [700, 196] on img "Next" at bounding box center [701, 198] width 13 height 35
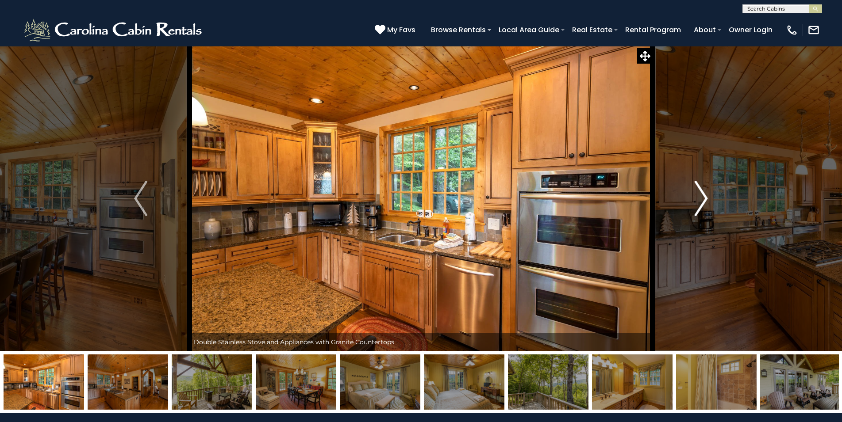
click at [700, 196] on img "Next" at bounding box center [701, 198] width 13 height 35
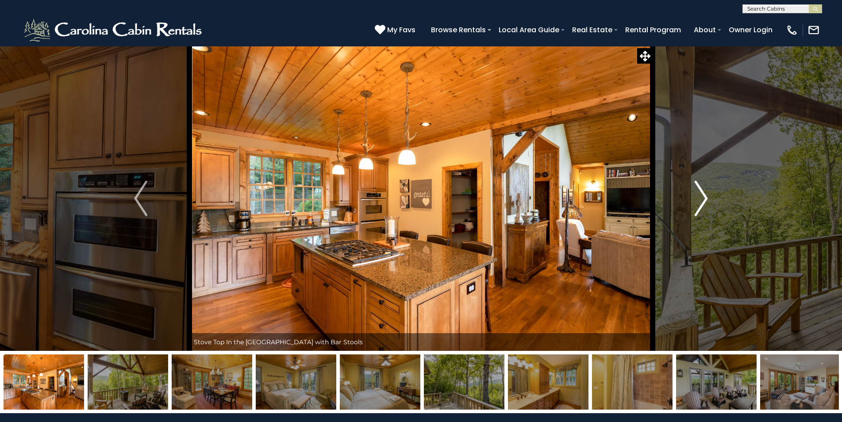
click at [700, 196] on img "Next" at bounding box center [701, 198] width 13 height 35
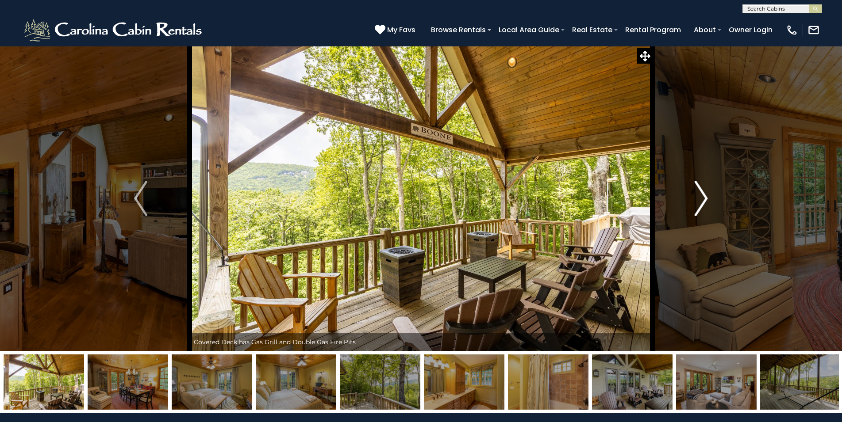
click at [700, 196] on img "Next" at bounding box center [701, 198] width 13 height 35
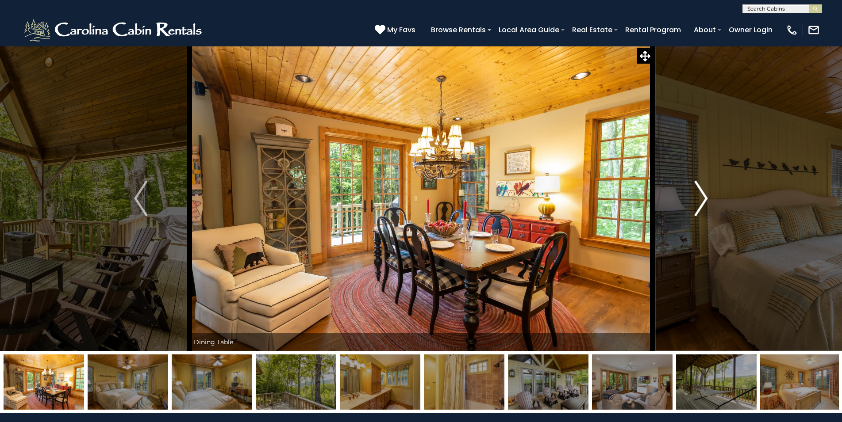
click at [700, 196] on img "Next" at bounding box center [701, 198] width 13 height 35
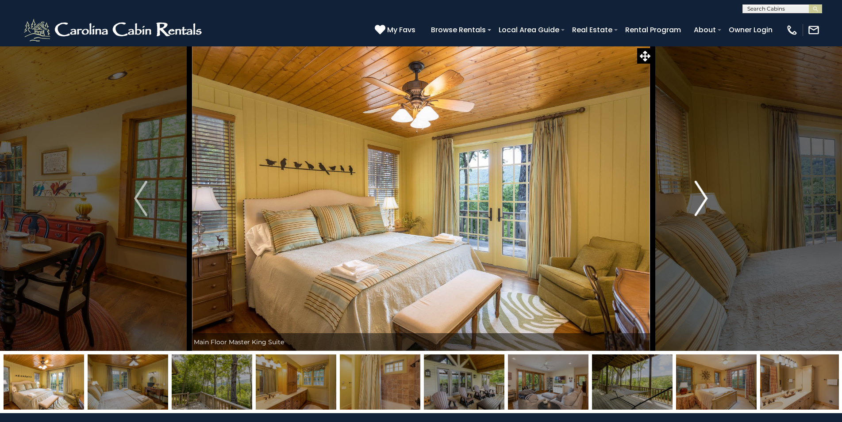
click at [695, 197] on img "Next" at bounding box center [701, 198] width 13 height 35
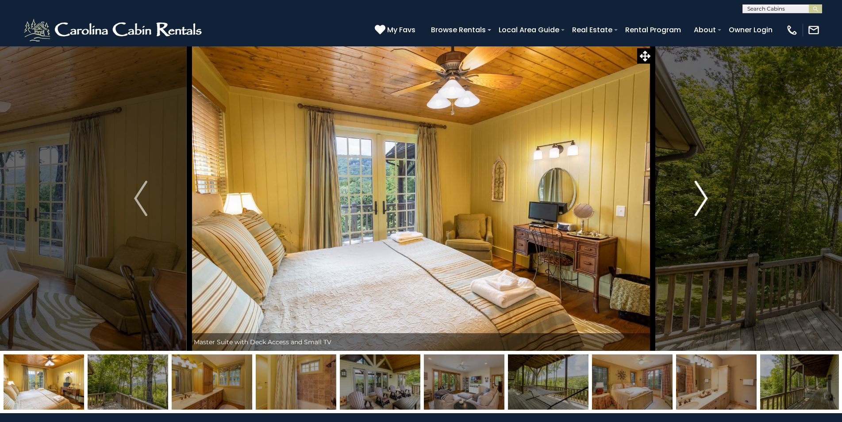
click at [695, 197] on img "Next" at bounding box center [701, 198] width 13 height 35
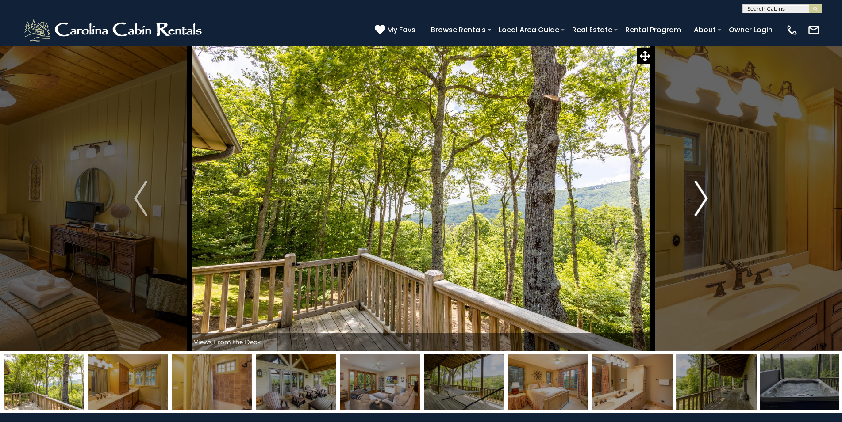
click at [695, 197] on img "Next" at bounding box center [701, 198] width 13 height 35
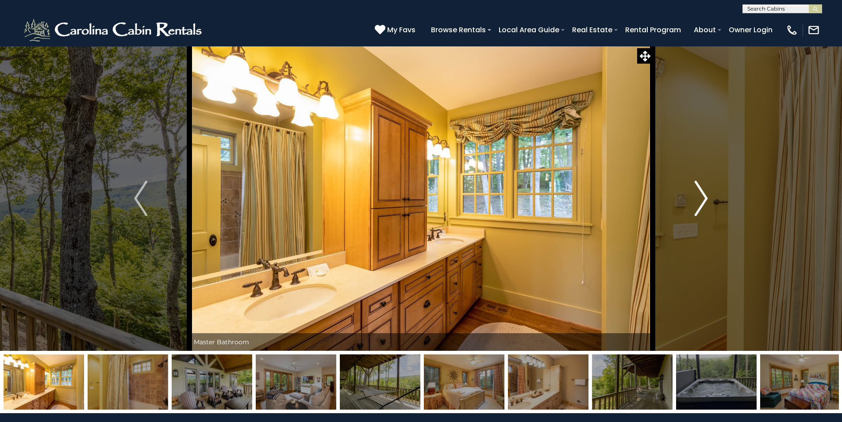
click at [695, 197] on img "Next" at bounding box center [701, 198] width 13 height 35
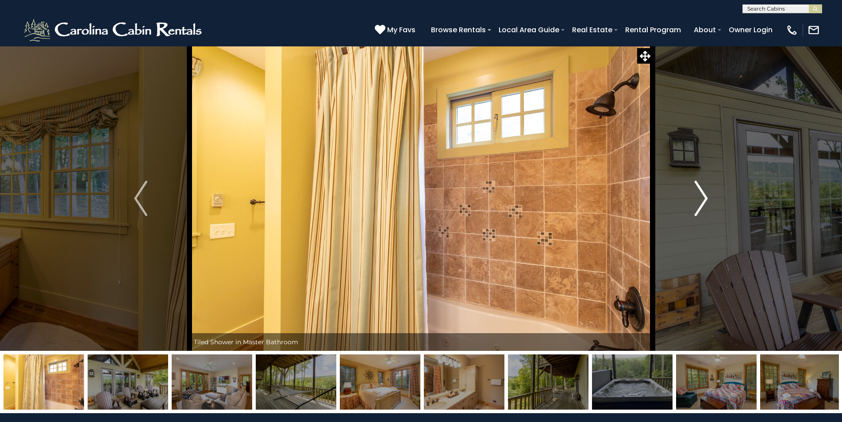
click at [695, 197] on img "Next" at bounding box center [701, 198] width 13 height 35
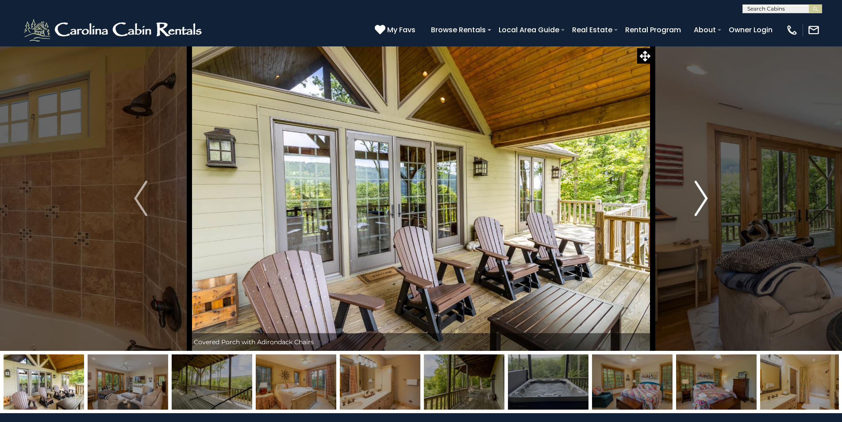
click at [695, 197] on img "Next" at bounding box center [701, 198] width 13 height 35
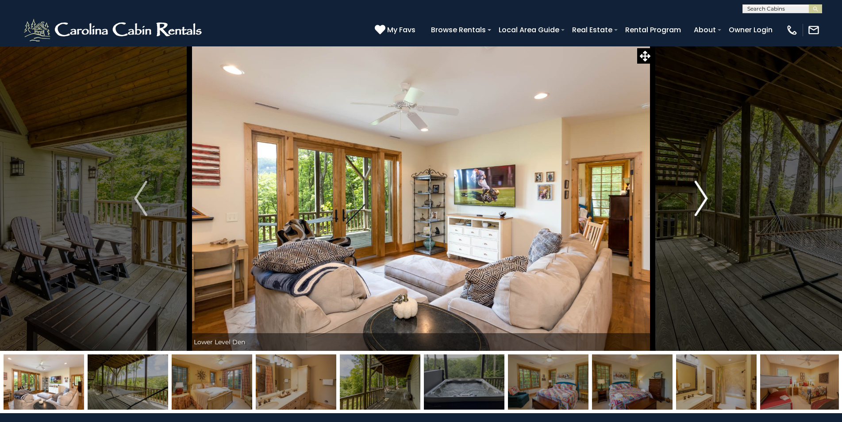
click at [695, 197] on img "Next" at bounding box center [701, 198] width 13 height 35
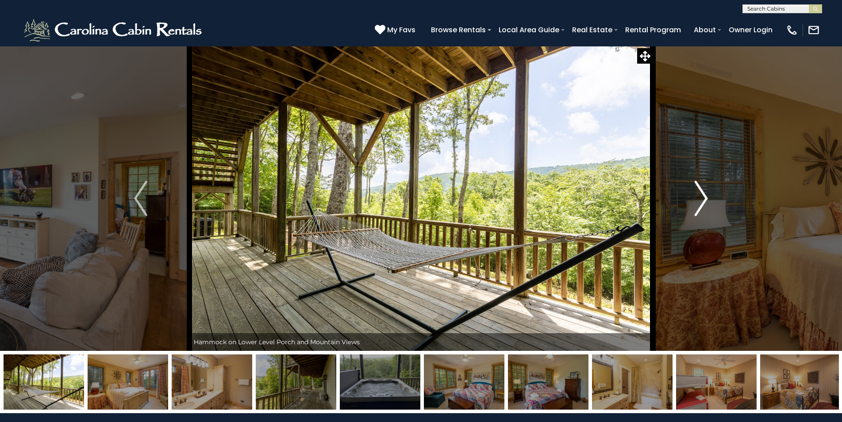
click at [695, 197] on img "Next" at bounding box center [701, 198] width 13 height 35
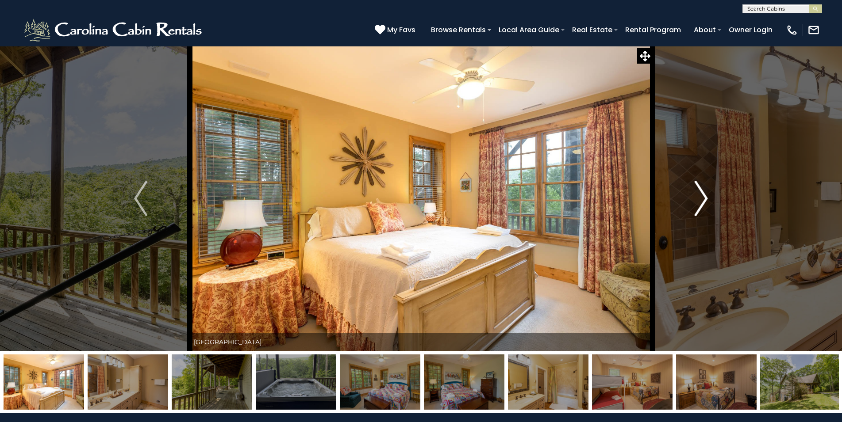
click at [695, 197] on img "Next" at bounding box center [701, 198] width 13 height 35
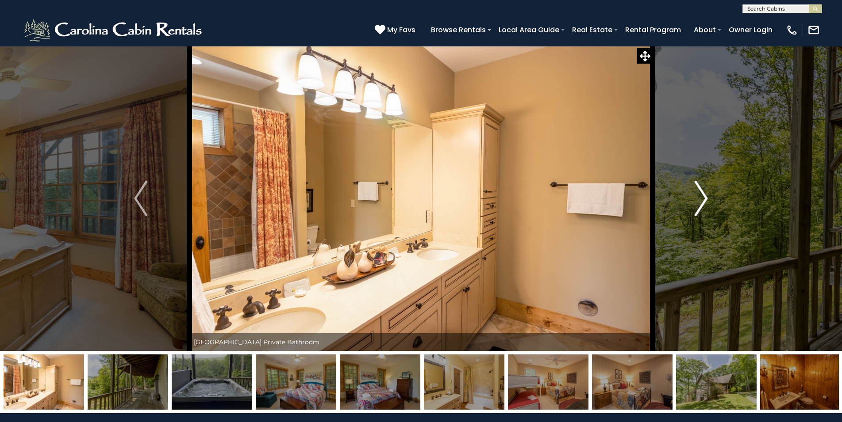
click at [695, 197] on img "Next" at bounding box center [701, 198] width 13 height 35
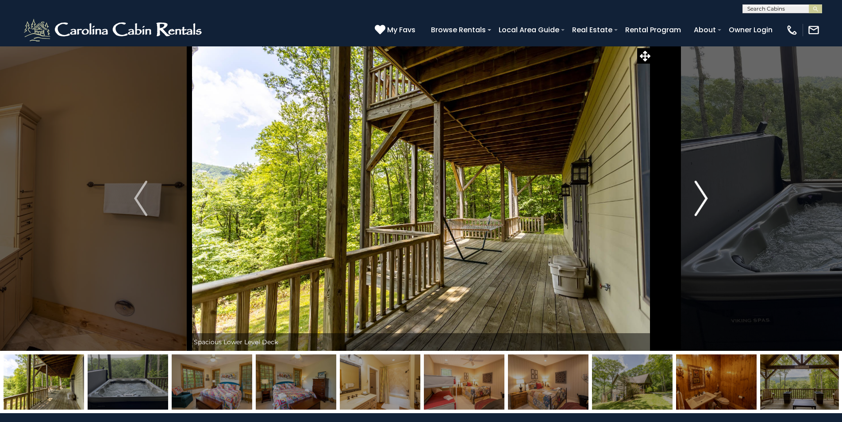
click at [695, 197] on img "Next" at bounding box center [701, 198] width 13 height 35
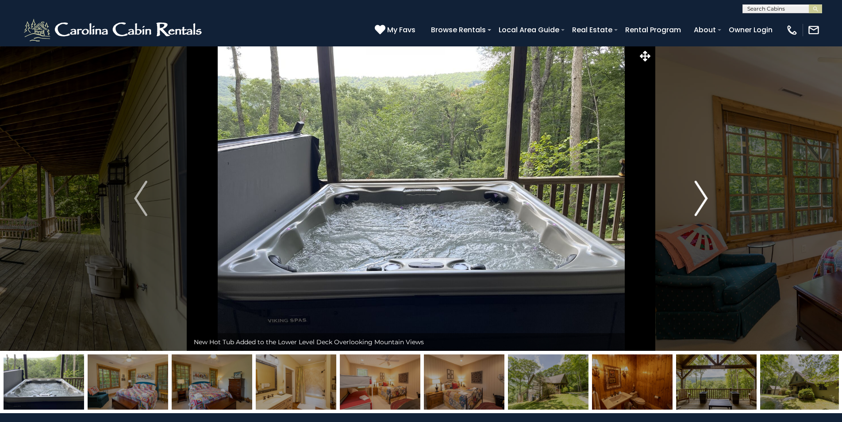
click at [695, 197] on img "Next" at bounding box center [701, 198] width 13 height 35
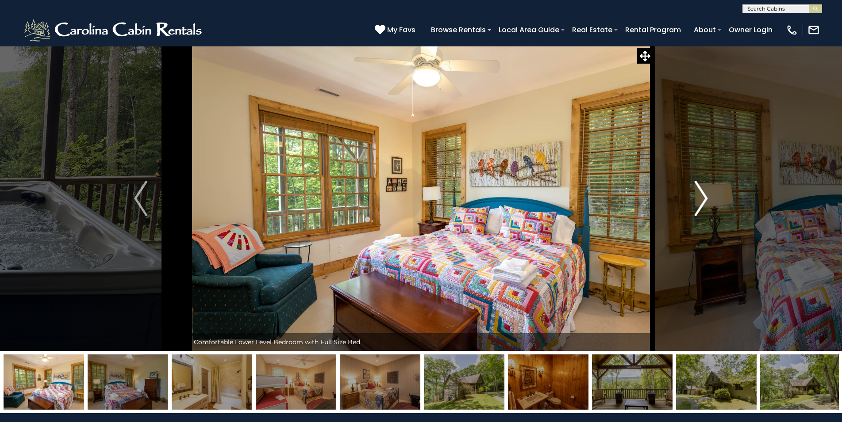
click at [695, 197] on img "Next" at bounding box center [701, 198] width 13 height 35
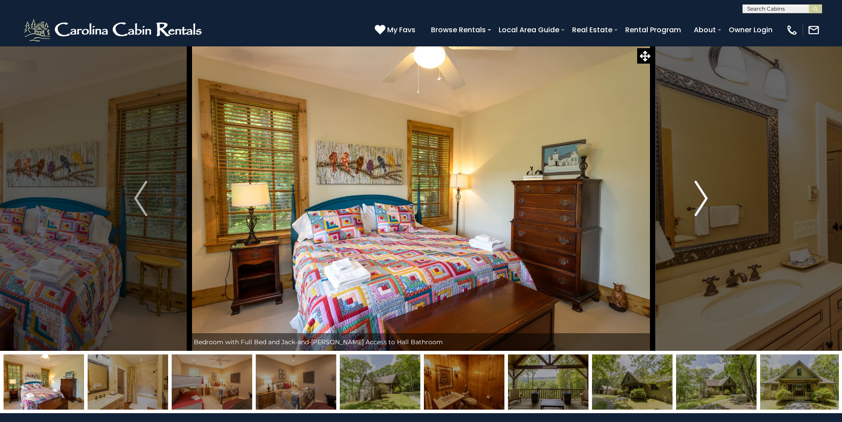
click at [695, 197] on img "Next" at bounding box center [701, 198] width 13 height 35
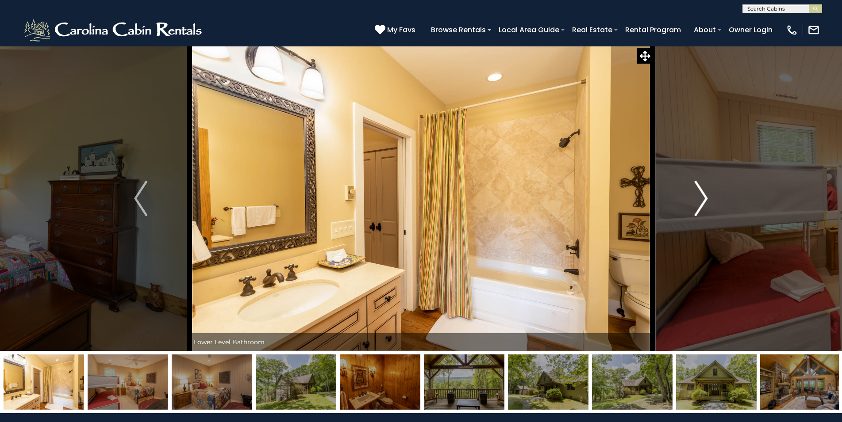
click at [695, 197] on img "Next" at bounding box center [701, 198] width 13 height 35
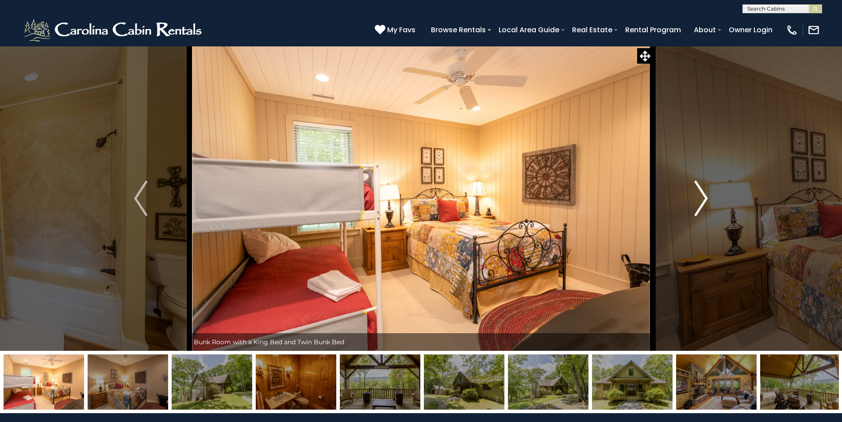
click at [695, 197] on img "Next" at bounding box center [701, 198] width 13 height 35
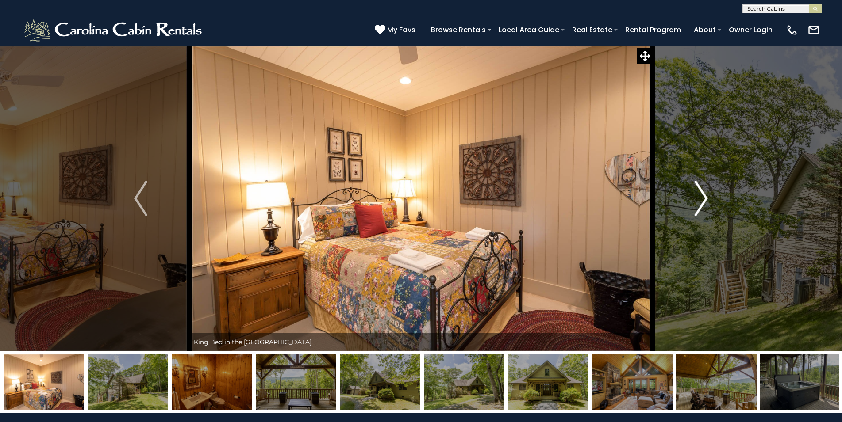
click at [695, 197] on img "Next" at bounding box center [701, 198] width 13 height 35
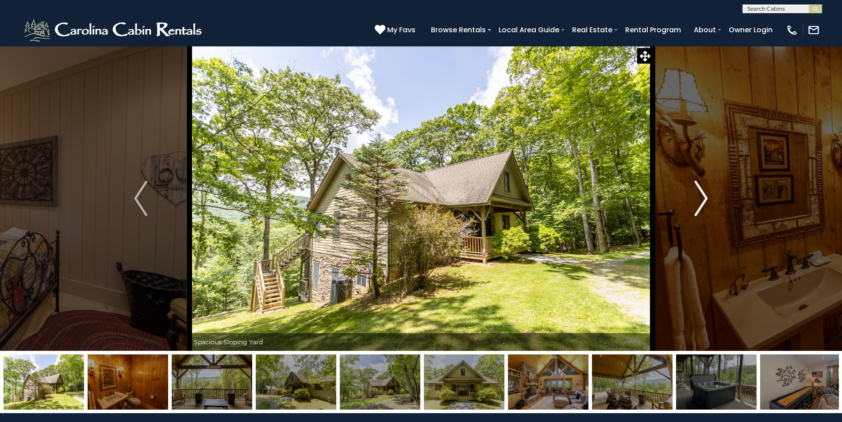
click at [695, 197] on img "Next" at bounding box center [701, 198] width 13 height 35
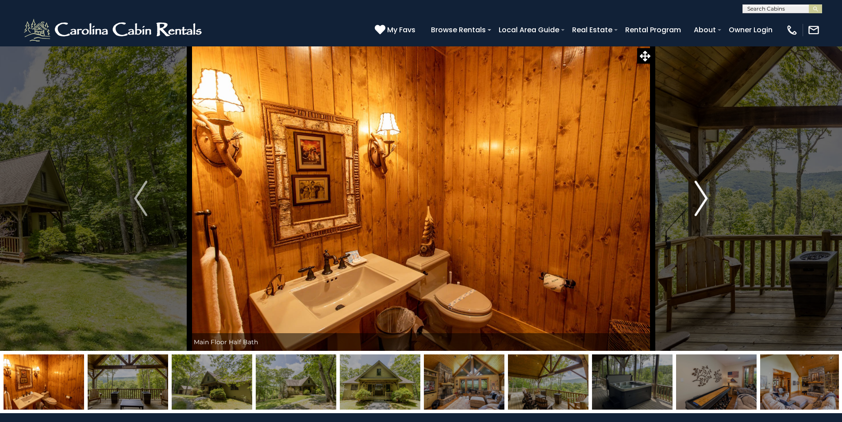
click at [695, 197] on img "Next" at bounding box center [701, 198] width 13 height 35
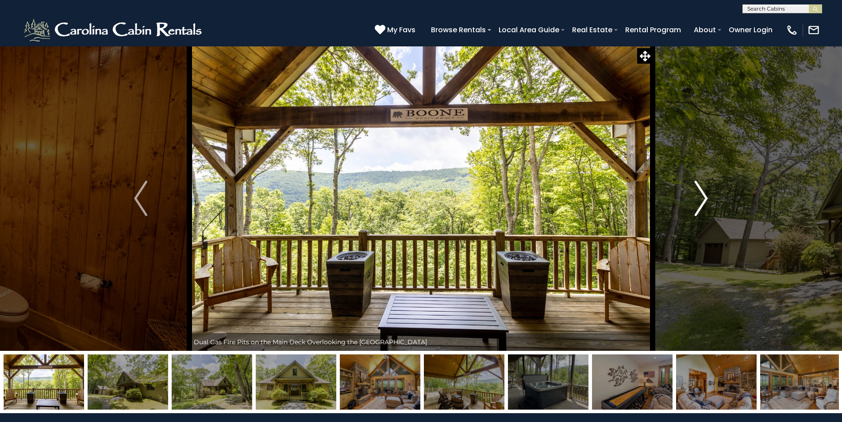
click at [695, 197] on img "Next" at bounding box center [701, 198] width 13 height 35
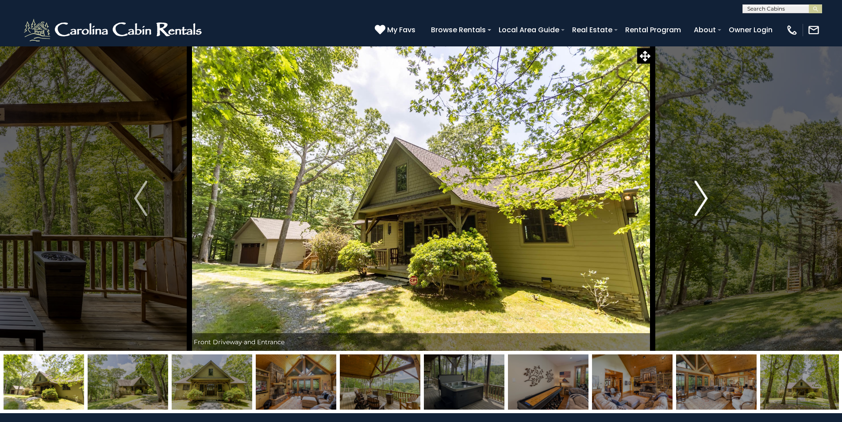
click at [695, 197] on img "Next" at bounding box center [701, 198] width 13 height 35
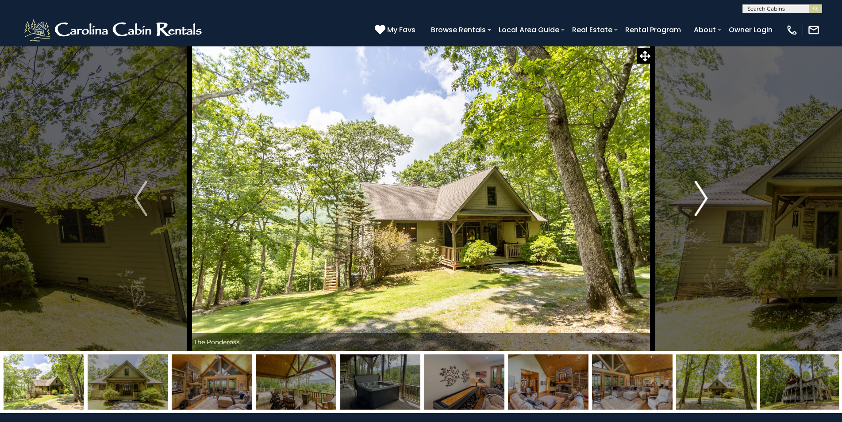
click at [695, 197] on img "Next" at bounding box center [701, 198] width 13 height 35
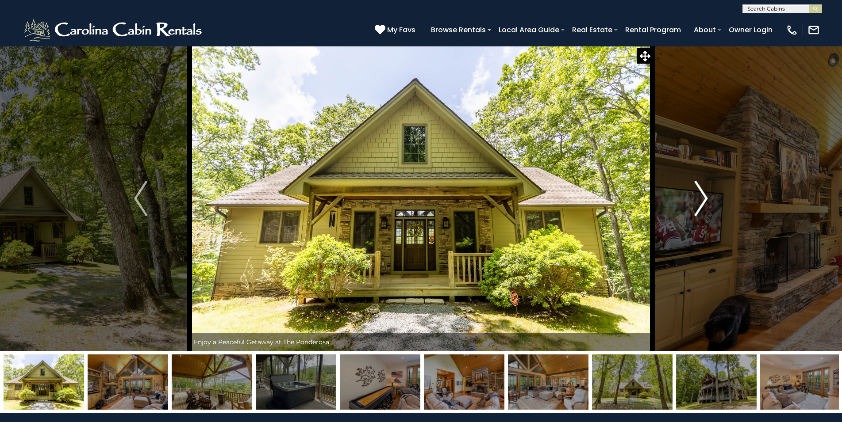
click at [706, 188] on img "Next" at bounding box center [701, 198] width 13 height 35
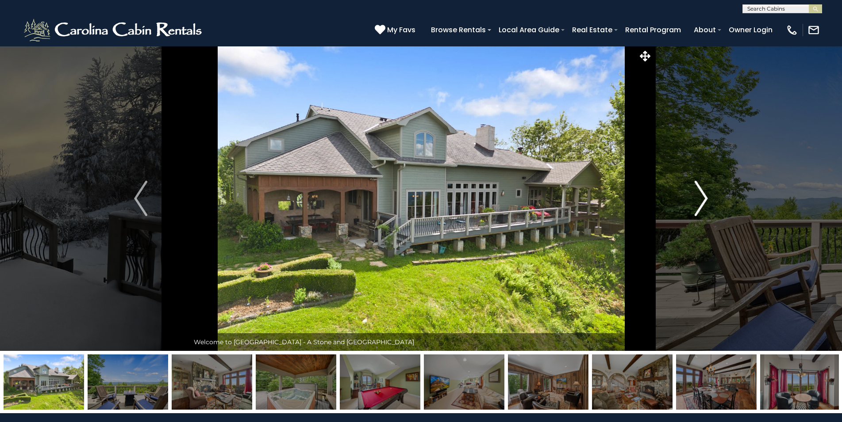
click at [700, 193] on img "Next" at bounding box center [701, 198] width 13 height 35
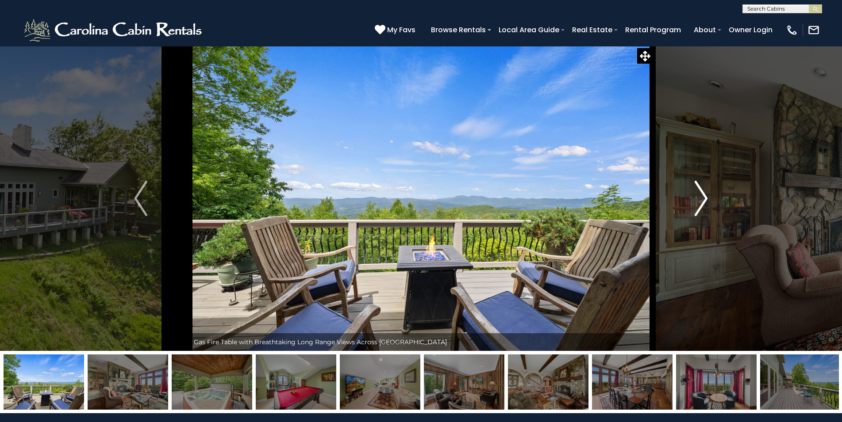
click at [700, 193] on img "Next" at bounding box center [701, 198] width 13 height 35
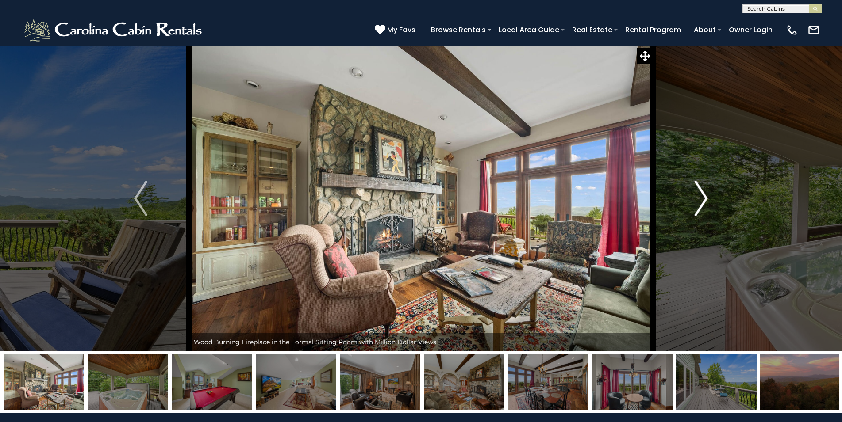
click at [700, 196] on img "Next" at bounding box center [701, 198] width 13 height 35
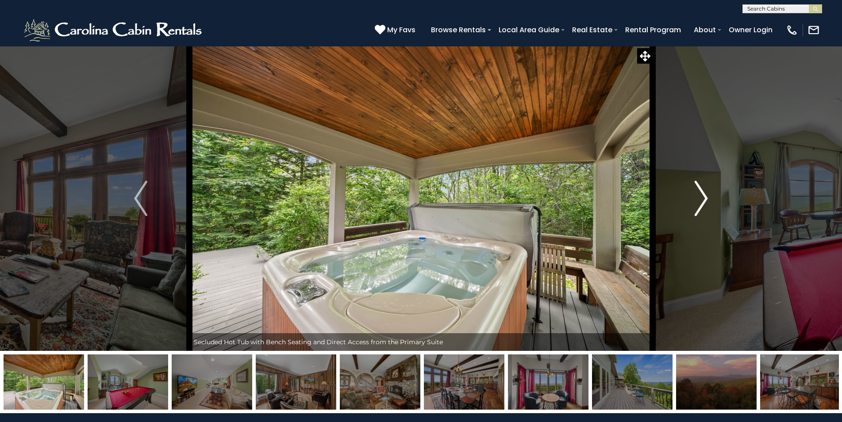
click at [700, 196] on img "Next" at bounding box center [701, 198] width 13 height 35
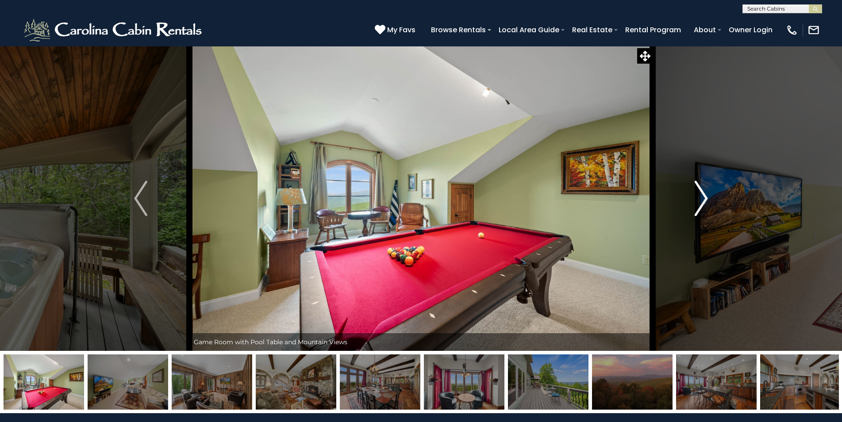
click at [700, 196] on img "Next" at bounding box center [701, 198] width 13 height 35
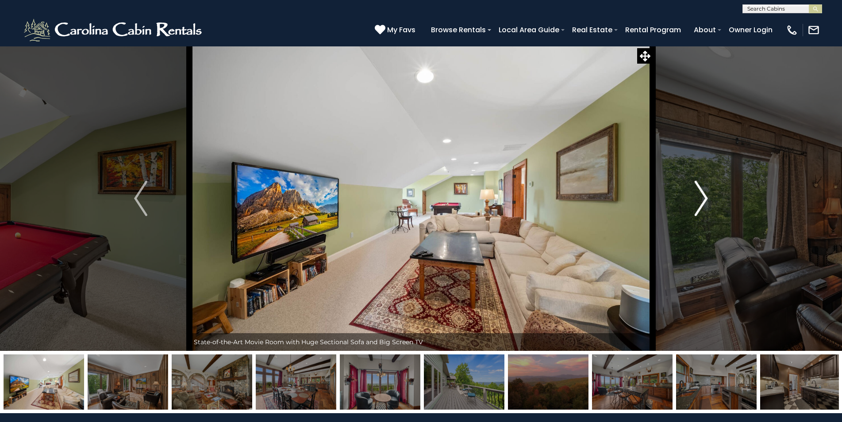
click at [700, 196] on img "Next" at bounding box center [701, 198] width 13 height 35
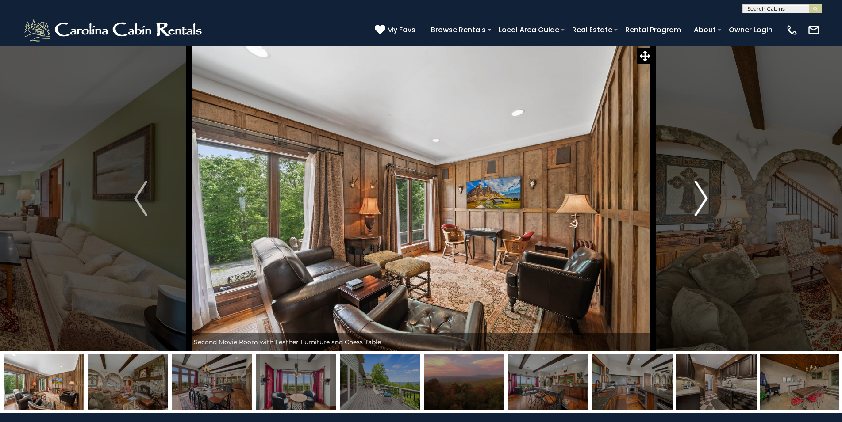
click at [700, 196] on img "Next" at bounding box center [701, 198] width 13 height 35
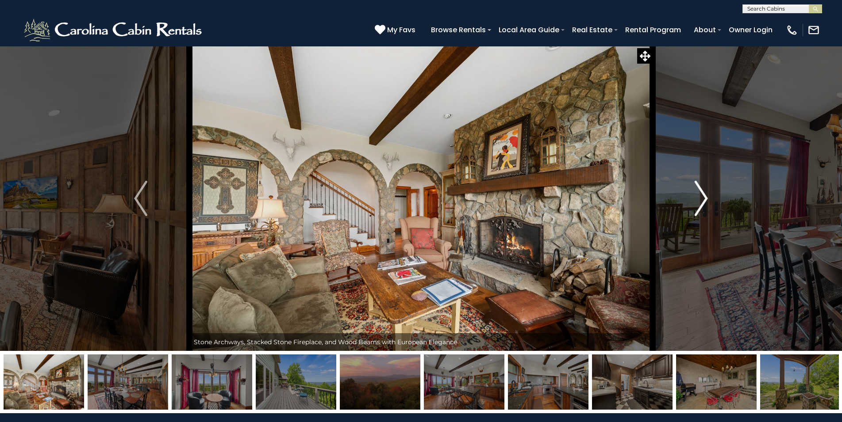
click at [700, 196] on img "Next" at bounding box center [701, 198] width 13 height 35
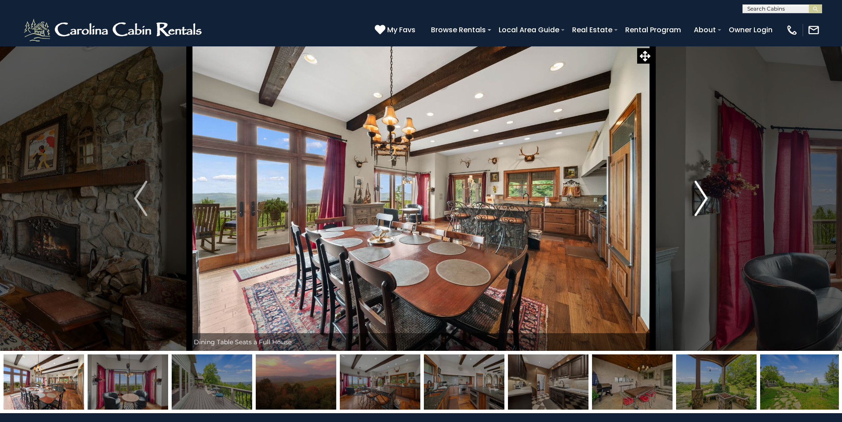
click at [700, 196] on img "Next" at bounding box center [701, 198] width 13 height 35
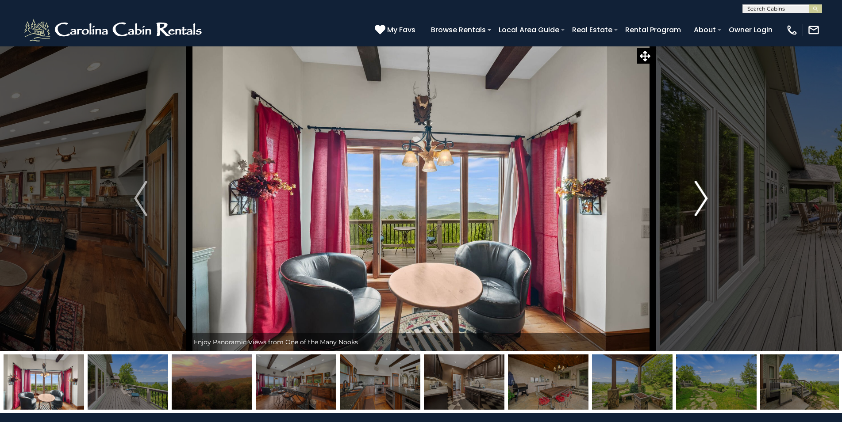
click at [700, 196] on img "Next" at bounding box center [701, 198] width 13 height 35
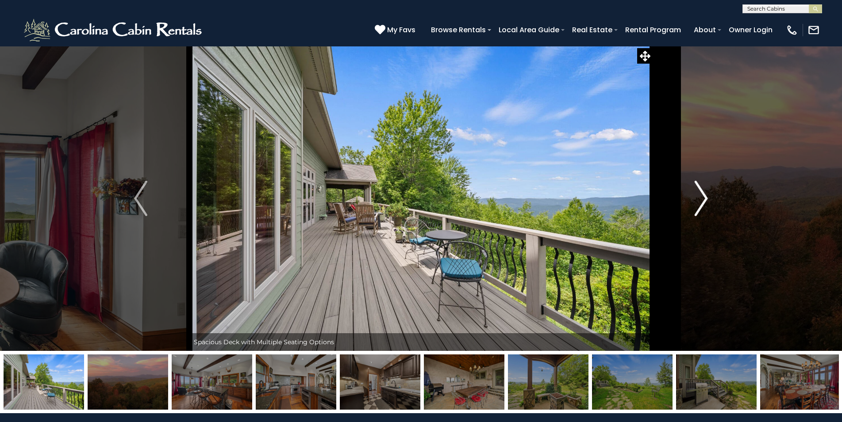
click at [700, 196] on img "Next" at bounding box center [701, 198] width 13 height 35
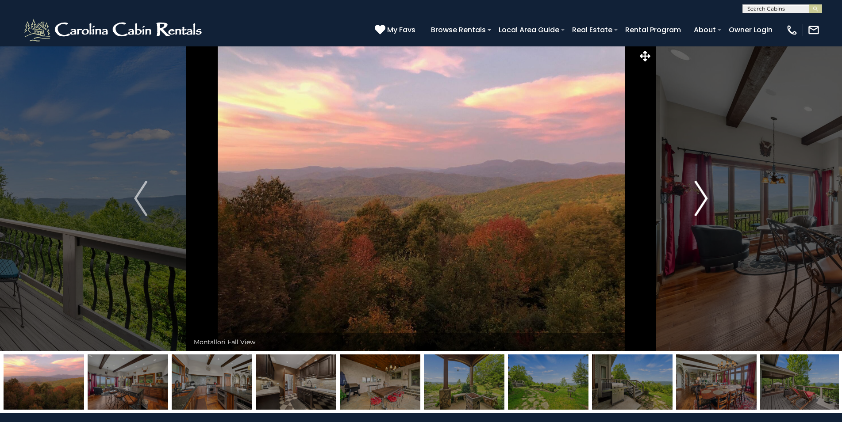
click at [700, 196] on img "Next" at bounding box center [701, 198] width 13 height 35
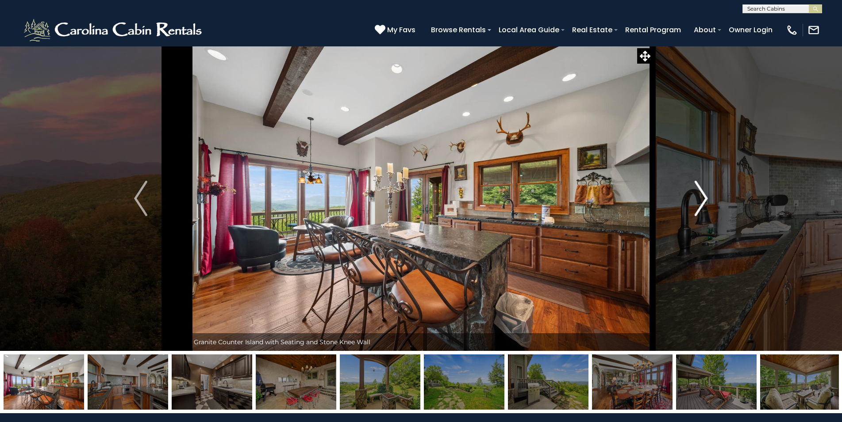
click at [700, 196] on img "Next" at bounding box center [701, 198] width 13 height 35
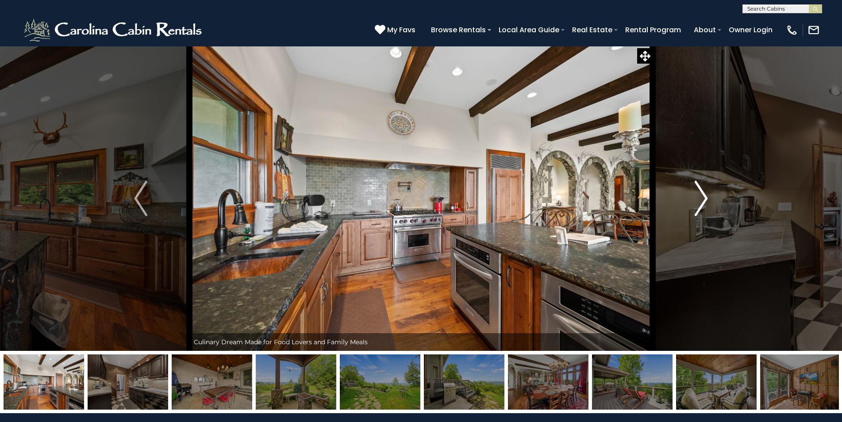
click at [700, 196] on img "Next" at bounding box center [701, 198] width 13 height 35
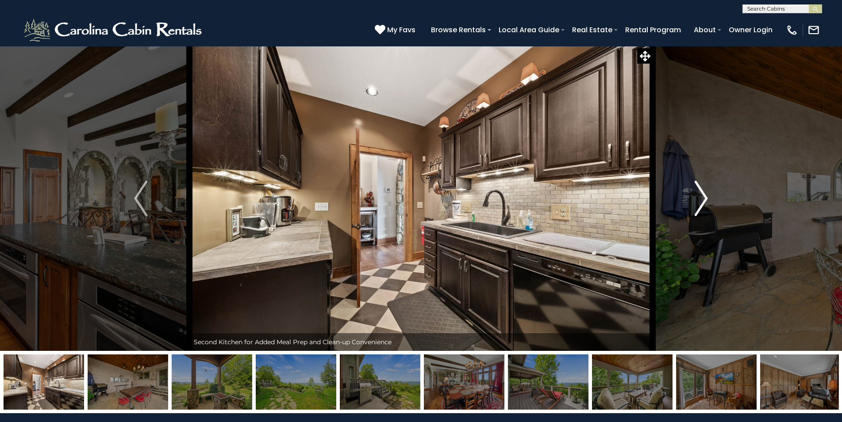
click at [700, 196] on img "Next" at bounding box center [701, 198] width 13 height 35
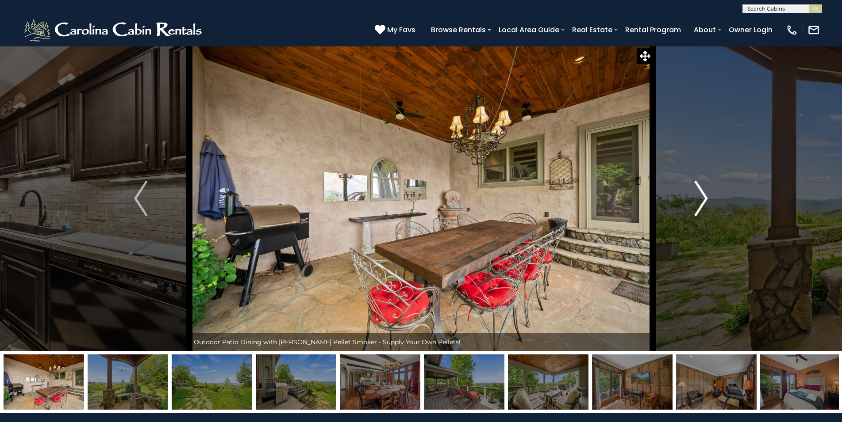
click at [700, 197] on img "Next" at bounding box center [701, 198] width 13 height 35
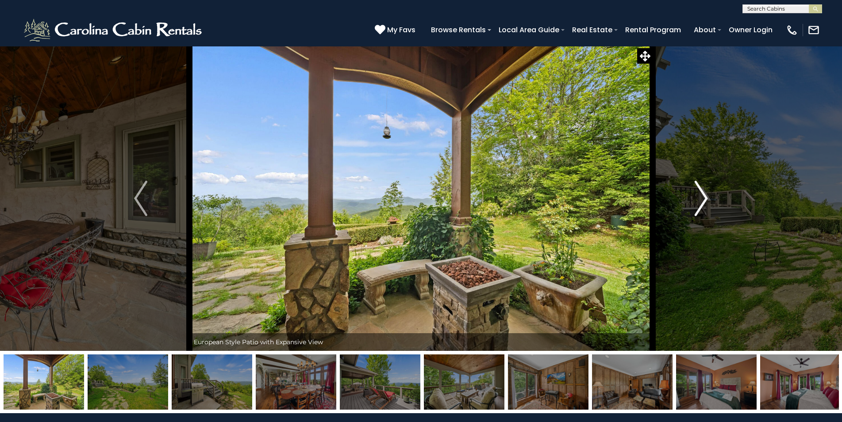
click at [701, 198] on img "Next" at bounding box center [701, 198] width 13 height 35
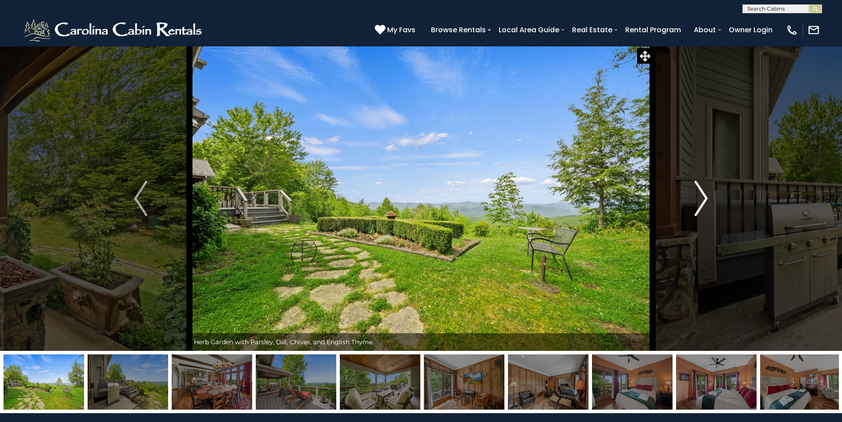
click at [701, 198] on img "Next" at bounding box center [701, 198] width 13 height 35
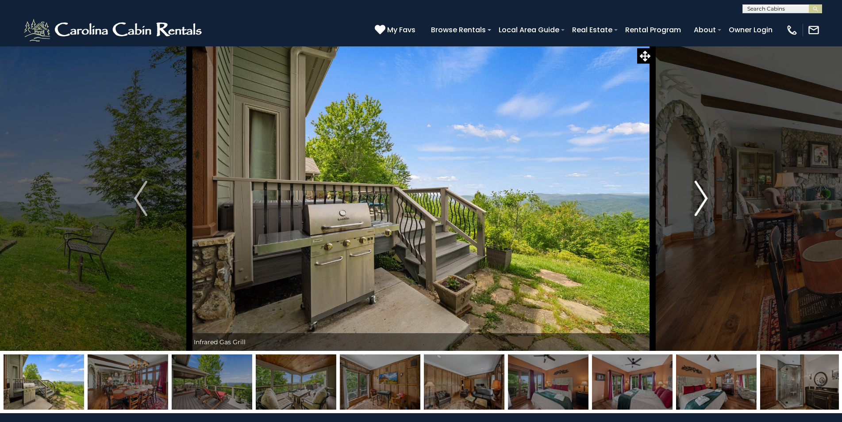
click at [701, 198] on img "Next" at bounding box center [701, 198] width 13 height 35
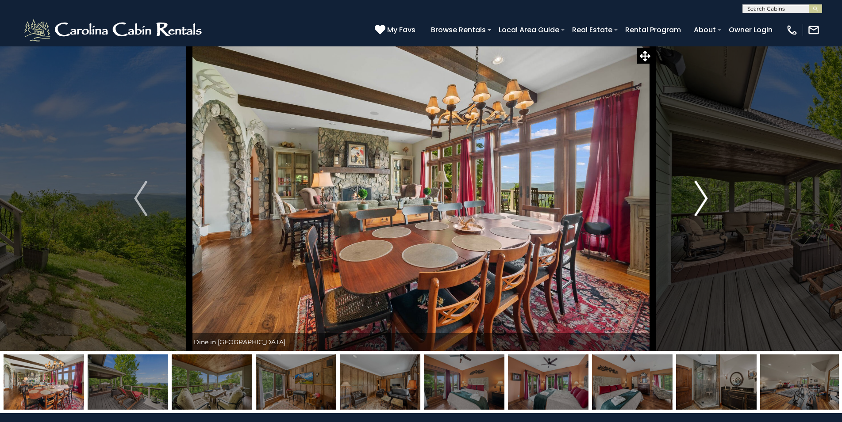
click at [701, 198] on img "Next" at bounding box center [701, 198] width 13 height 35
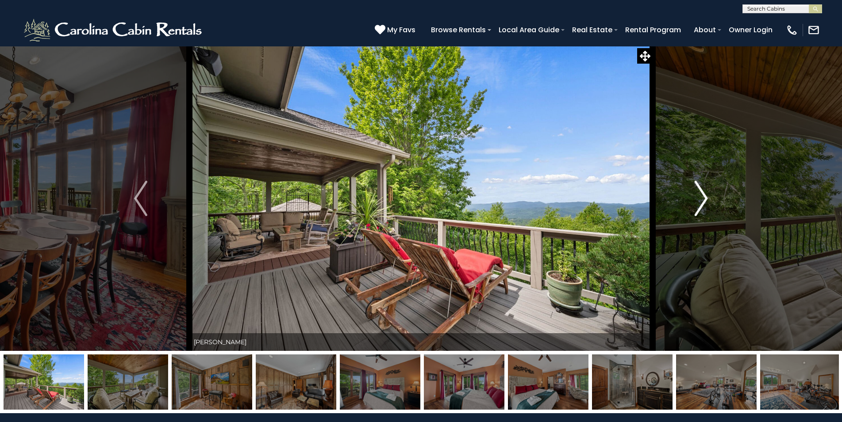
click at [701, 198] on img "Next" at bounding box center [701, 198] width 13 height 35
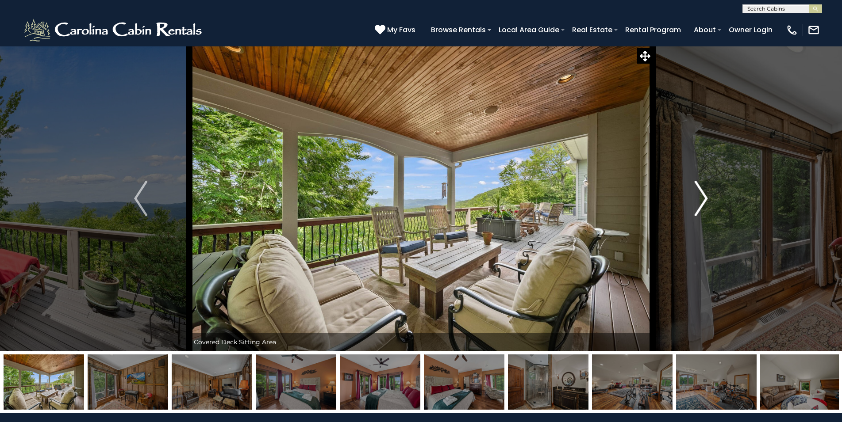
click at [701, 198] on img "Next" at bounding box center [701, 198] width 13 height 35
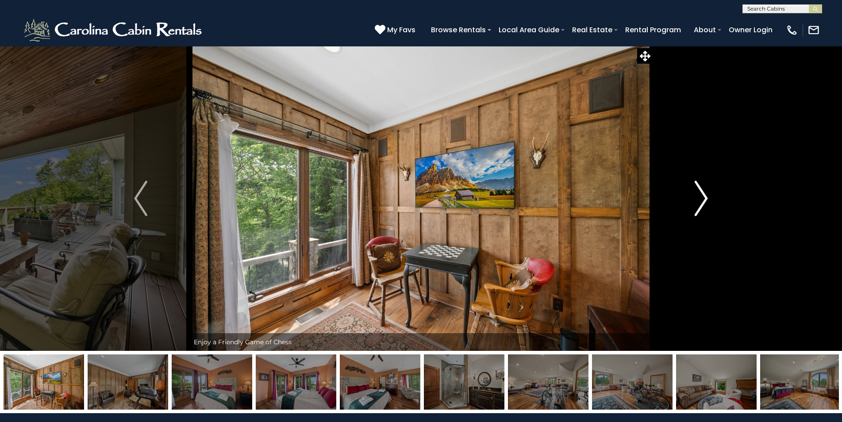
click at [701, 198] on img "Next" at bounding box center [701, 198] width 13 height 35
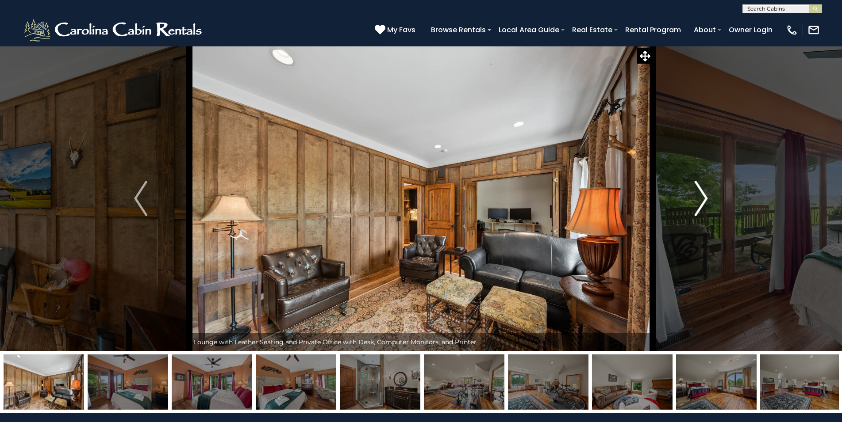
click at [702, 199] on img "Next" at bounding box center [701, 198] width 13 height 35
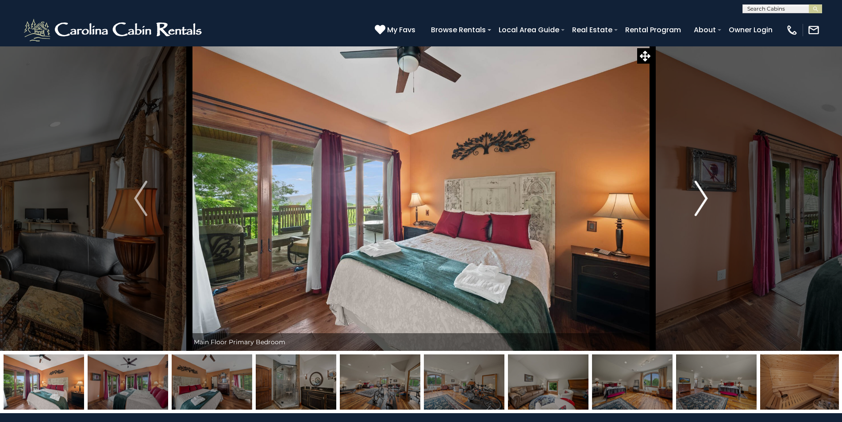
click at [702, 199] on img "Next" at bounding box center [701, 198] width 13 height 35
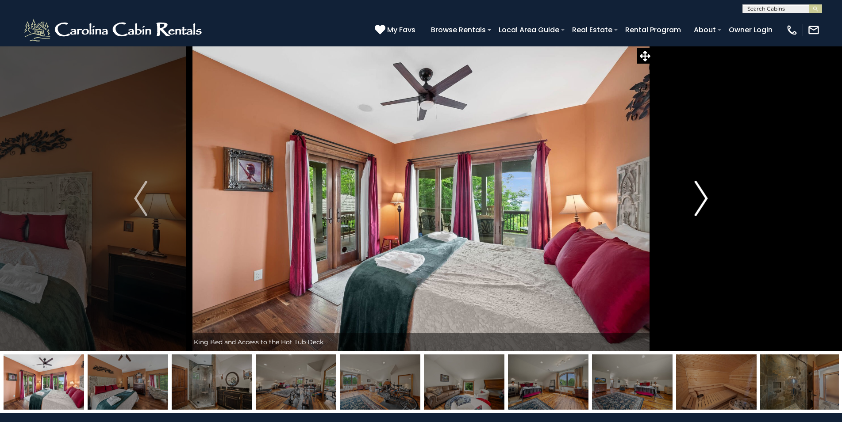
click at [702, 200] on img "Next" at bounding box center [701, 198] width 13 height 35
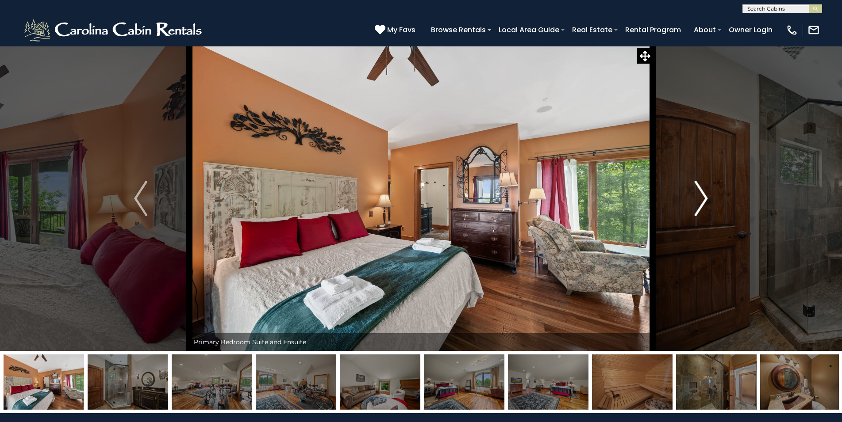
click at [702, 200] on img "Next" at bounding box center [701, 198] width 13 height 35
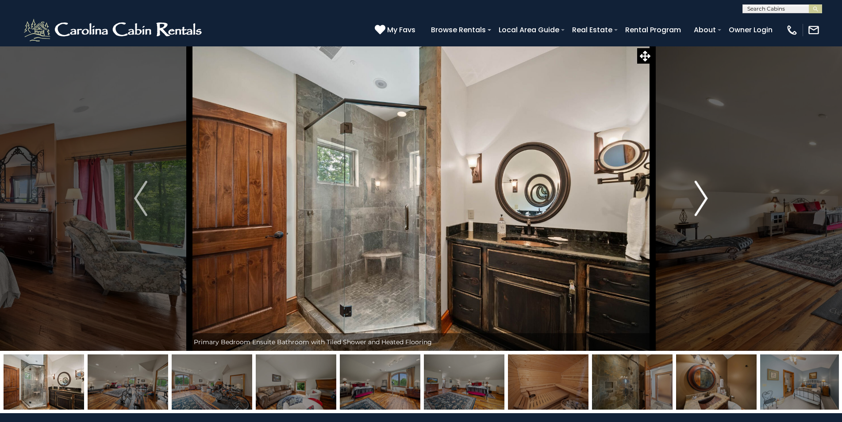
click at [702, 200] on img "Next" at bounding box center [701, 198] width 13 height 35
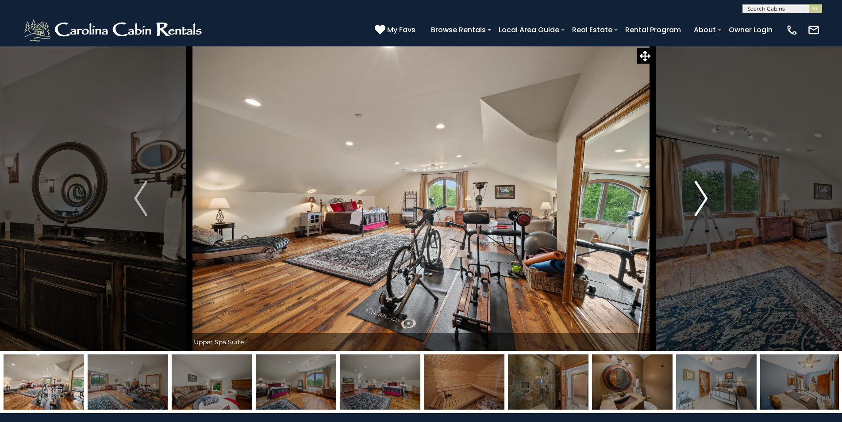
click at [702, 200] on img "Next" at bounding box center [701, 198] width 13 height 35
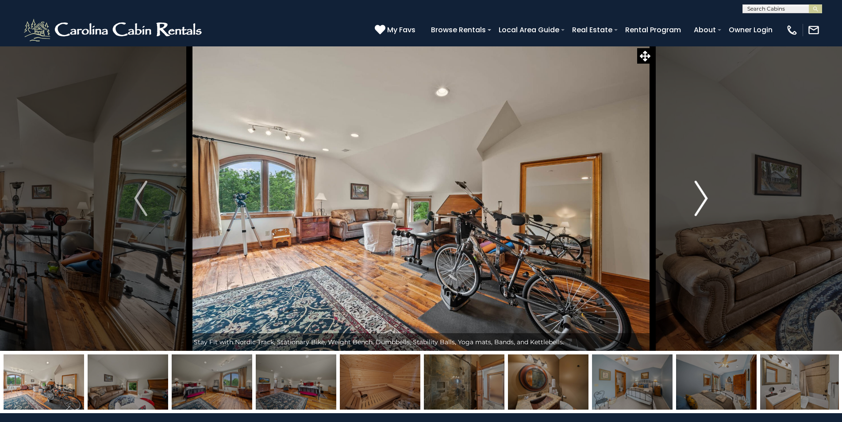
click at [702, 200] on img "Next" at bounding box center [701, 198] width 13 height 35
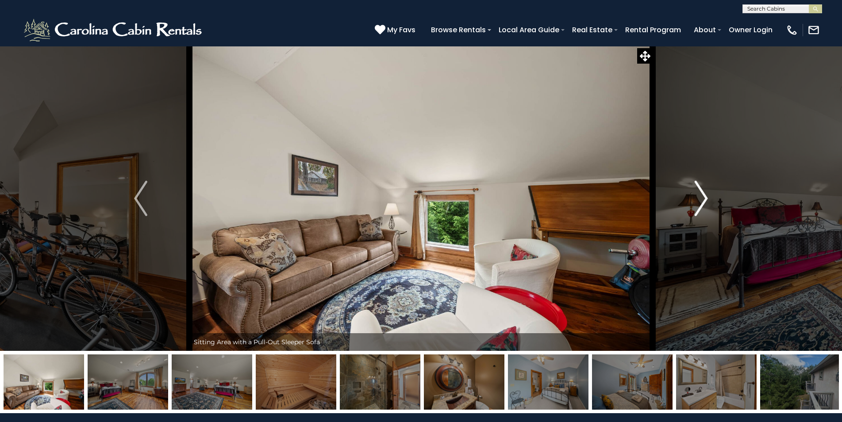
click at [702, 200] on img "Next" at bounding box center [701, 198] width 13 height 35
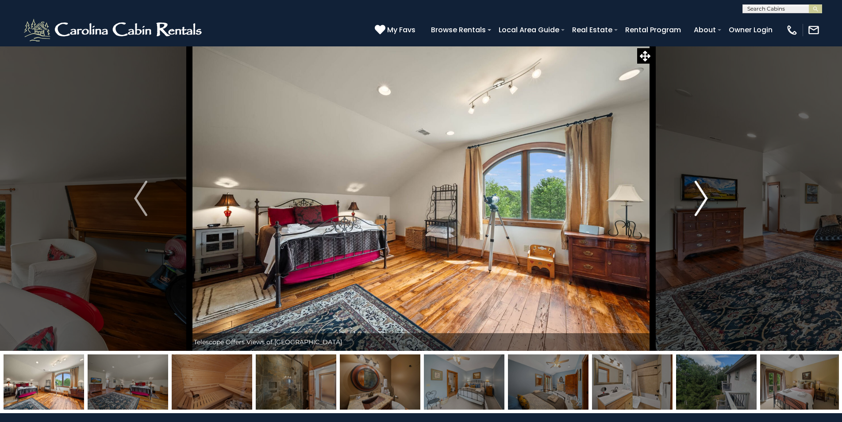
click at [702, 200] on img "Next" at bounding box center [701, 198] width 13 height 35
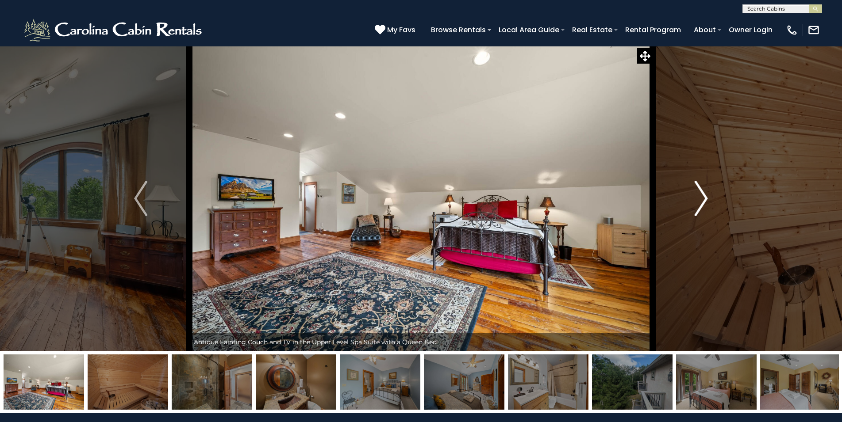
click at [703, 203] on img "Next" at bounding box center [701, 198] width 13 height 35
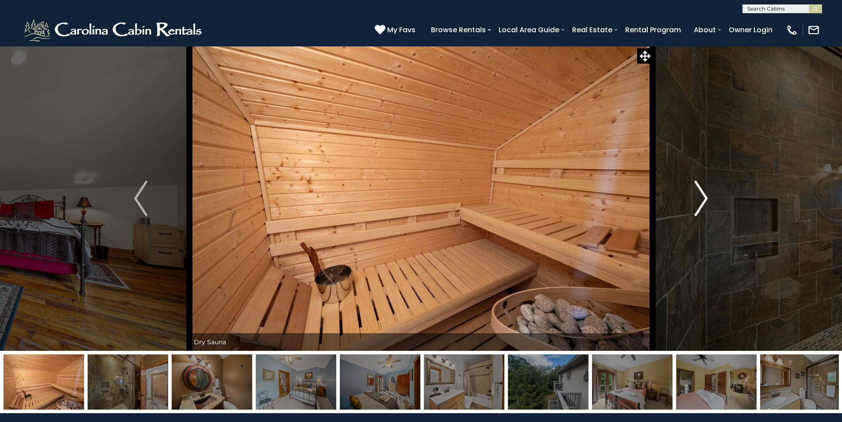
click at [703, 203] on img "Next" at bounding box center [701, 198] width 13 height 35
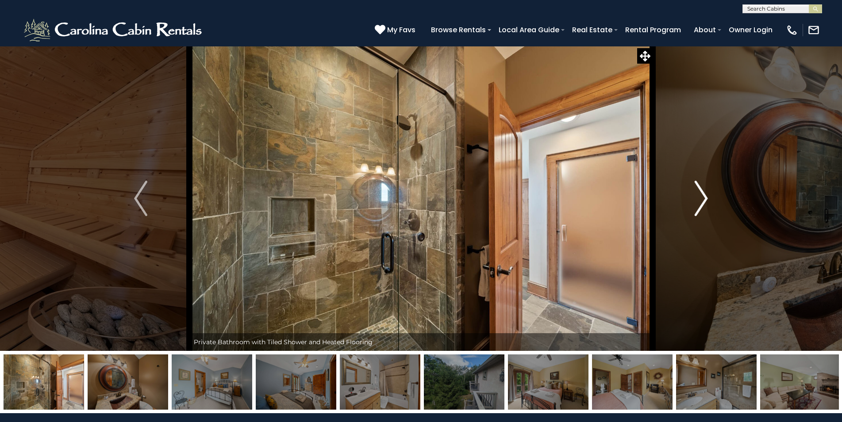
click at [703, 203] on img "Next" at bounding box center [701, 198] width 13 height 35
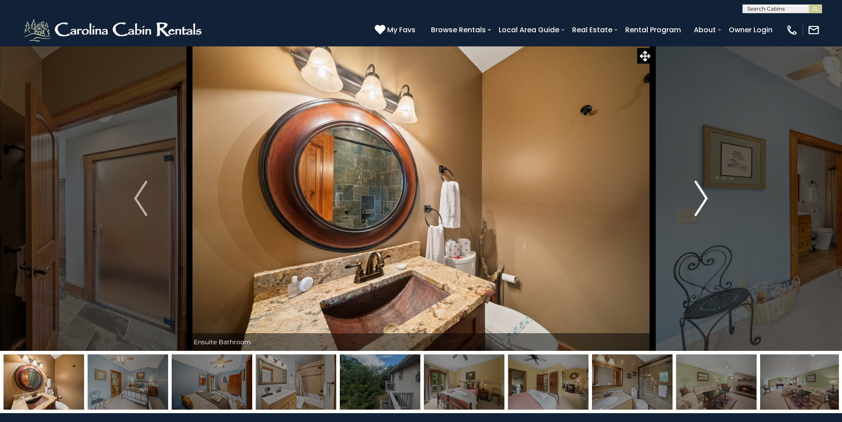
click at [703, 203] on img "Next" at bounding box center [701, 198] width 13 height 35
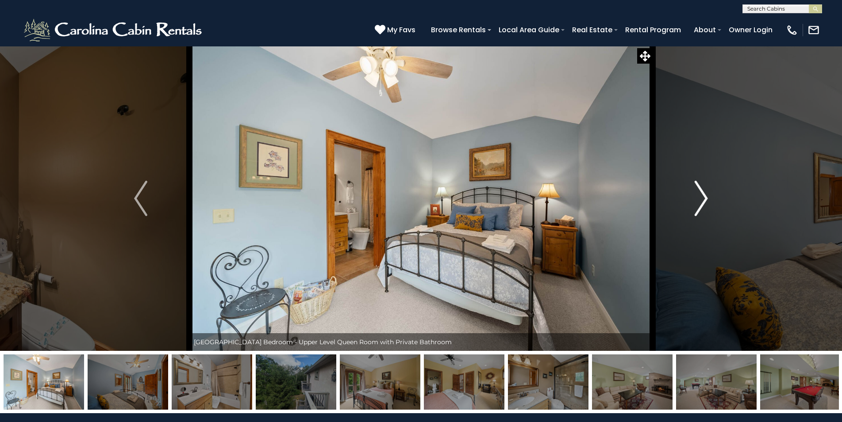
click at [704, 206] on img "Next" at bounding box center [701, 198] width 13 height 35
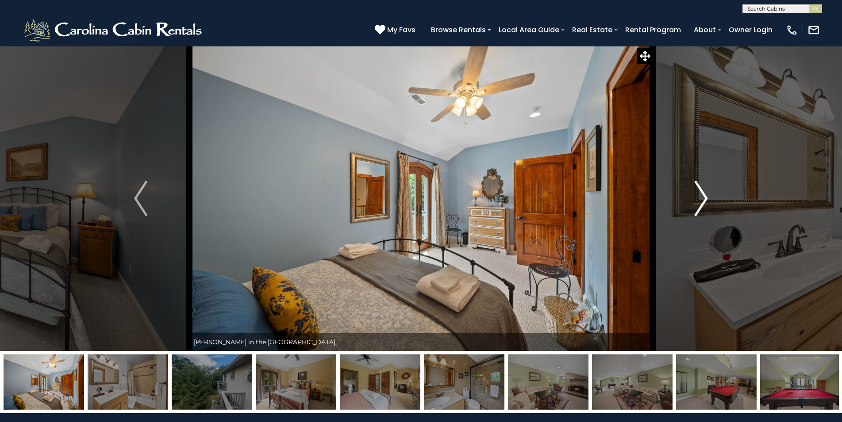
click at [704, 206] on img "Next" at bounding box center [701, 198] width 13 height 35
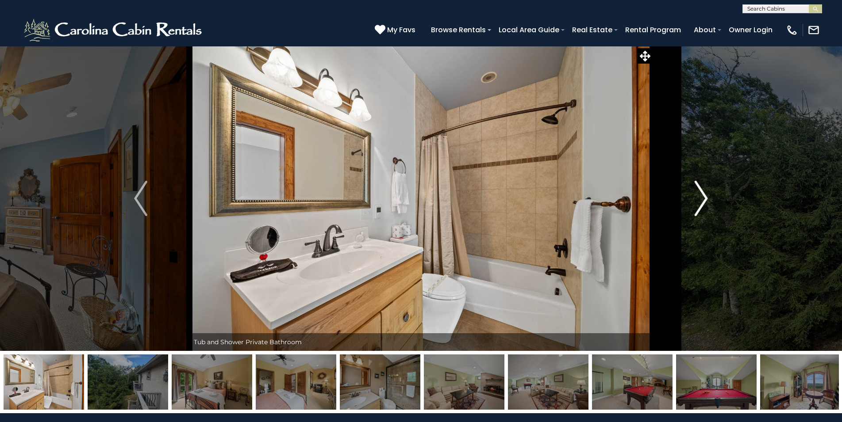
click at [704, 206] on img "Next" at bounding box center [701, 198] width 13 height 35
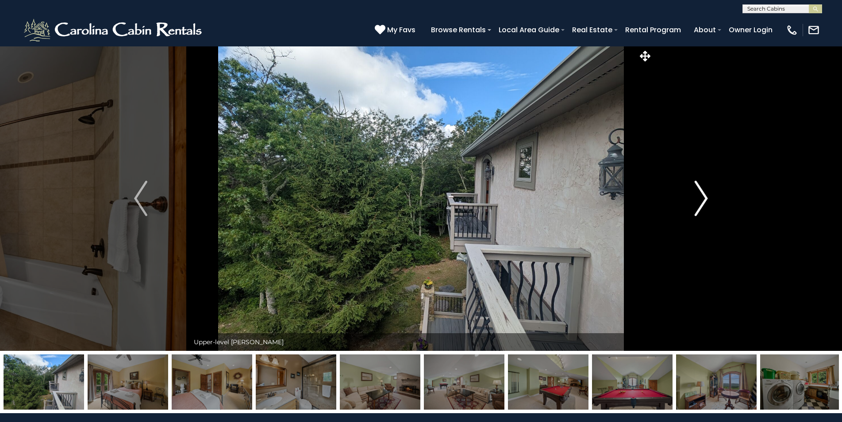
click at [704, 206] on img "Next" at bounding box center [701, 198] width 13 height 35
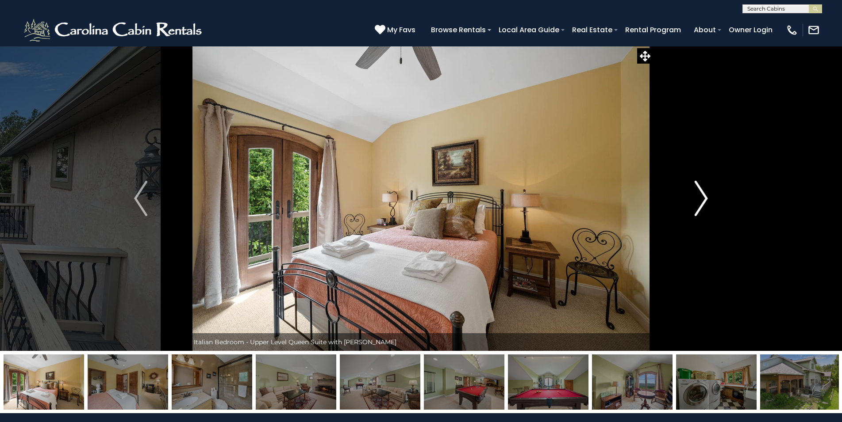
click at [704, 206] on img "Next" at bounding box center [701, 198] width 13 height 35
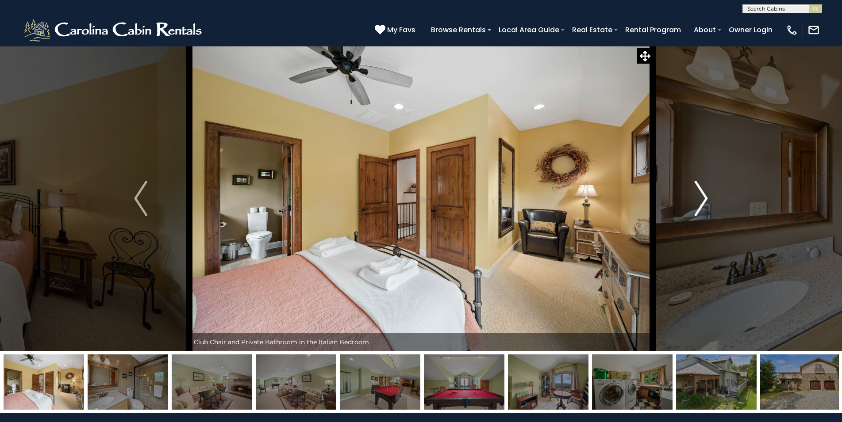
click at [704, 206] on img "Next" at bounding box center [701, 198] width 13 height 35
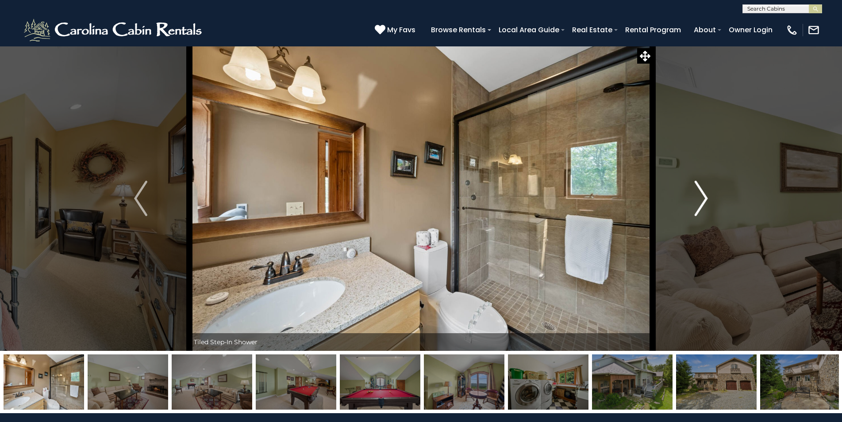
click at [704, 206] on img "Next" at bounding box center [701, 198] width 13 height 35
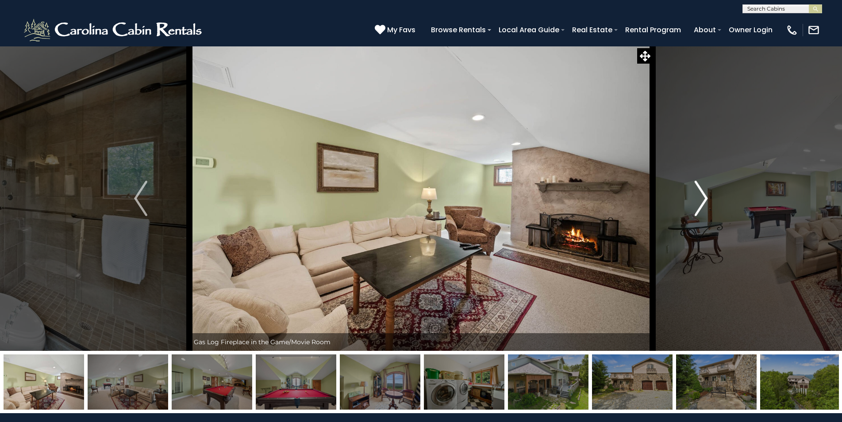
click at [704, 206] on img "Next" at bounding box center [701, 198] width 13 height 35
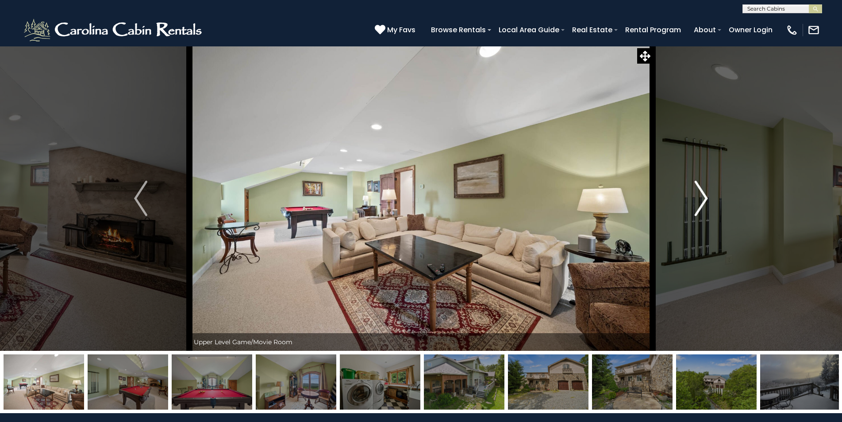
click at [704, 206] on img "Next" at bounding box center [701, 198] width 13 height 35
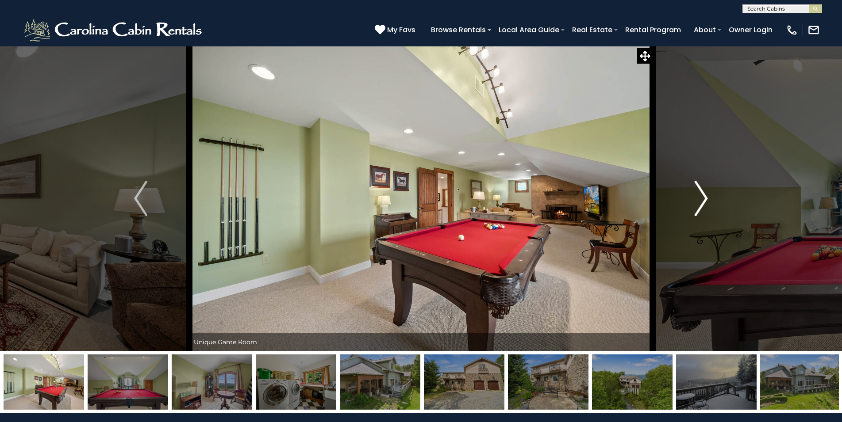
click at [704, 206] on img "Next" at bounding box center [701, 198] width 13 height 35
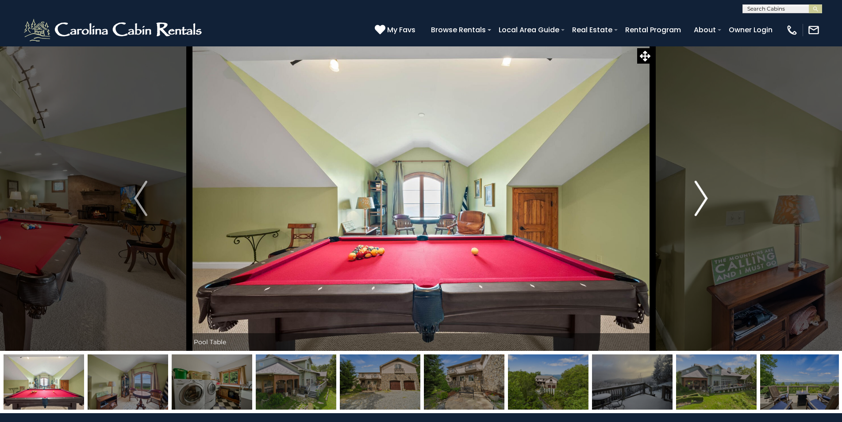
click at [704, 206] on img "Next" at bounding box center [701, 198] width 13 height 35
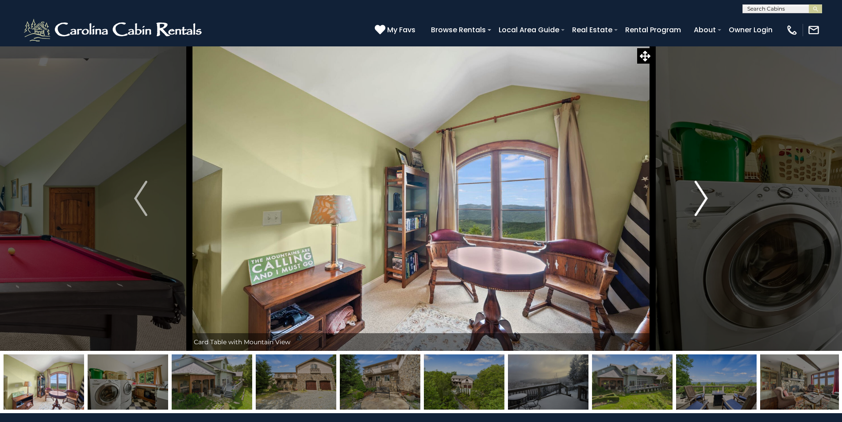
click at [704, 206] on img "Next" at bounding box center [701, 198] width 13 height 35
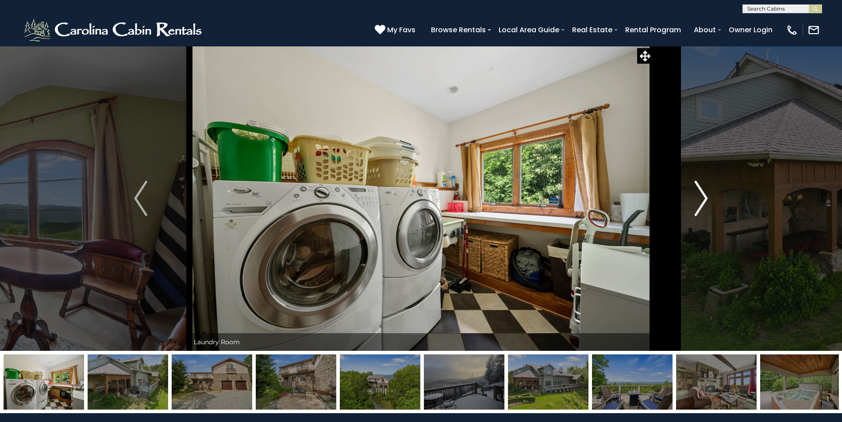
click at [704, 206] on img "Next" at bounding box center [701, 198] width 13 height 35
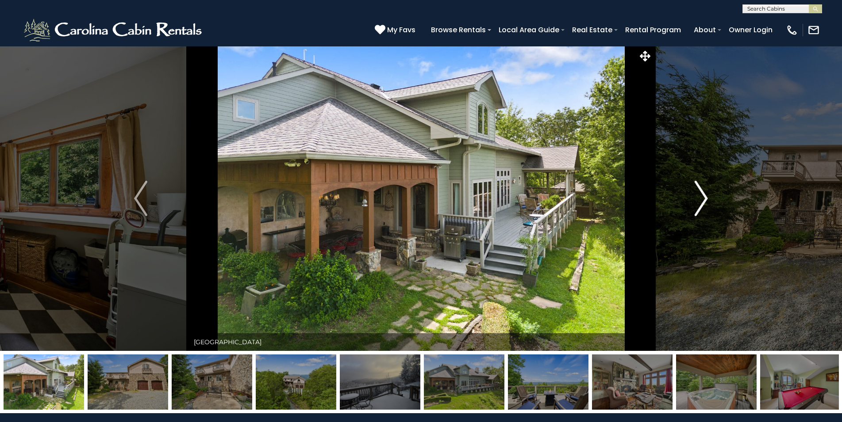
click at [704, 206] on img "Next" at bounding box center [701, 198] width 13 height 35
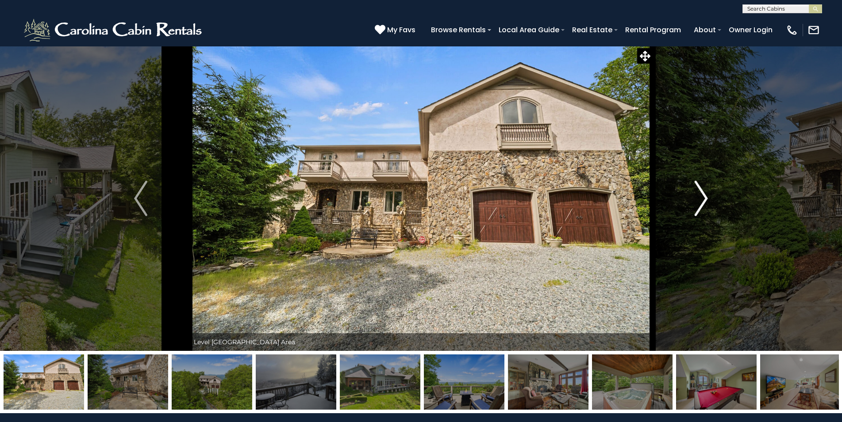
click at [704, 206] on img "Next" at bounding box center [701, 198] width 13 height 35
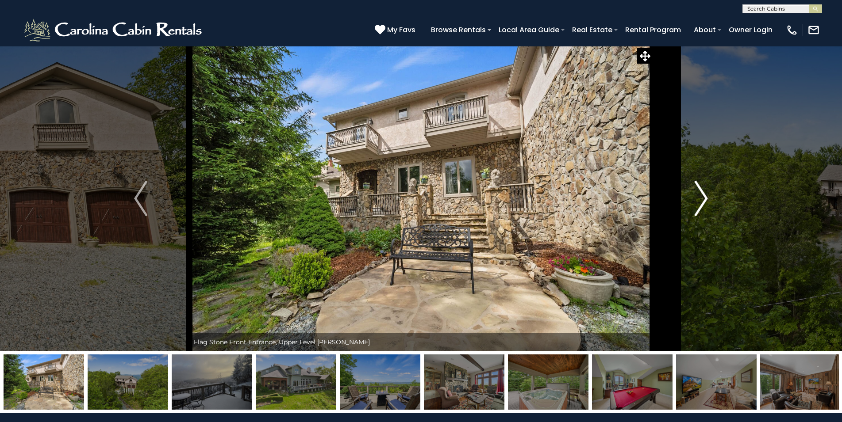
click at [704, 206] on img "Next" at bounding box center [701, 198] width 13 height 35
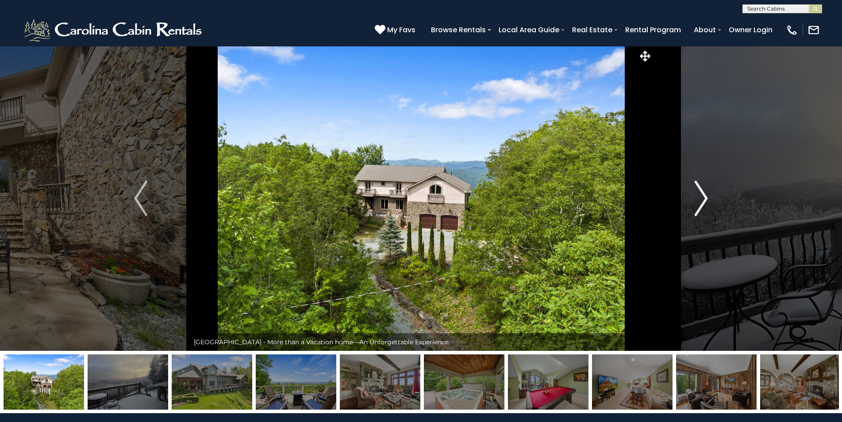
click at [704, 206] on img "Next" at bounding box center [701, 198] width 13 height 35
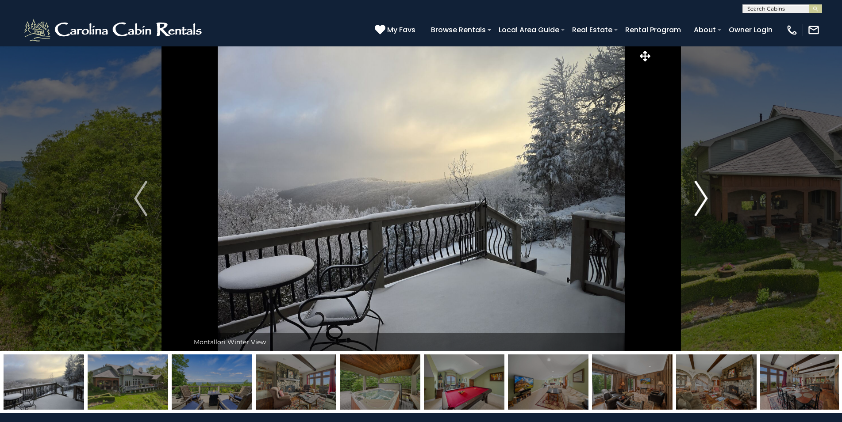
click at [704, 206] on img "Next" at bounding box center [701, 198] width 13 height 35
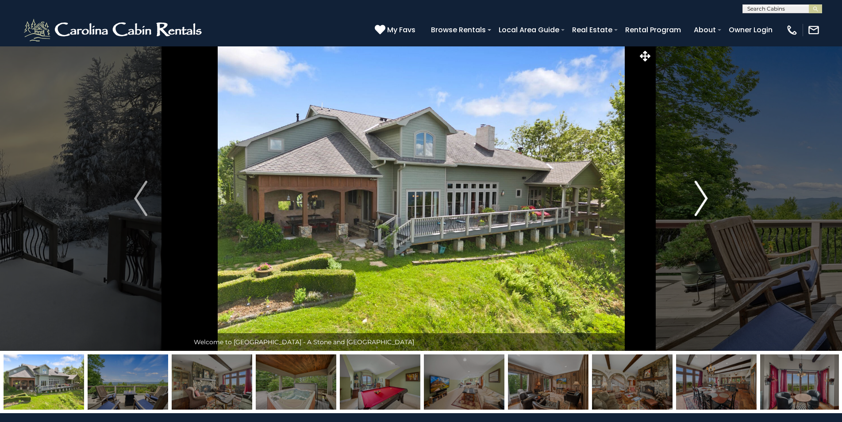
click at [704, 206] on img "Next" at bounding box center [701, 198] width 13 height 35
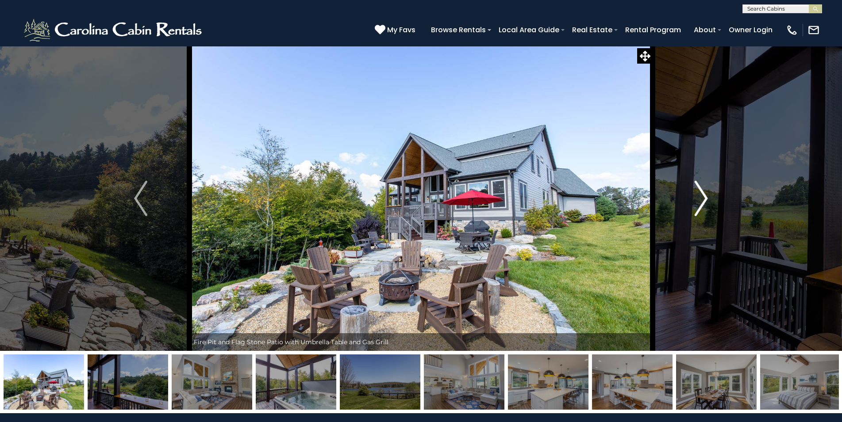
click at [694, 198] on button "Next" at bounding box center [700, 198] width 97 height 305
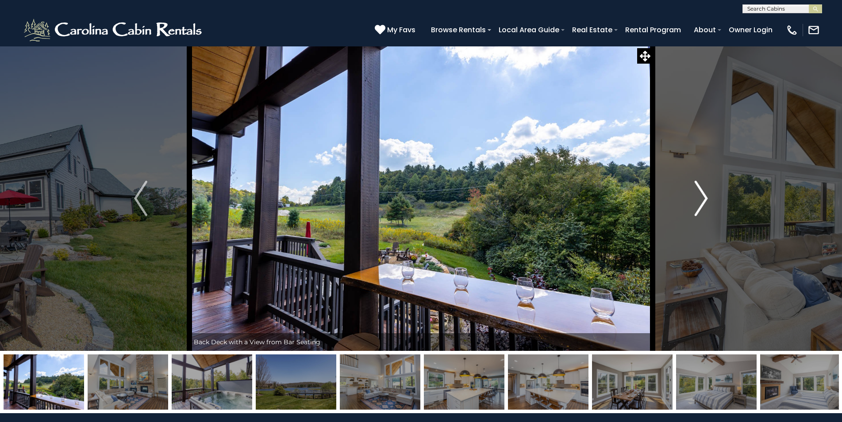
click at [694, 198] on button "Next" at bounding box center [700, 198] width 97 height 305
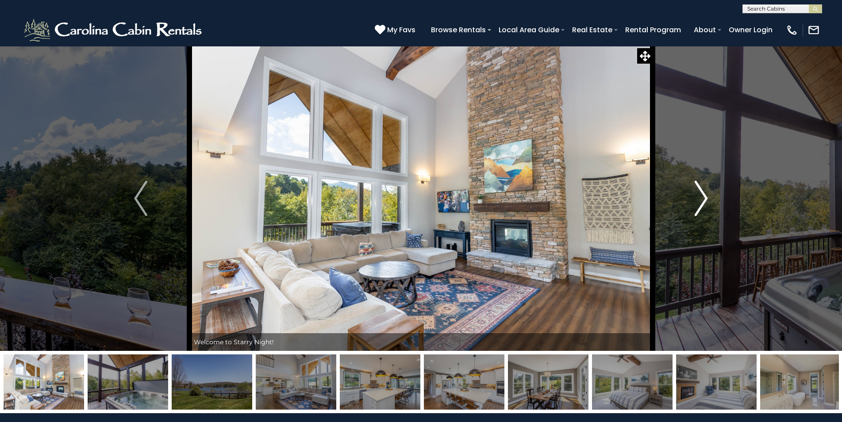
click at [693, 198] on button "Next" at bounding box center [700, 198] width 97 height 305
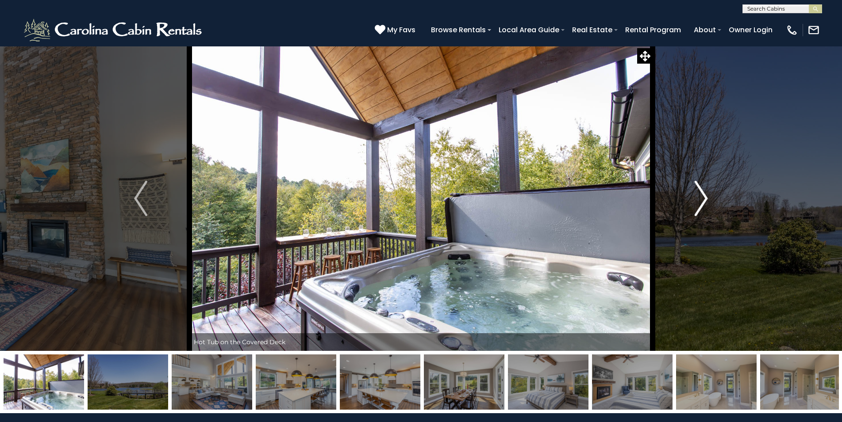
click at [693, 198] on button "Next" at bounding box center [700, 198] width 97 height 305
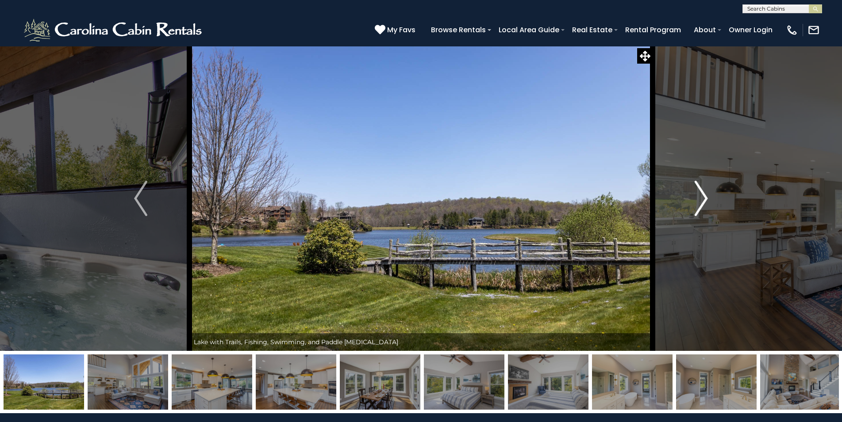
click at [692, 199] on button "Next" at bounding box center [700, 198] width 97 height 305
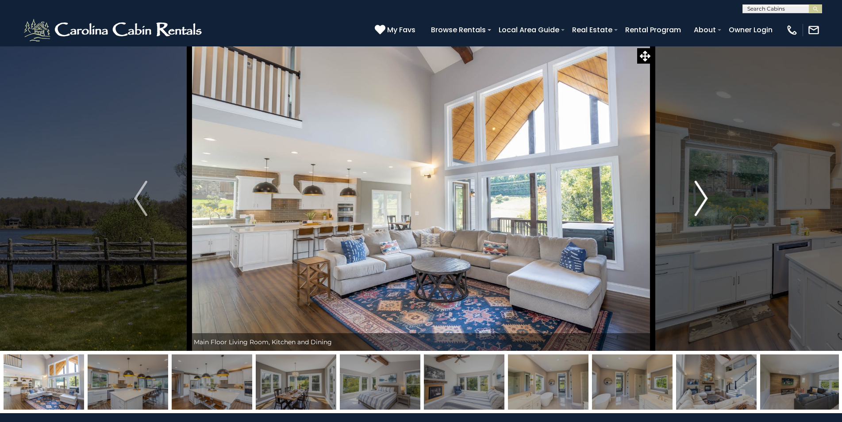
click at [692, 199] on button "Next" at bounding box center [700, 198] width 97 height 305
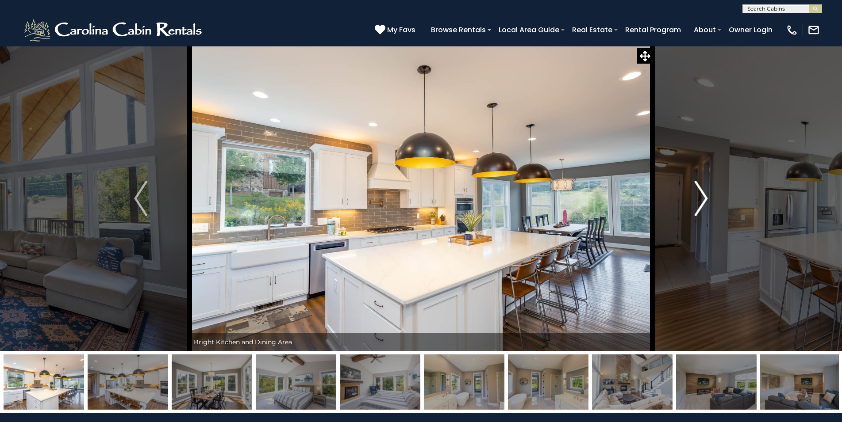
click at [692, 199] on button "Next" at bounding box center [700, 198] width 97 height 305
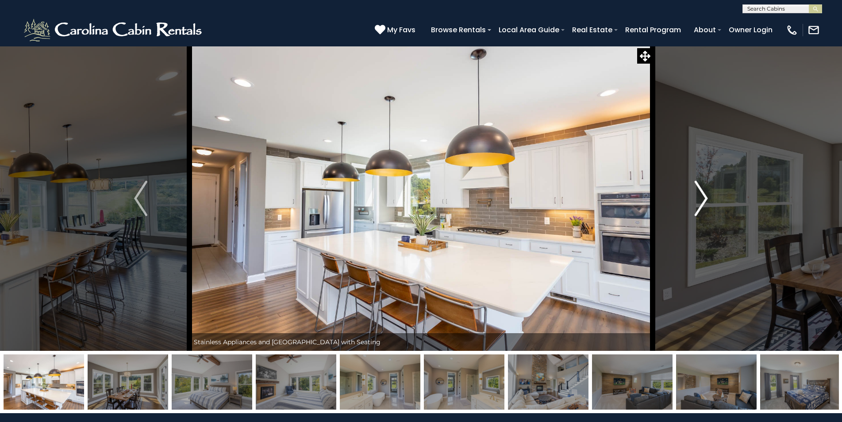
click at [692, 199] on button "Next" at bounding box center [700, 198] width 97 height 305
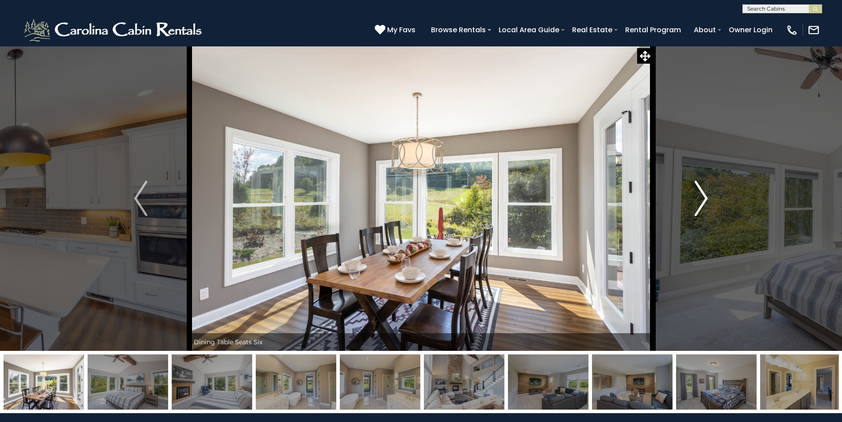
click at [692, 199] on button "Next" at bounding box center [700, 198] width 97 height 305
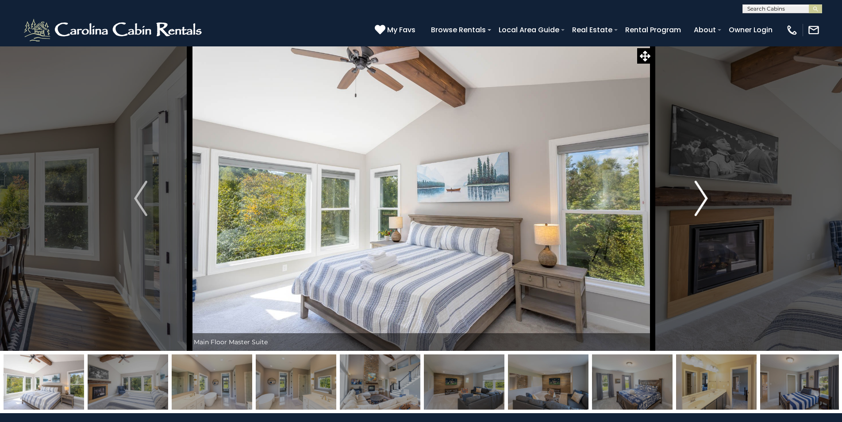
click at [692, 199] on button "Next" at bounding box center [700, 198] width 97 height 305
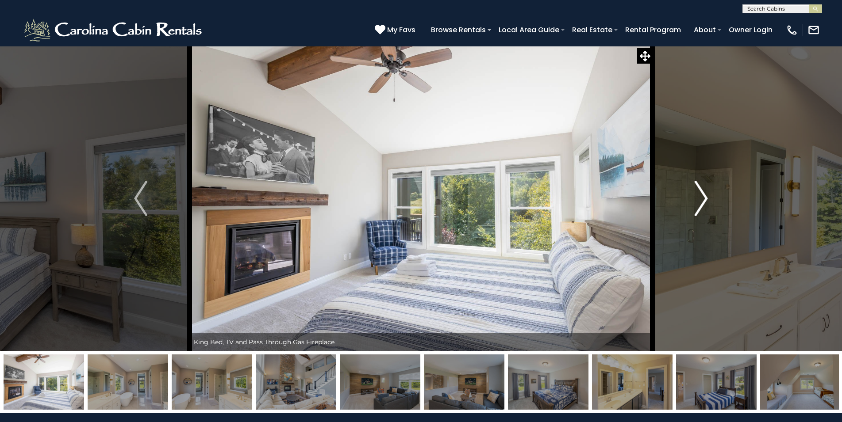
click at [692, 199] on button "Next" at bounding box center [700, 198] width 97 height 305
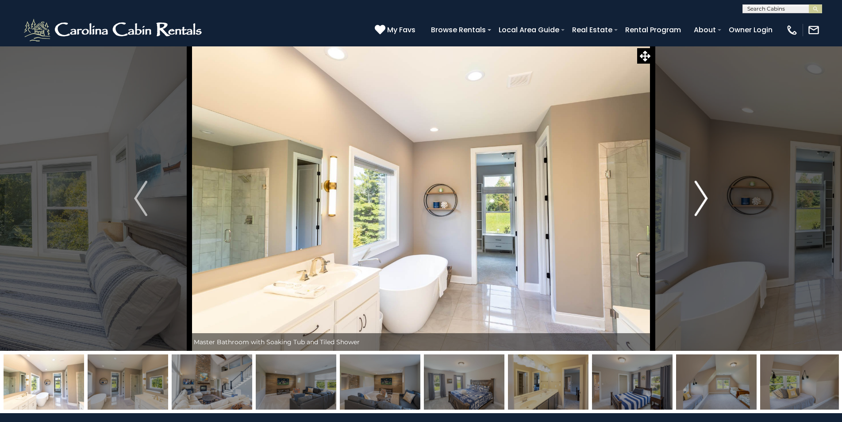
click at [692, 199] on button "Next" at bounding box center [700, 198] width 97 height 305
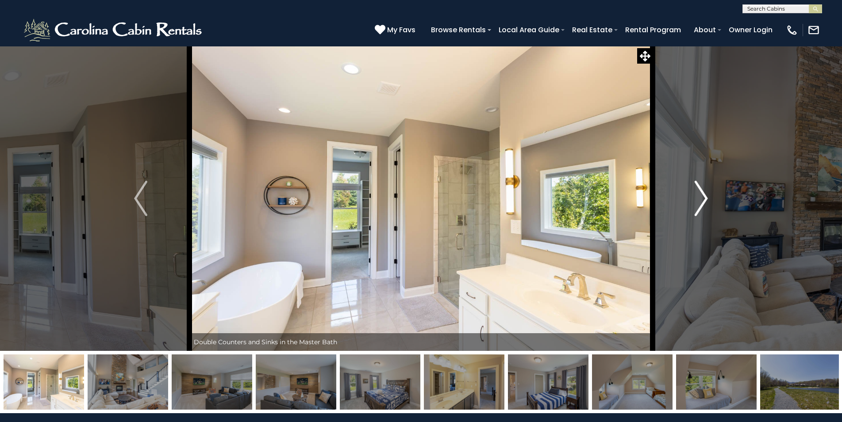
click at [692, 199] on button "Next" at bounding box center [700, 198] width 97 height 305
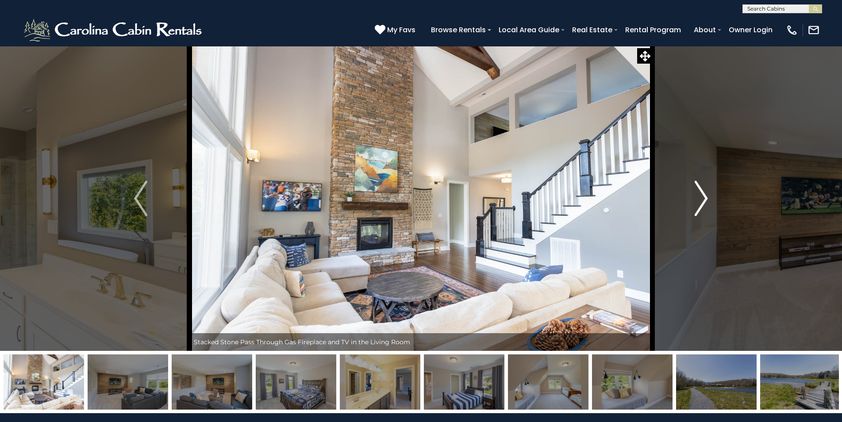
click at [692, 199] on button "Next" at bounding box center [700, 198] width 97 height 305
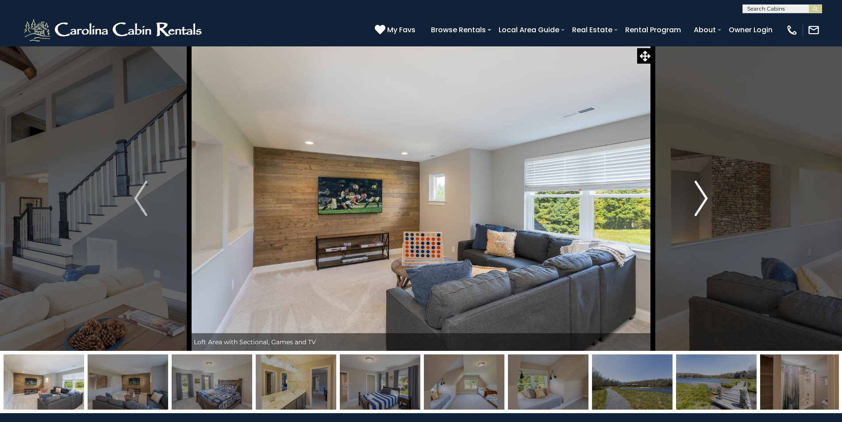
click at [692, 199] on button "Next" at bounding box center [700, 198] width 97 height 305
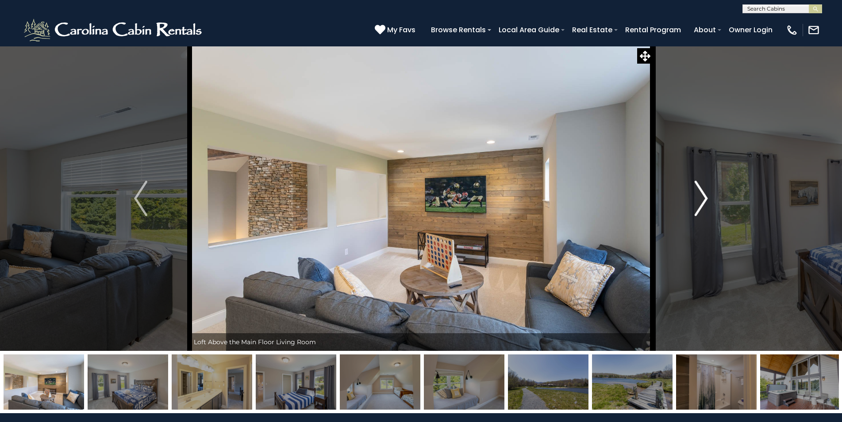
click at [692, 199] on button "Next" at bounding box center [700, 198] width 97 height 305
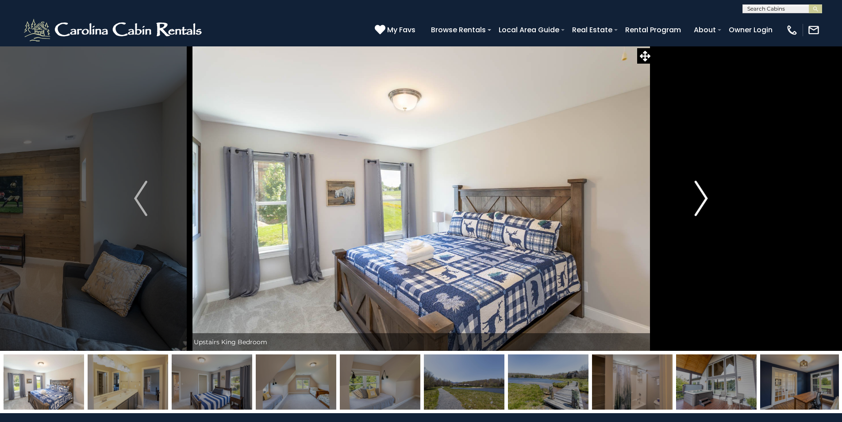
click at [692, 199] on button "Next" at bounding box center [700, 198] width 97 height 305
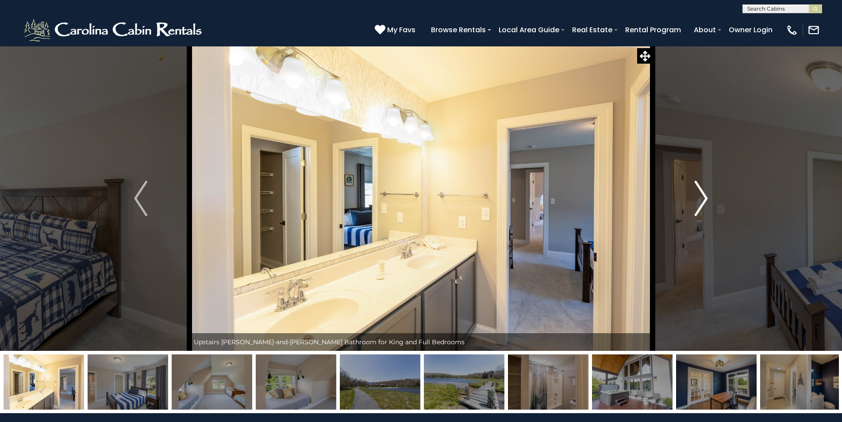
click at [692, 199] on button "Next" at bounding box center [700, 198] width 97 height 305
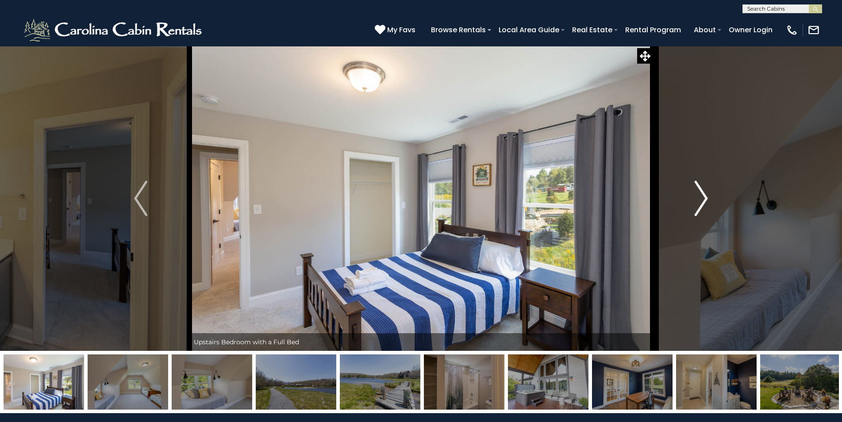
click at [692, 199] on button "Next" at bounding box center [700, 198] width 97 height 305
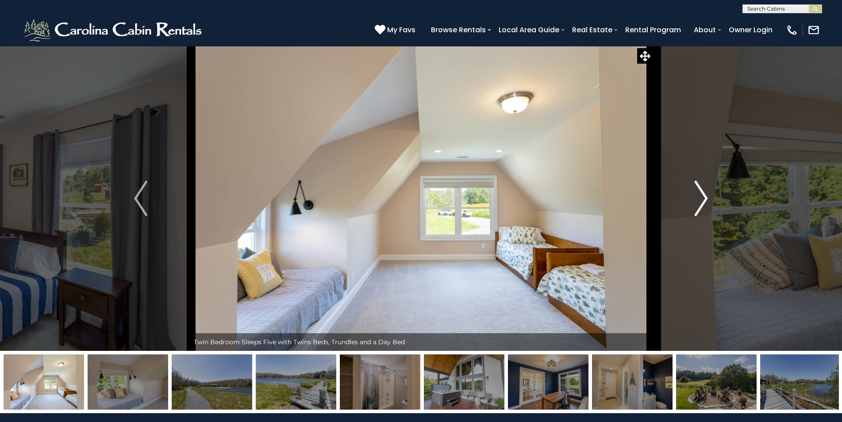
click at [692, 199] on button "Next" at bounding box center [700, 198] width 97 height 305
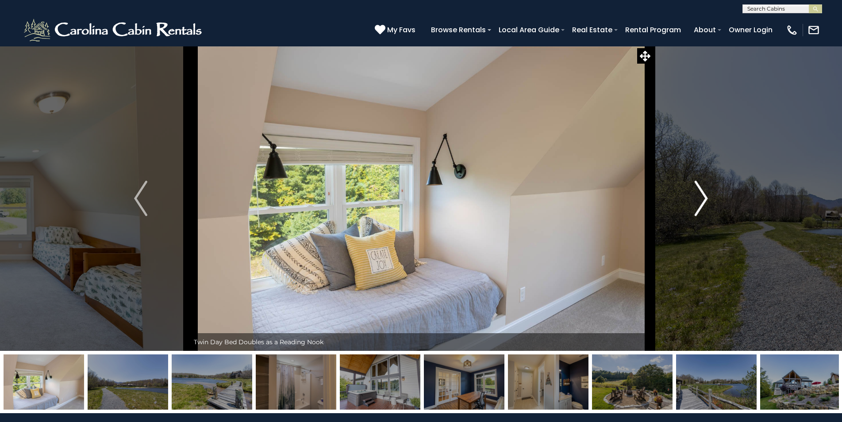
click at [692, 199] on button "Next" at bounding box center [700, 198] width 97 height 305
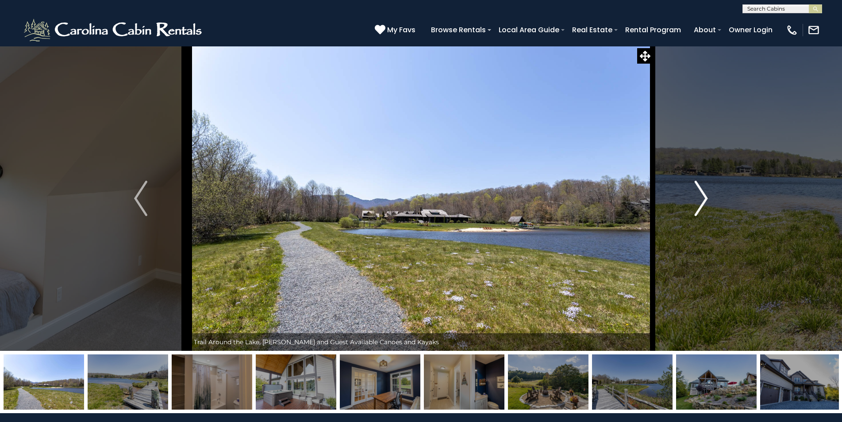
click at [691, 199] on button "Next" at bounding box center [700, 198] width 97 height 305
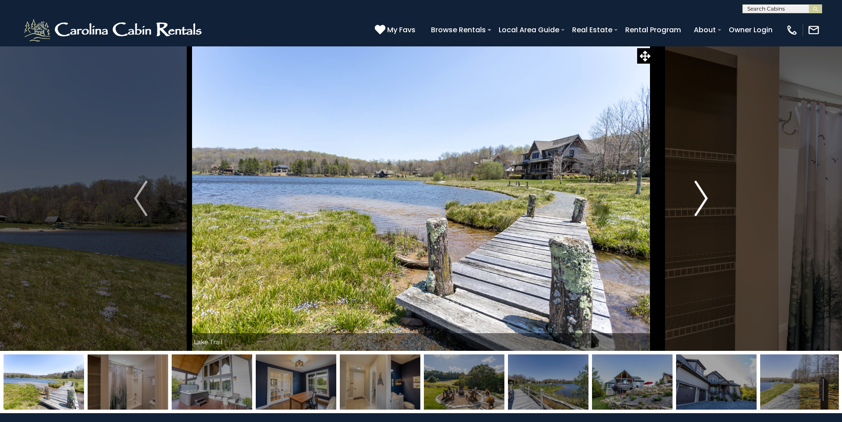
click at [691, 199] on button "Next" at bounding box center [700, 198] width 97 height 305
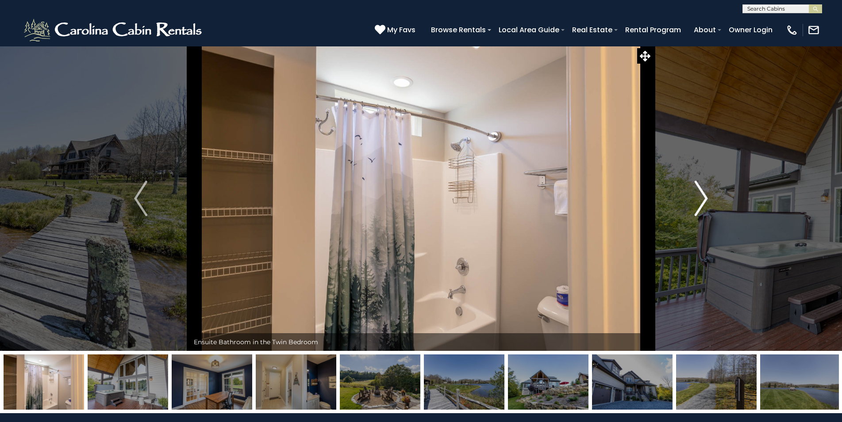
click at [691, 199] on button "Next" at bounding box center [700, 198] width 97 height 305
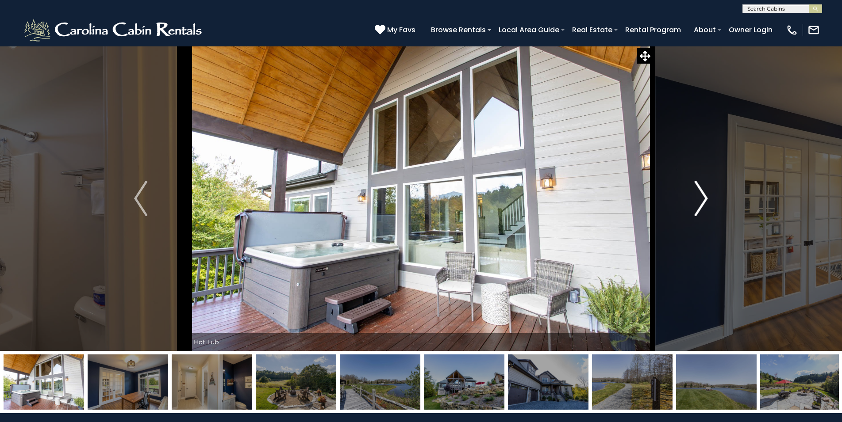
click at [691, 199] on button "Next" at bounding box center [700, 198] width 97 height 305
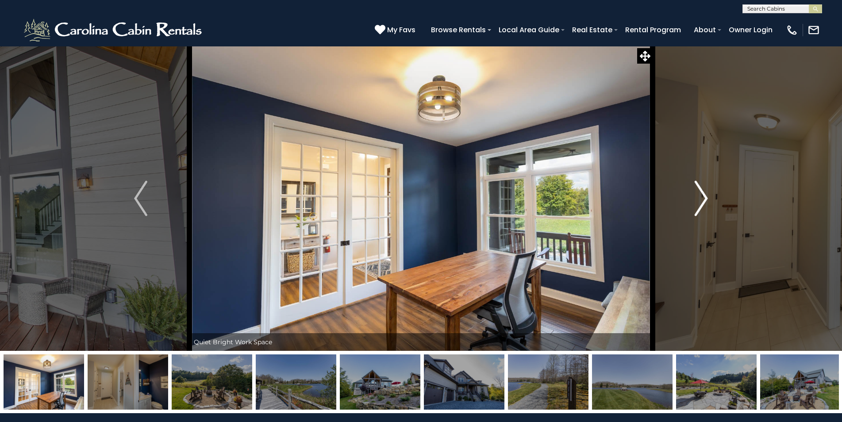
click at [691, 199] on button "Next" at bounding box center [700, 198] width 97 height 305
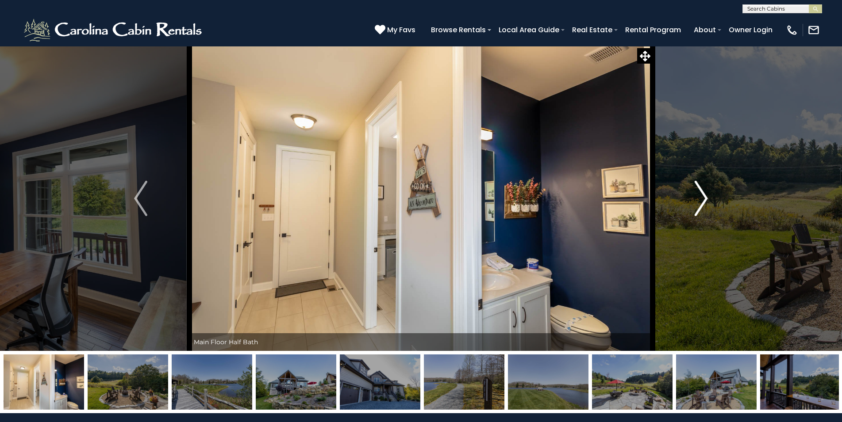
click at [691, 199] on button "Next" at bounding box center [700, 198] width 97 height 305
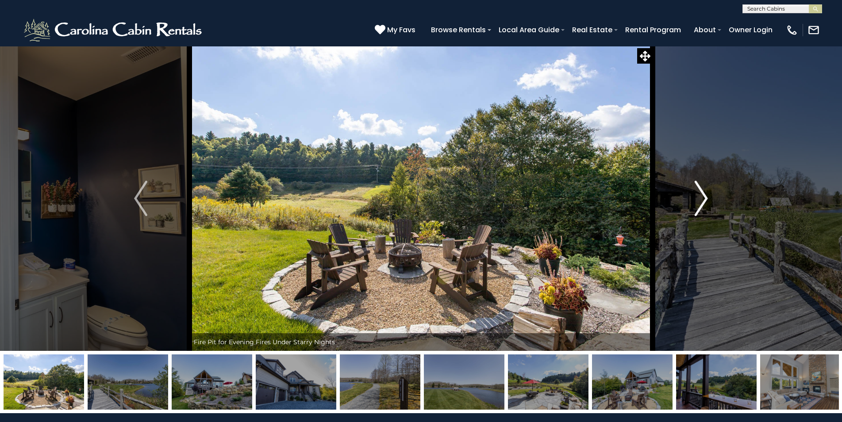
click at [691, 199] on button "Next" at bounding box center [700, 198] width 97 height 305
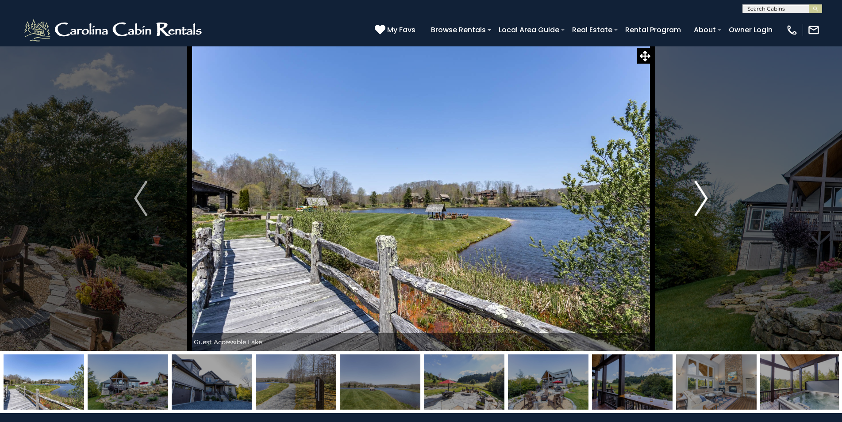
click at [691, 199] on button "Next" at bounding box center [700, 198] width 97 height 305
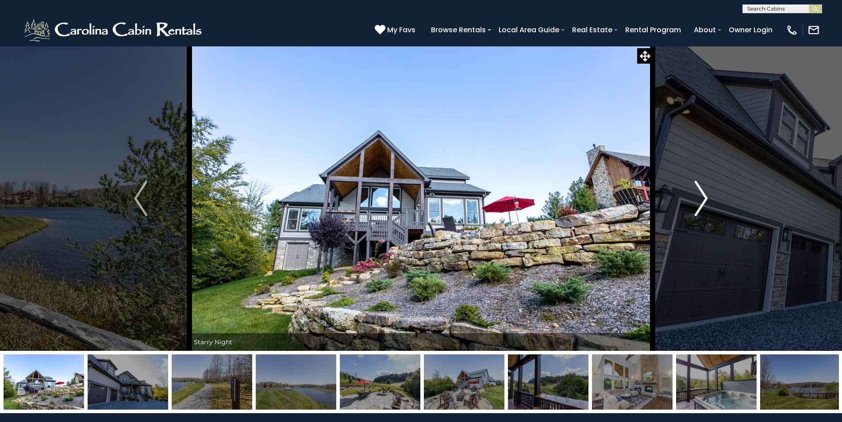
click at [691, 199] on button "Next" at bounding box center [700, 198] width 97 height 305
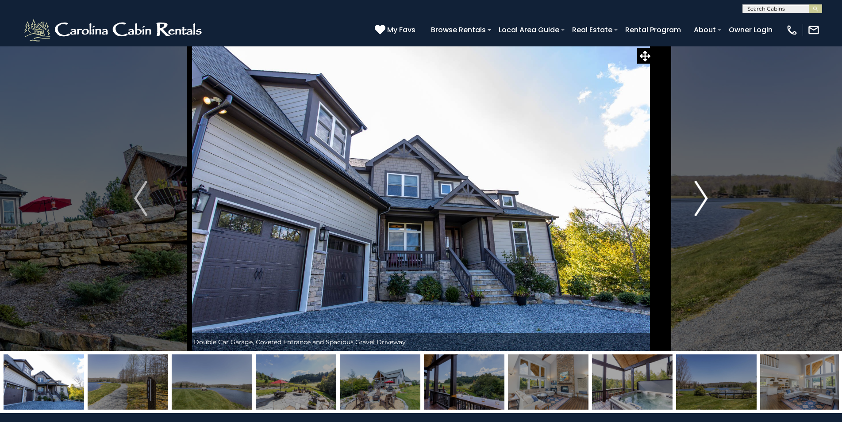
click at [691, 199] on button "Next" at bounding box center [700, 198] width 97 height 305
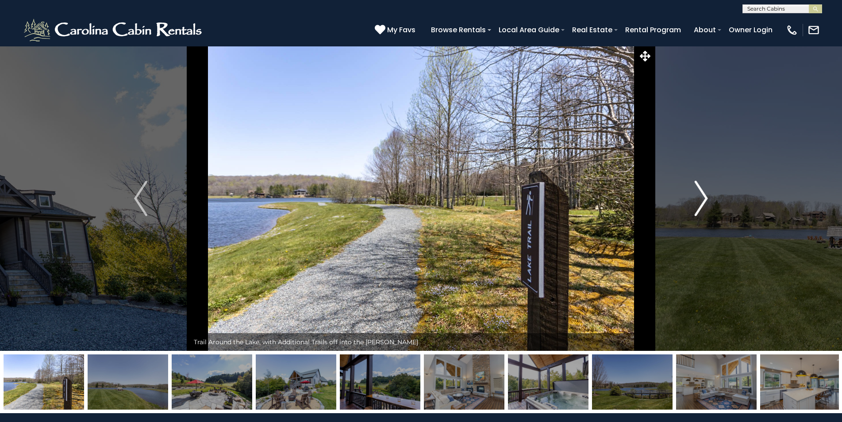
click at [691, 199] on button "Next" at bounding box center [700, 198] width 97 height 305
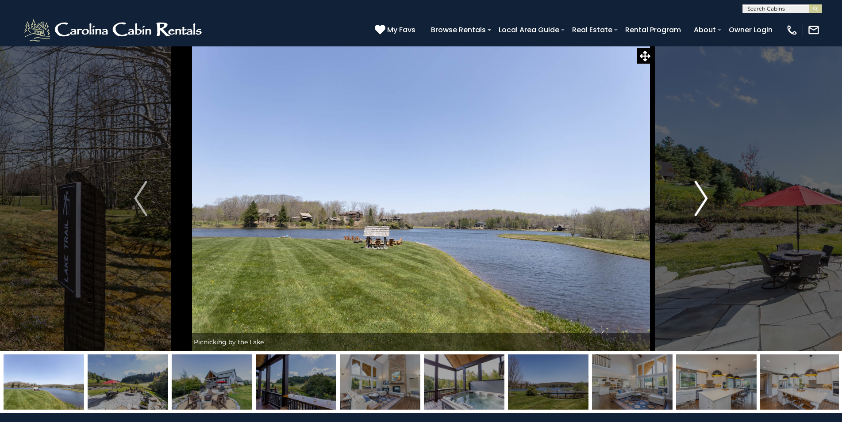
click at [691, 199] on button "Next" at bounding box center [700, 198] width 97 height 305
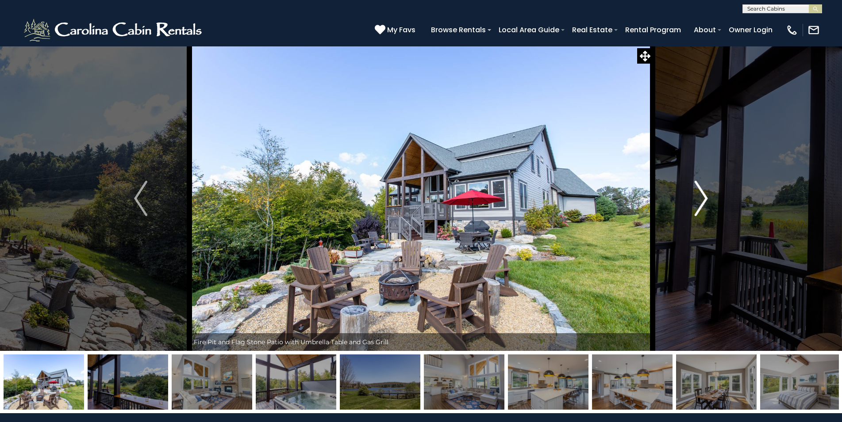
click at [691, 199] on button "Next" at bounding box center [700, 198] width 97 height 305
